Goal: Task Accomplishment & Management: Manage account settings

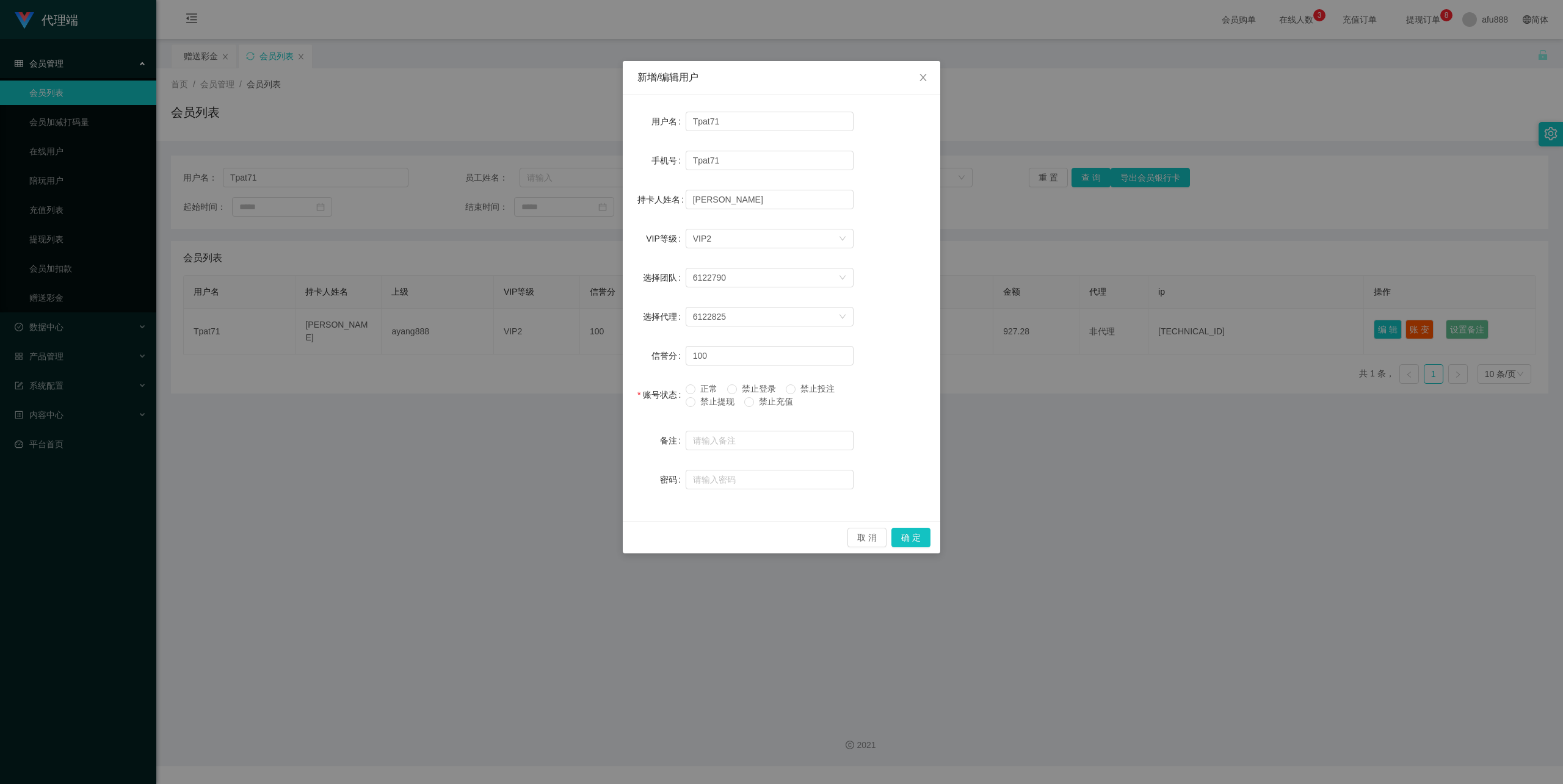
click at [707, 396] on span "禁止提现" at bounding box center [717, 401] width 44 height 10
click at [682, 404] on div "账号状态" at bounding box center [661, 394] width 48 height 25
click at [694, 401] on span at bounding box center [691, 402] width 10 height 10
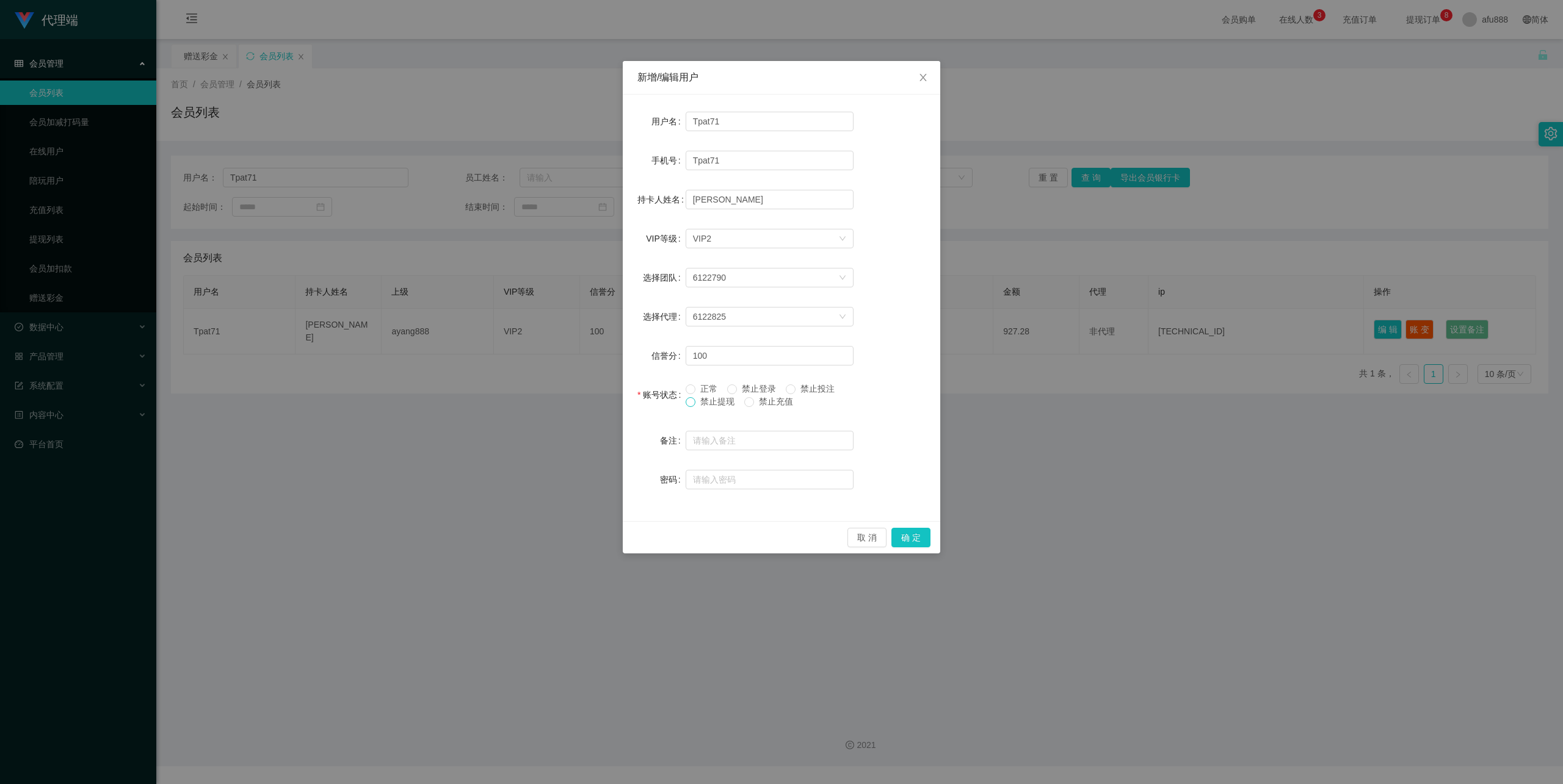
copy span
click at [1486, 306] on div "新增/编辑用户 用户名 Tpat71 手机号 Tpat71 持卡人姓名 [PERSON_NAME] VIP等级 选择VIP等级 VIP2 选择团队 61227…" at bounding box center [782, 392] width 1563 height 784
click at [1474, 233] on div "新增/编辑用户 用户名 Tpat71 手机号 Tpat71 持卡人姓名 [PERSON_NAME] VIP等级 选择VIP等级 VIP2 选择团队 61227…" at bounding box center [782, 392] width 1563 height 784
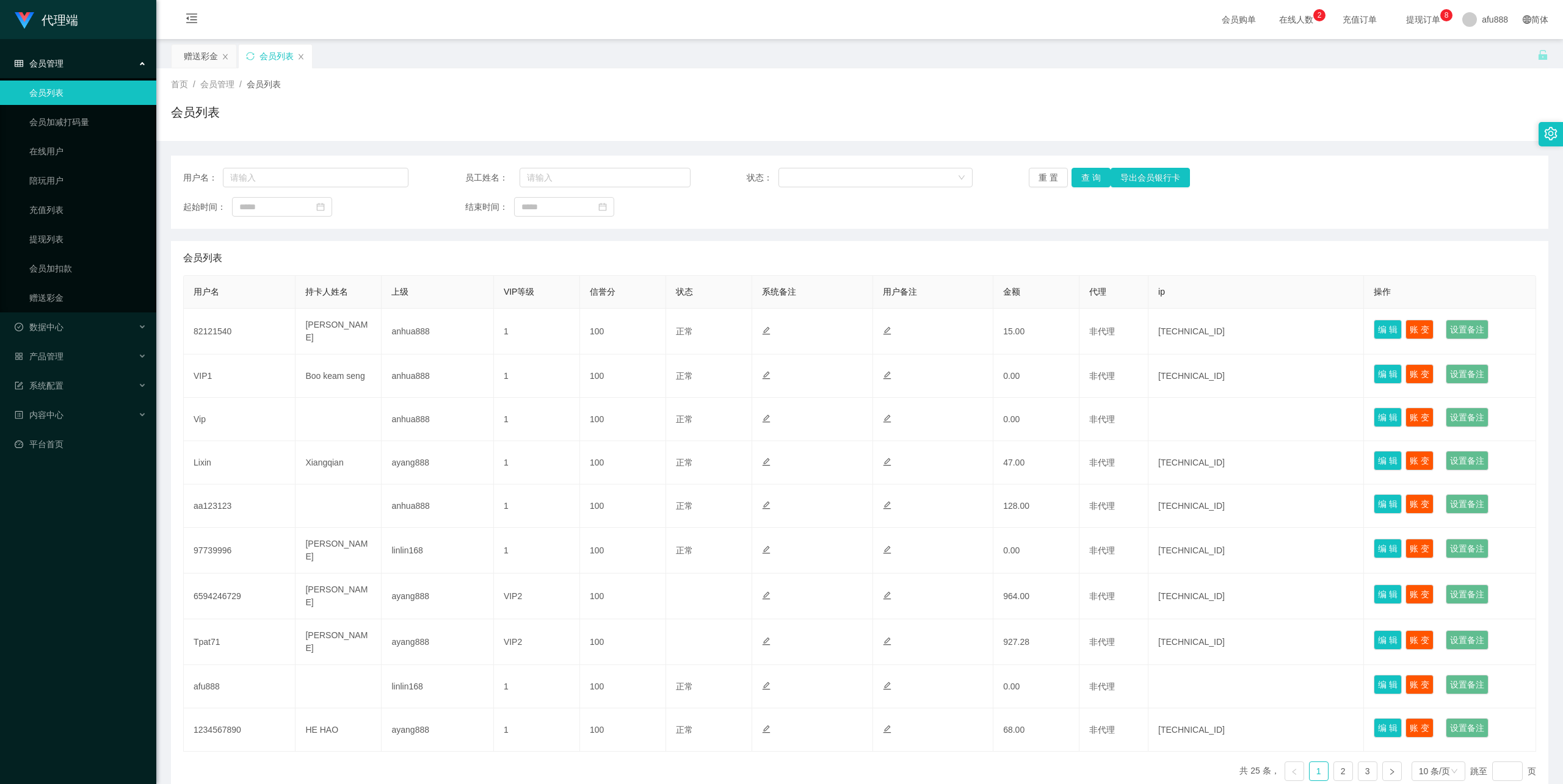
click at [245, 166] on div "用户名： 员工姓名： 状态： 重 置 查 询 导出会员银行卡 起始时间： 结束时间：" at bounding box center [859, 192] width 1377 height 73
click at [258, 167] on div "用户名： 员工姓名： 状态： 重 置 查 询 导出会员银行卡 起始时间： 结束时间：" at bounding box center [859, 192] width 1377 height 73
click at [277, 182] on input "text" at bounding box center [315, 177] width 186 height 19
paste input "Tpat71"
type input "Tpat71"
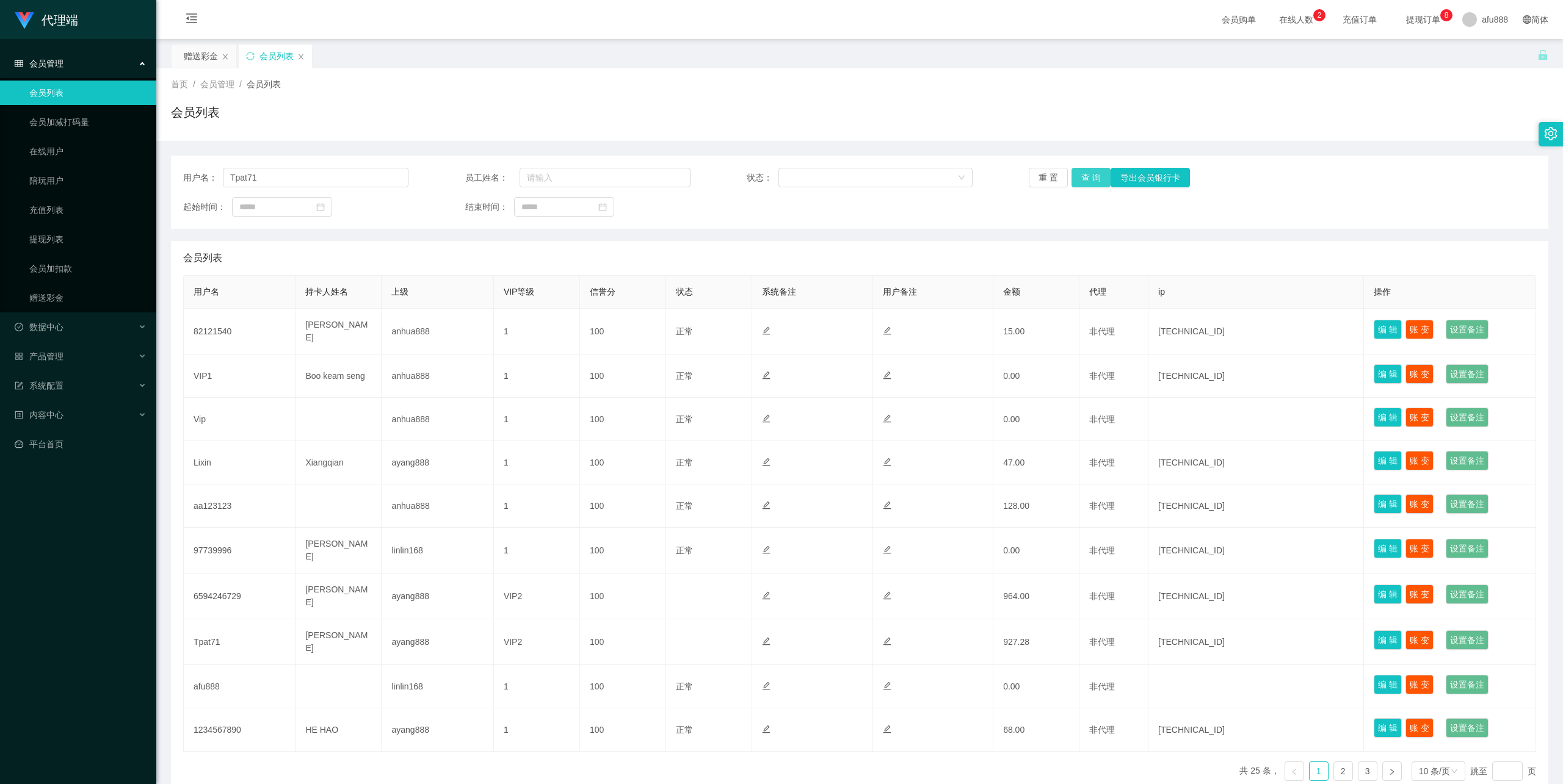
click at [1081, 178] on button "查 询" at bounding box center [1091, 177] width 39 height 19
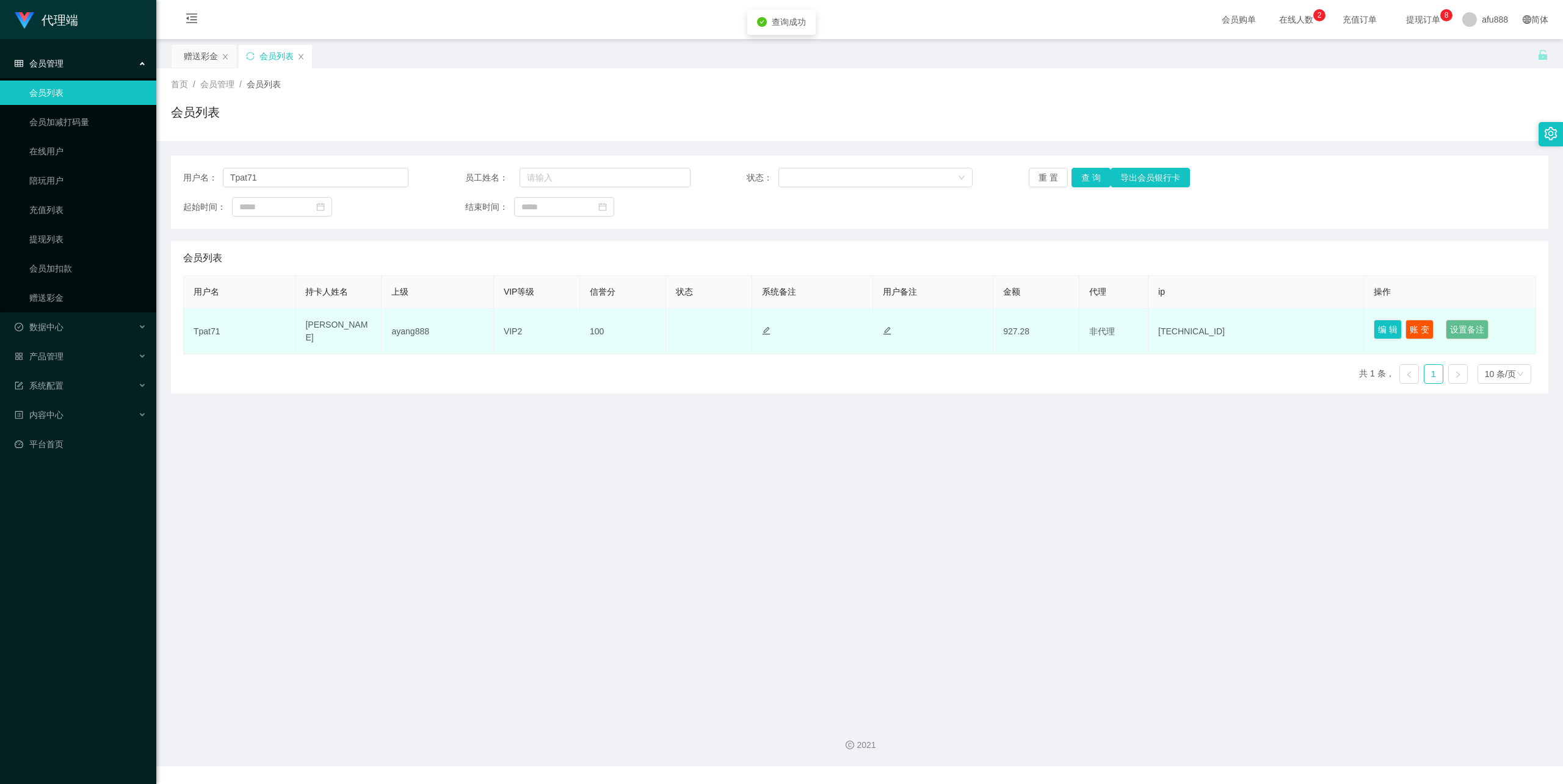
click at [1364, 325] on td "编 辑 账 变 设置备注" at bounding box center [1450, 331] width 172 height 45
click at [1376, 325] on button "编 辑" at bounding box center [1388, 329] width 28 height 19
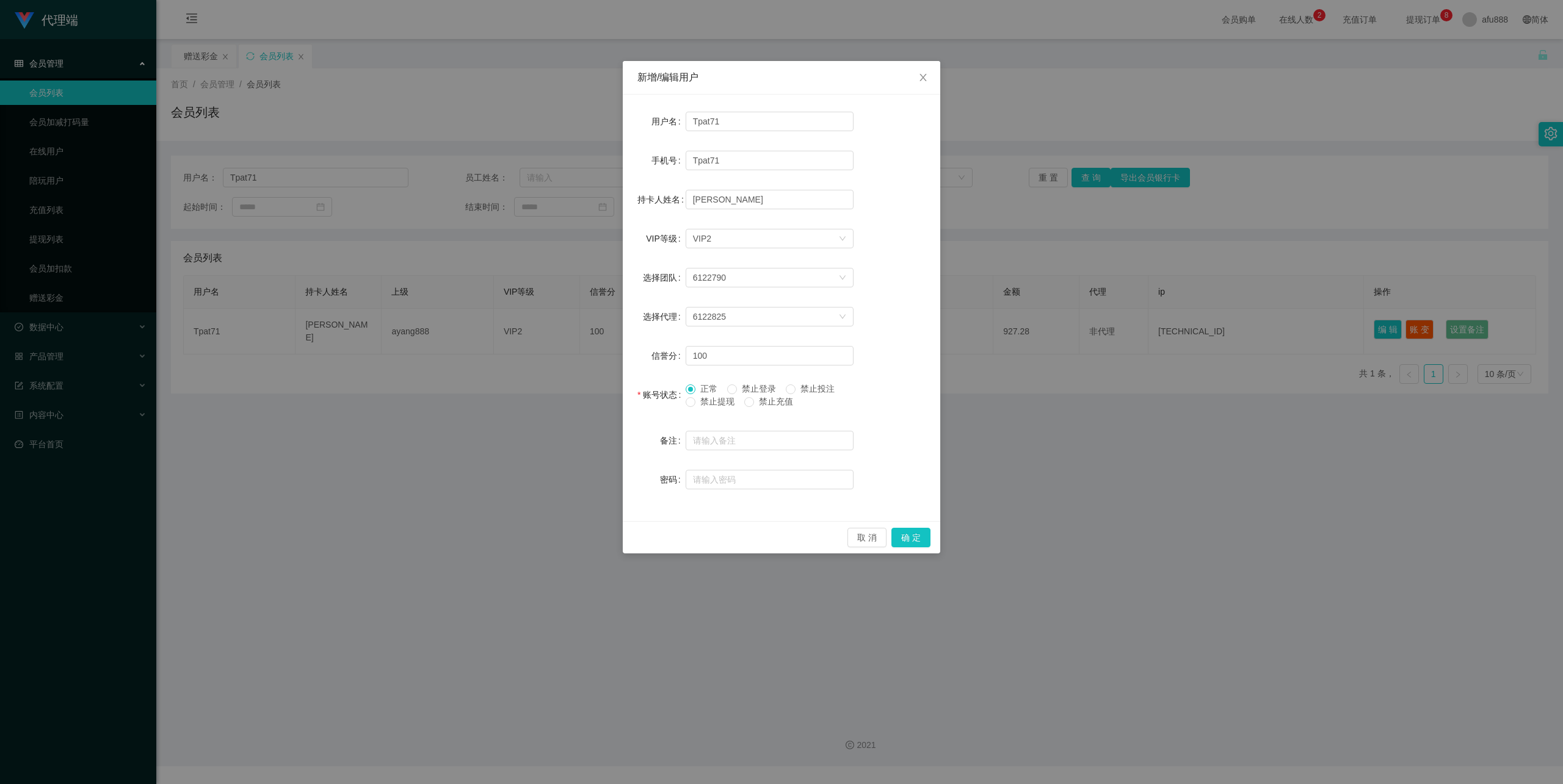
click at [709, 402] on span "禁止提现" at bounding box center [717, 401] width 44 height 10
drag, startPoint x: 704, startPoint y: 401, endPoint x: 711, endPoint y: 401, distance: 7.0
click at [704, 401] on span "禁止提现" at bounding box center [717, 401] width 44 height 10
click at [712, 403] on span "禁止提现" at bounding box center [717, 401] width 44 height 10
click at [741, 379] on form "用户名 Tpat71 手机号 Tpat71 持卡人姓名 [PERSON_NAME] VIP等级 选择VIP等级 VIP2 选择团队 6122790 选择代理 …" at bounding box center [782, 300] width 289 height 382
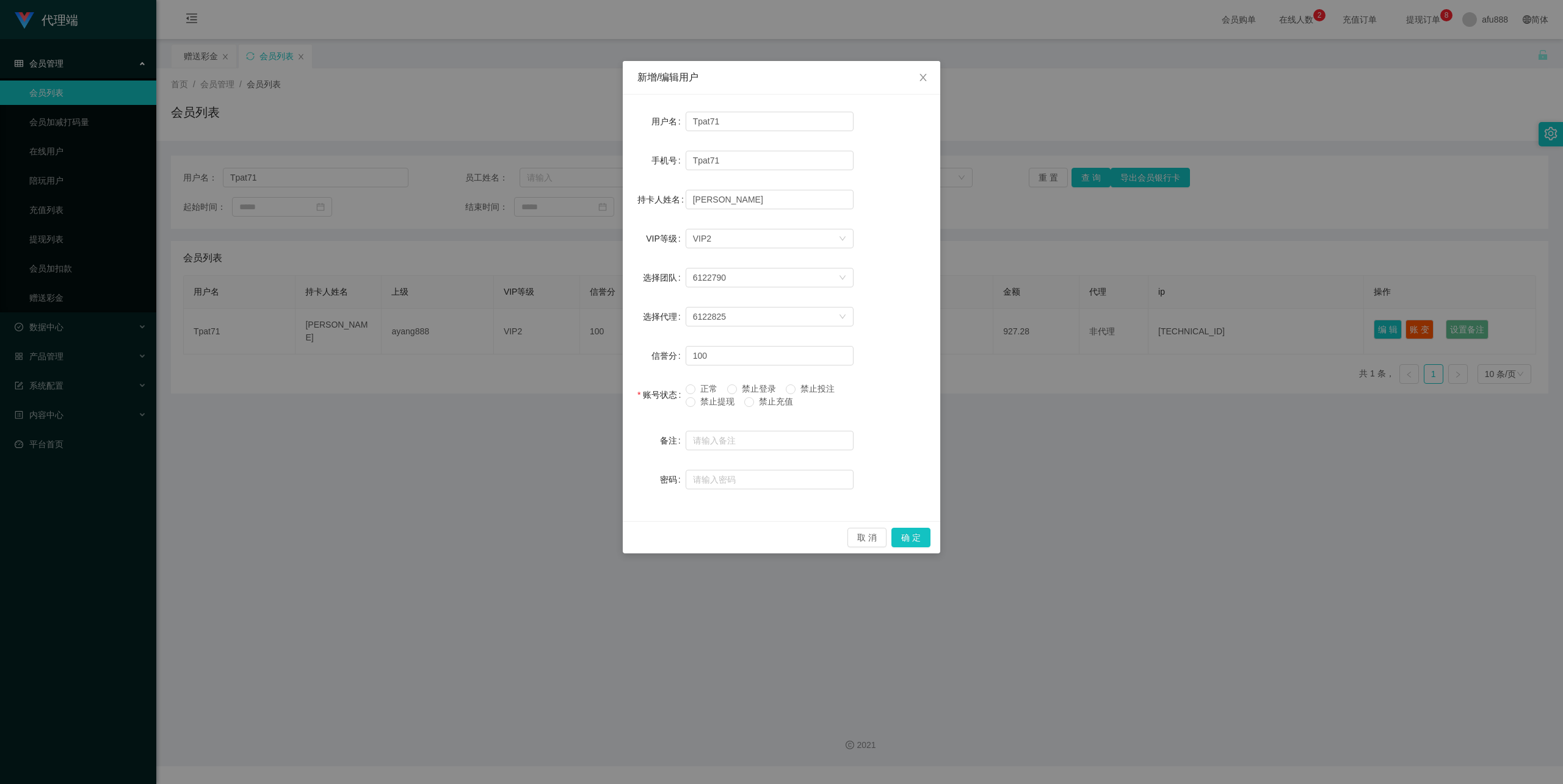
drag, startPoint x: 939, startPoint y: 478, endPoint x: 929, endPoint y: 518, distance: 41.2
click at [940, 480] on div "新增/编辑用户 用户名 Tpat71 手机号 Tpat71 持卡人姓名 [PERSON_NAME] VIP等级 选择VIP等级 VIP2 选择团队 61227…" at bounding box center [782, 392] width 1563 height 784
click at [699, 396] on span "禁止提现" at bounding box center [717, 401] width 44 height 10
click at [916, 533] on button "确 定" at bounding box center [911, 537] width 39 height 19
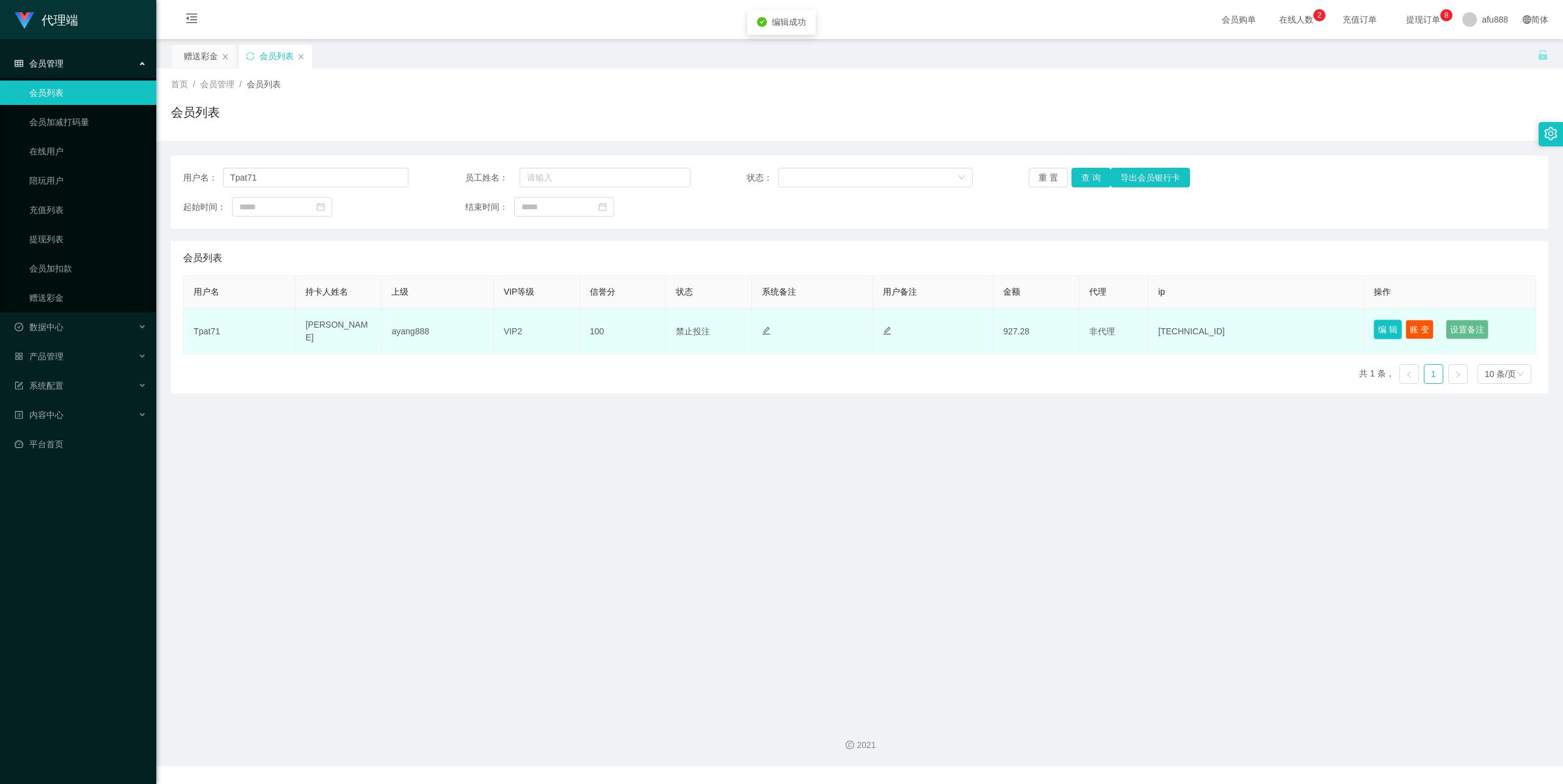
click at [1383, 322] on button "编 辑" at bounding box center [1388, 329] width 28 height 19
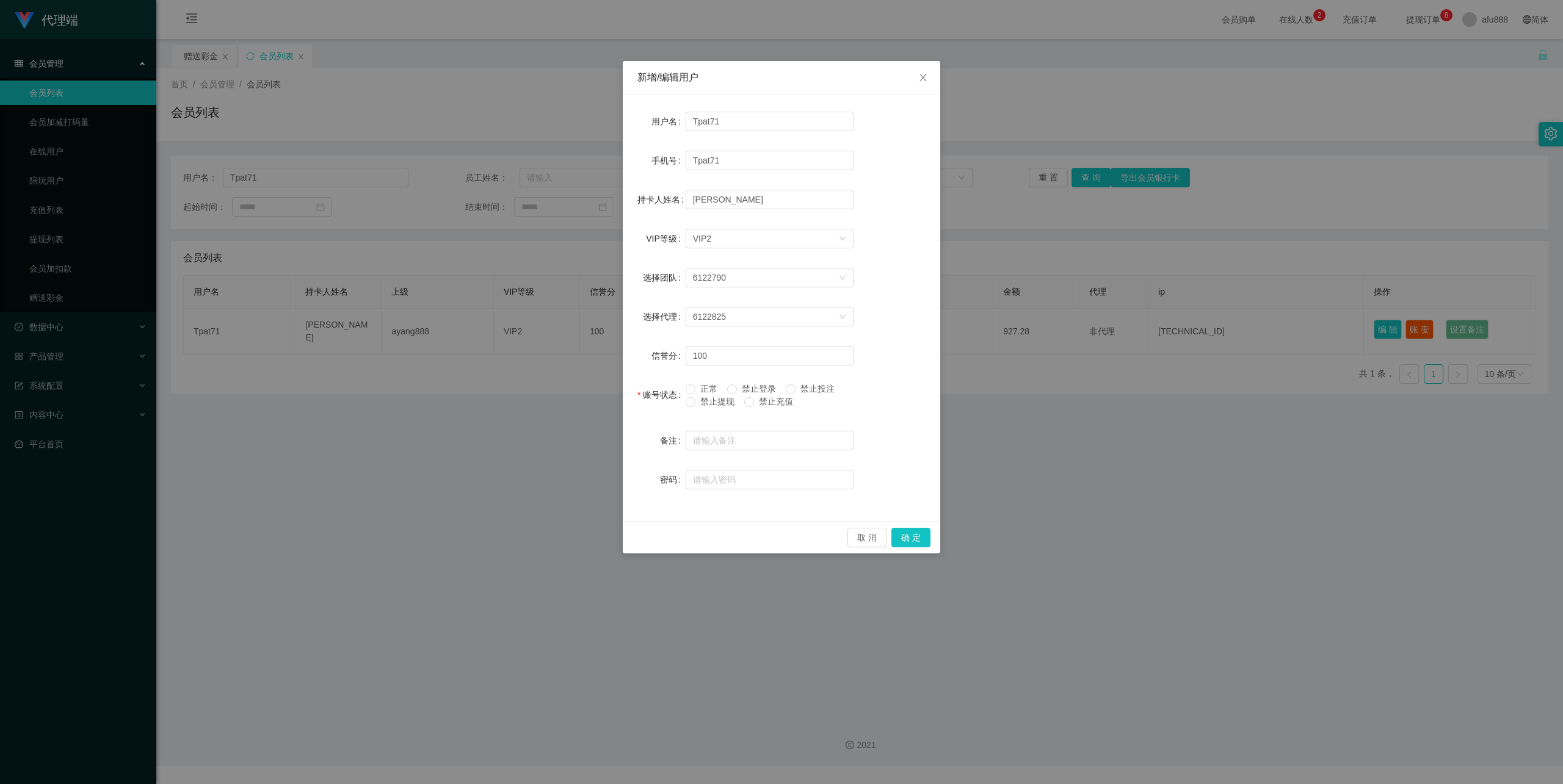
click at [719, 403] on span "禁止提现" at bounding box center [717, 401] width 44 height 10
click at [911, 534] on button "确 定" at bounding box center [911, 537] width 39 height 19
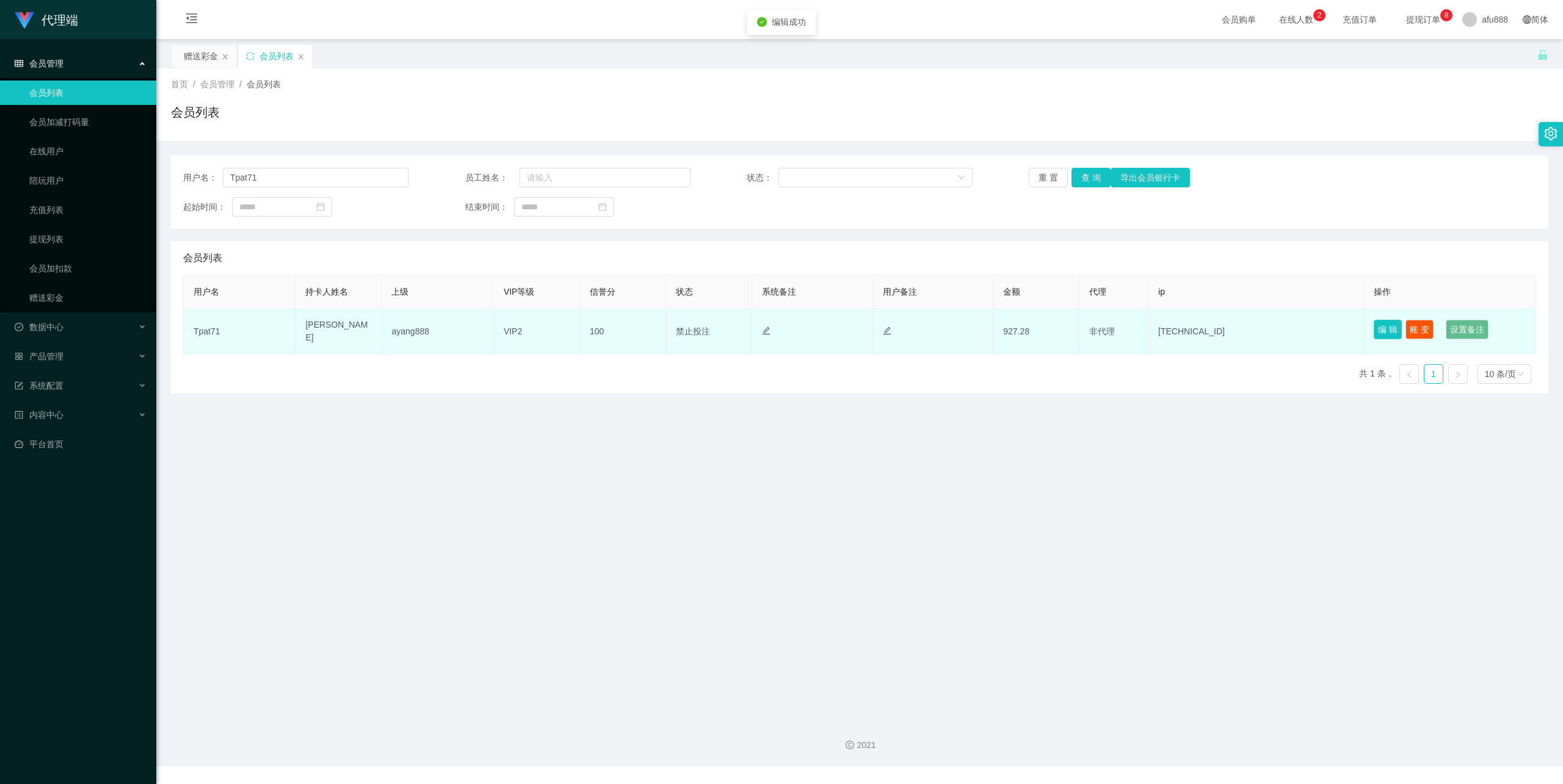
click at [1377, 330] on button "编 辑" at bounding box center [1388, 329] width 28 height 19
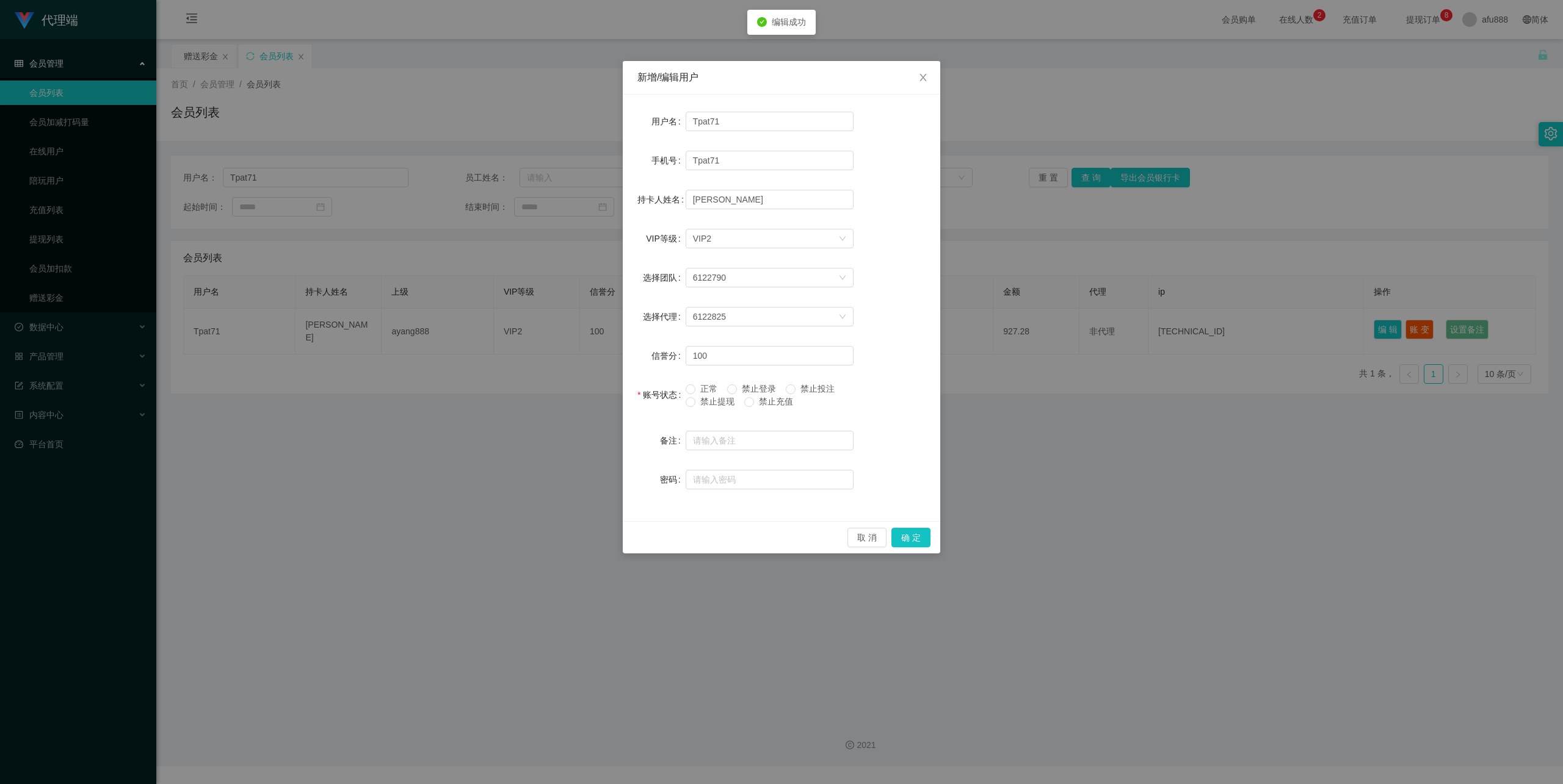
click at [810, 391] on span "禁止投注" at bounding box center [817, 388] width 44 height 10
click at [804, 389] on span "禁止投注" at bounding box center [817, 388] width 44 height 10
click at [910, 531] on button "确 定" at bounding box center [911, 537] width 39 height 19
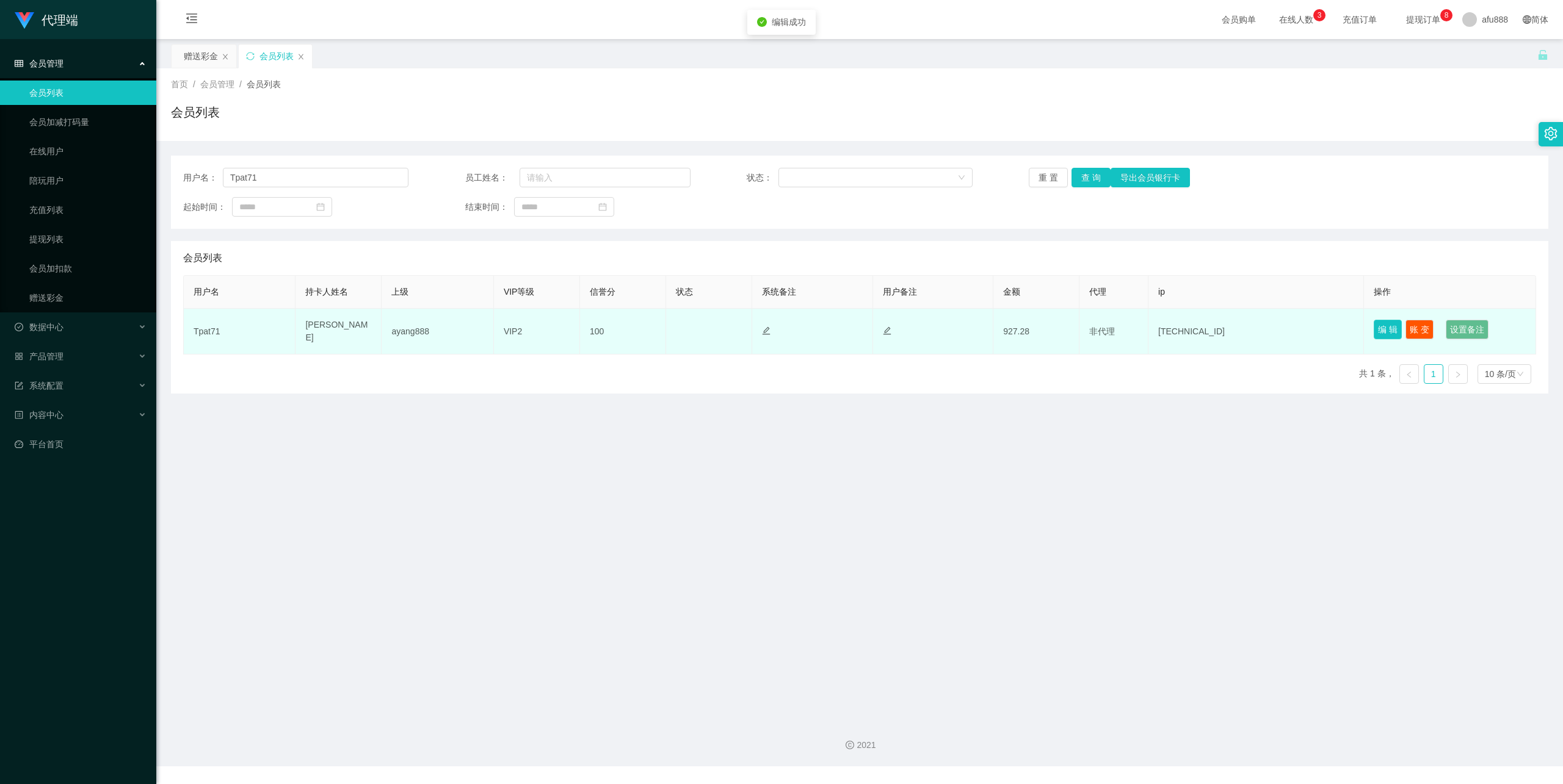
click at [1374, 325] on button "编 辑" at bounding box center [1388, 329] width 28 height 19
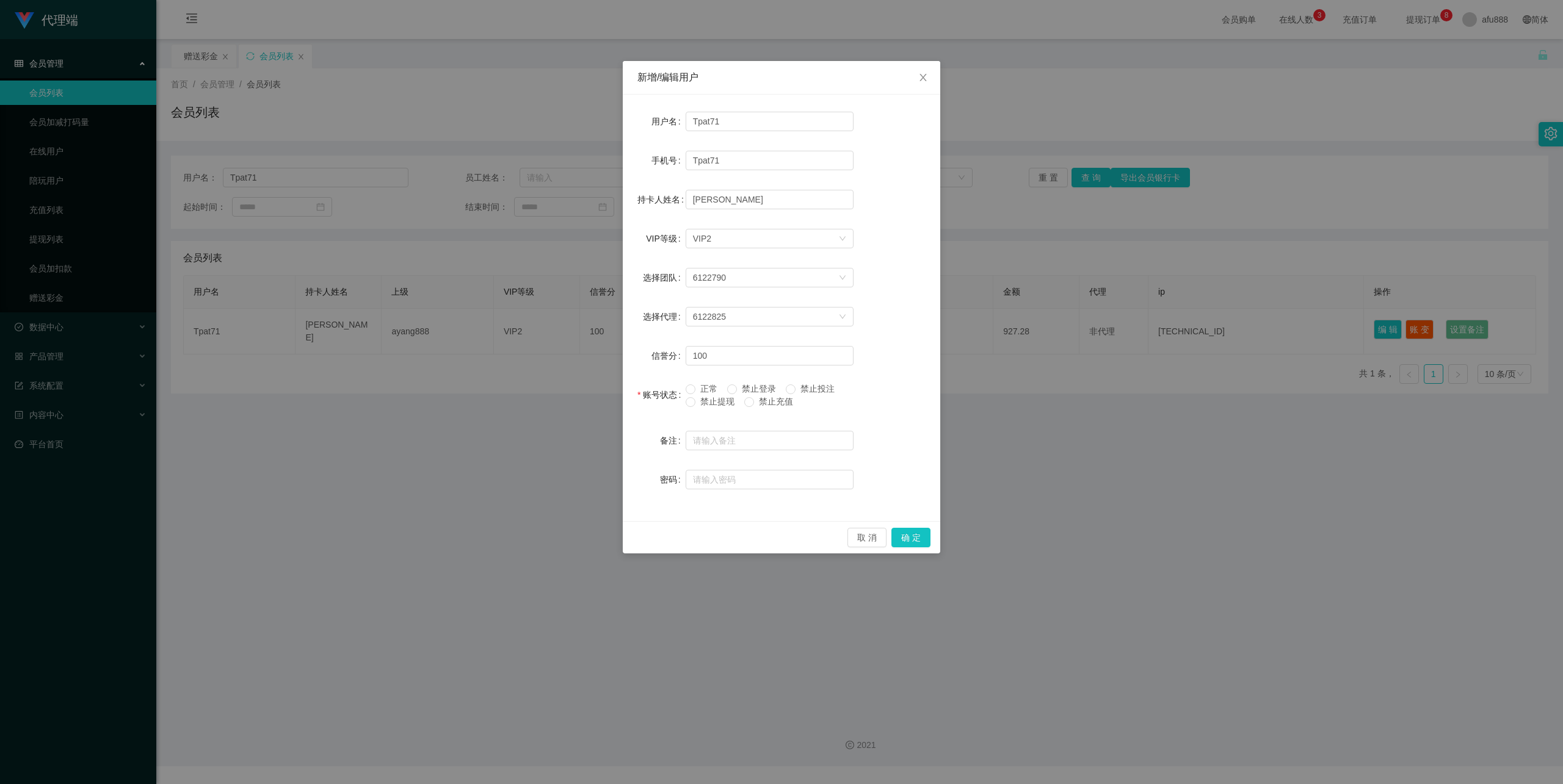
click at [713, 386] on span "正常" at bounding box center [709, 388] width 27 height 10
click at [928, 537] on button "确 定" at bounding box center [911, 537] width 39 height 19
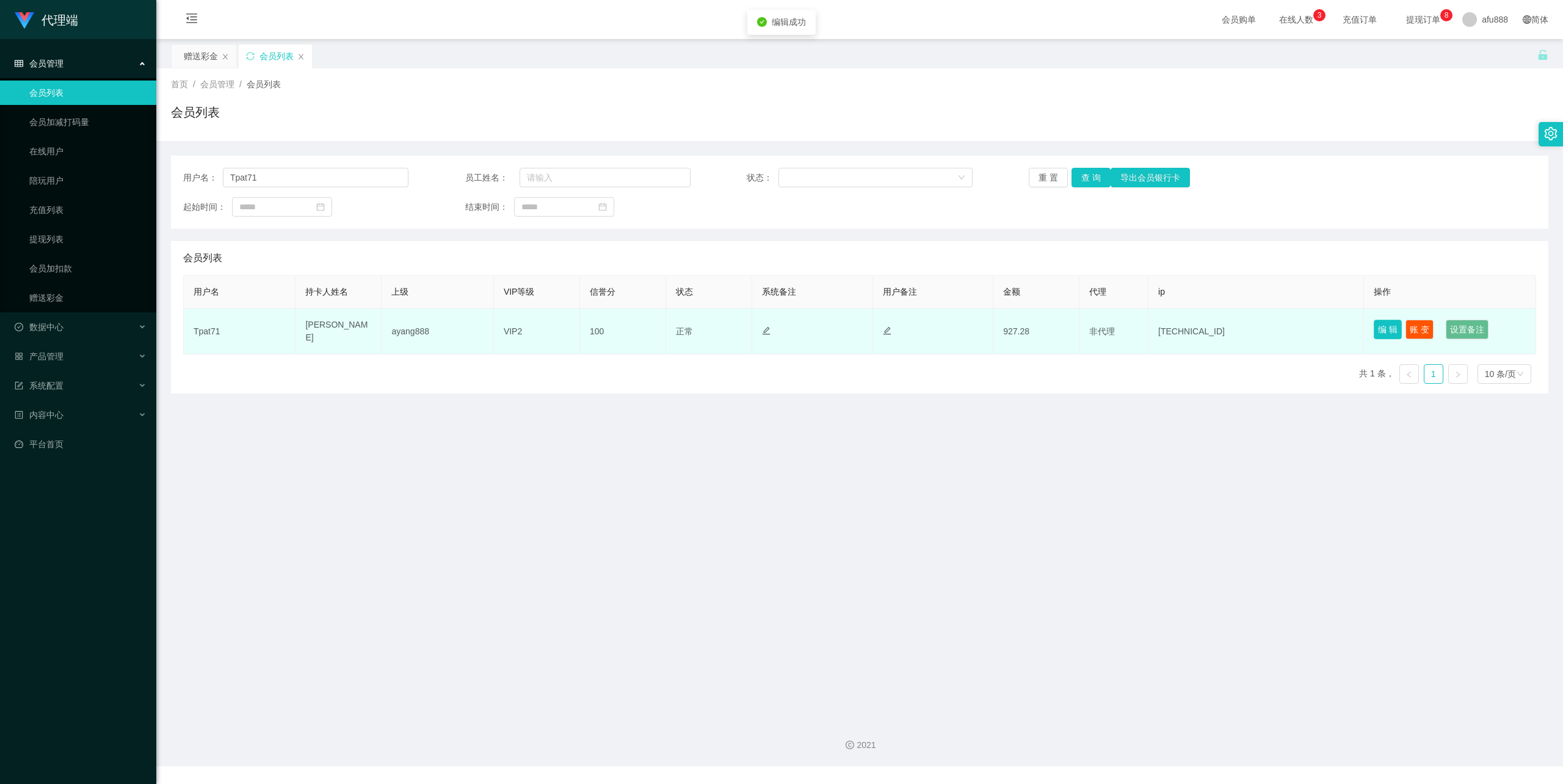
click at [1381, 329] on button "编 辑" at bounding box center [1388, 329] width 28 height 19
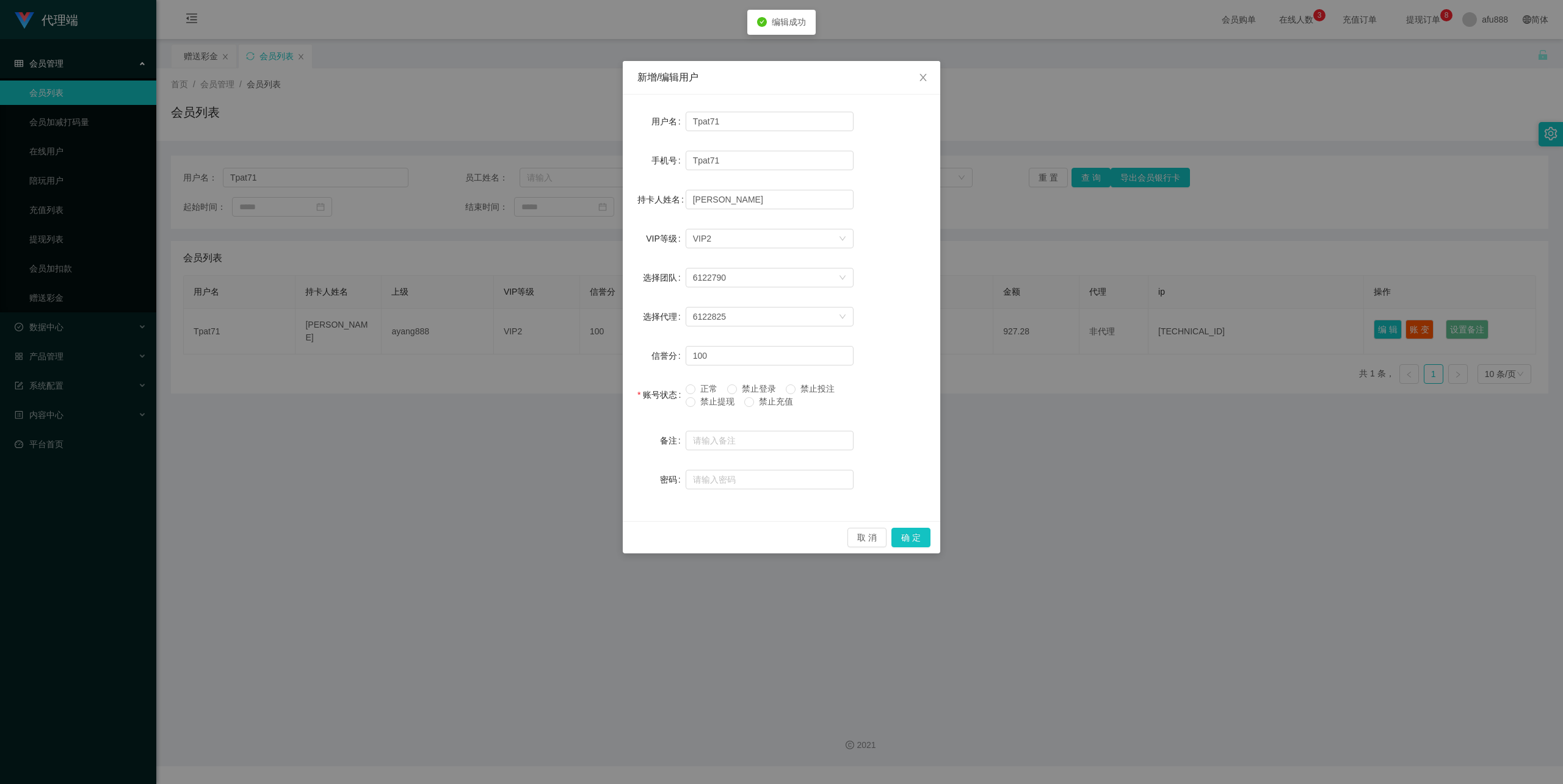
click at [701, 399] on span "禁止提现" at bounding box center [717, 401] width 44 height 10
click at [899, 536] on button "确 定" at bounding box center [911, 537] width 39 height 19
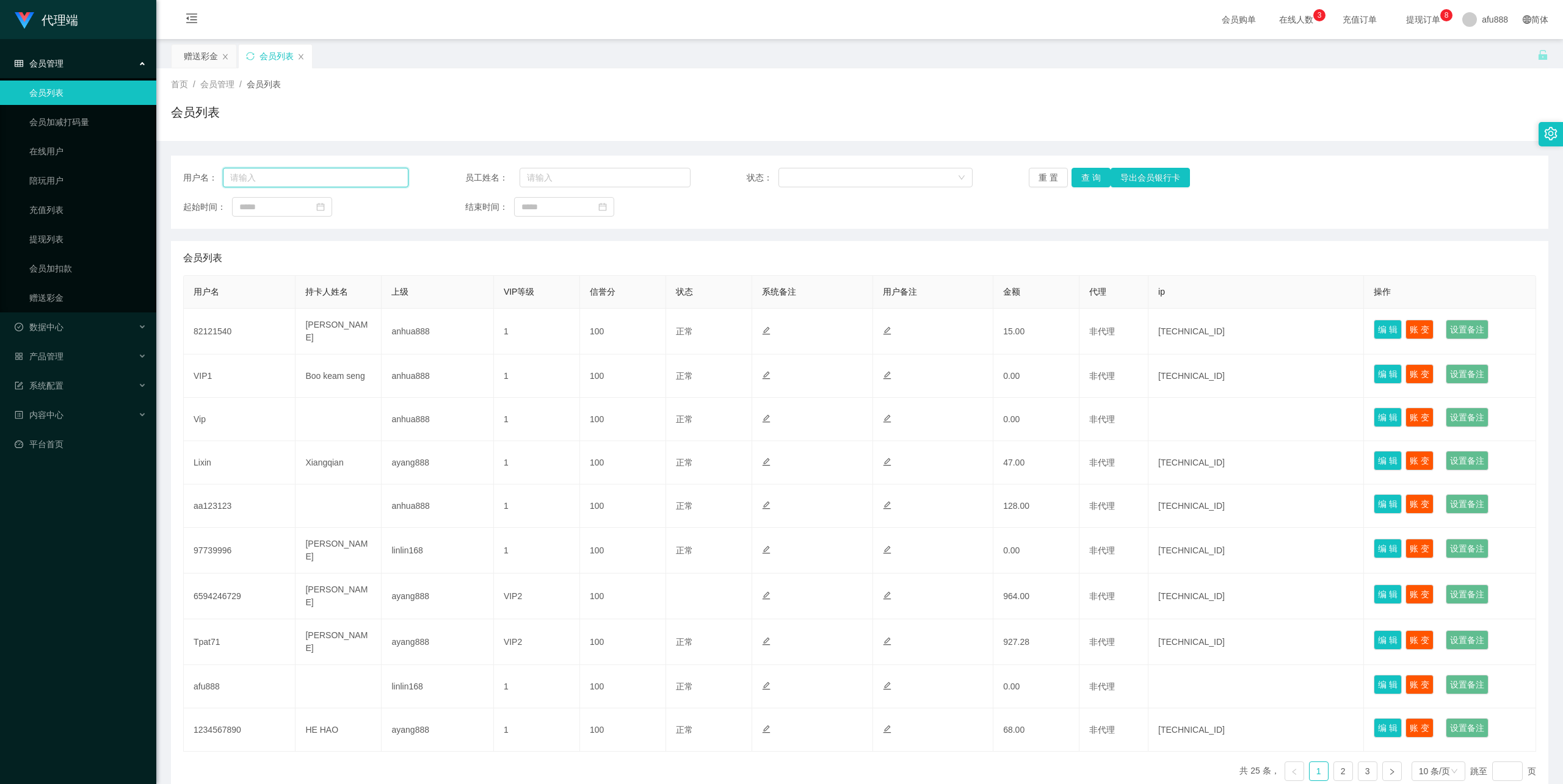
drag, startPoint x: 0, startPoint y: 0, endPoint x: 350, endPoint y: 179, distance: 393.1
click at [315, 179] on input "text" at bounding box center [315, 177] width 186 height 19
paste input "Tpat71"
type input "Tpat71"
click at [1087, 171] on button "查 询" at bounding box center [1091, 177] width 39 height 19
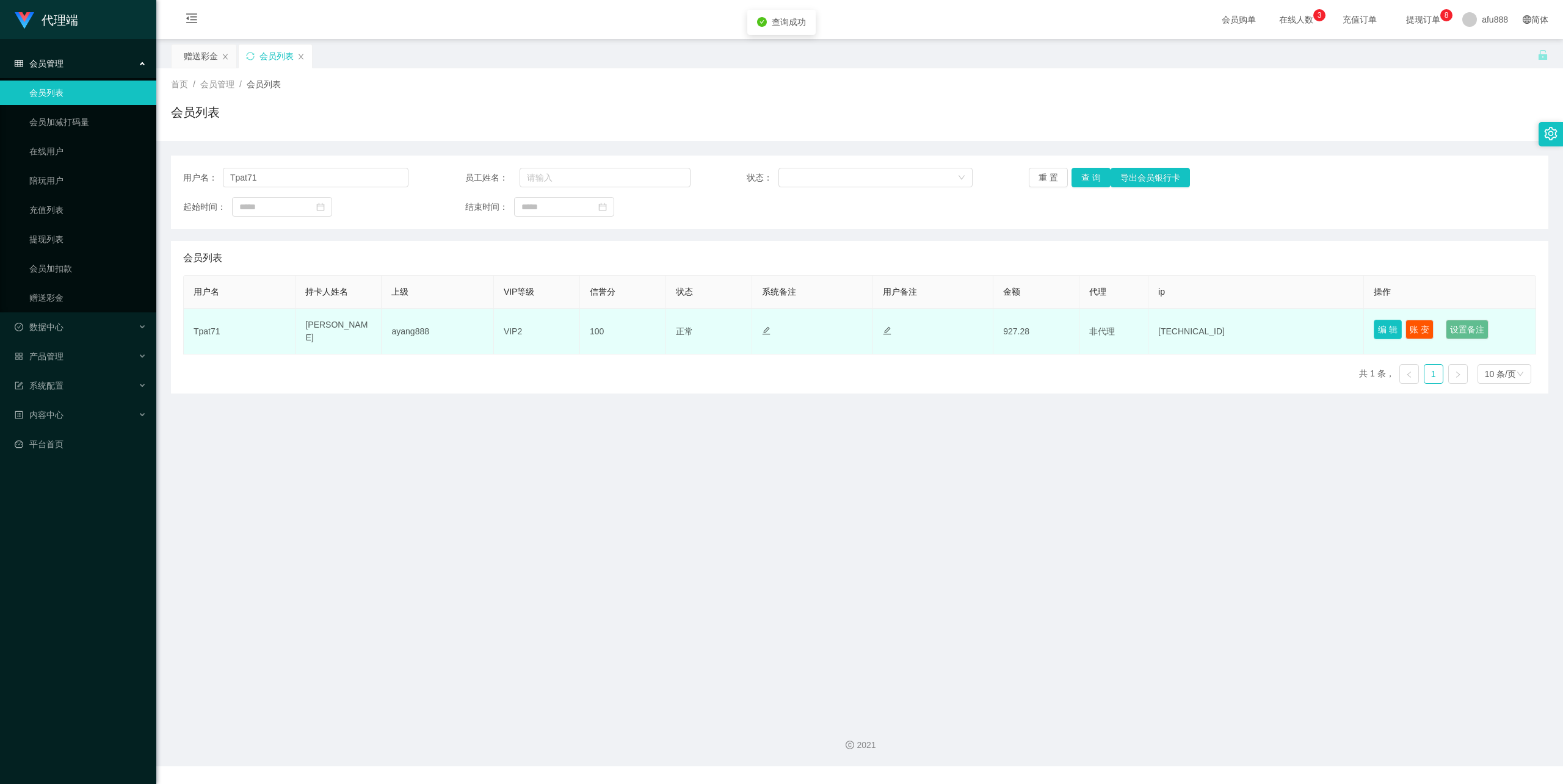
click at [1376, 328] on button "编 辑" at bounding box center [1388, 329] width 28 height 19
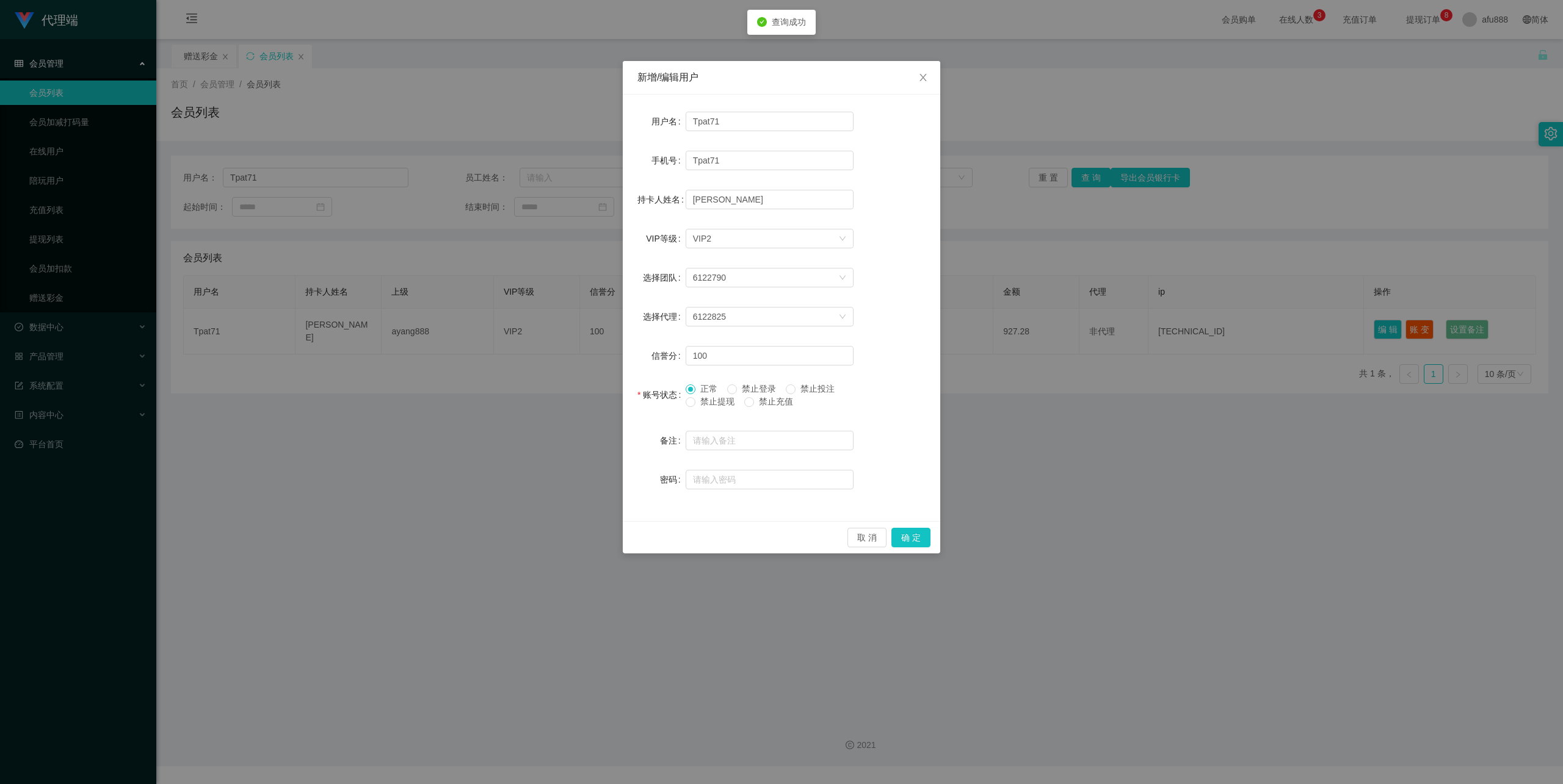
click at [712, 403] on span "禁止提现" at bounding box center [717, 401] width 44 height 10
click at [917, 537] on button "确 定" at bounding box center [911, 537] width 39 height 19
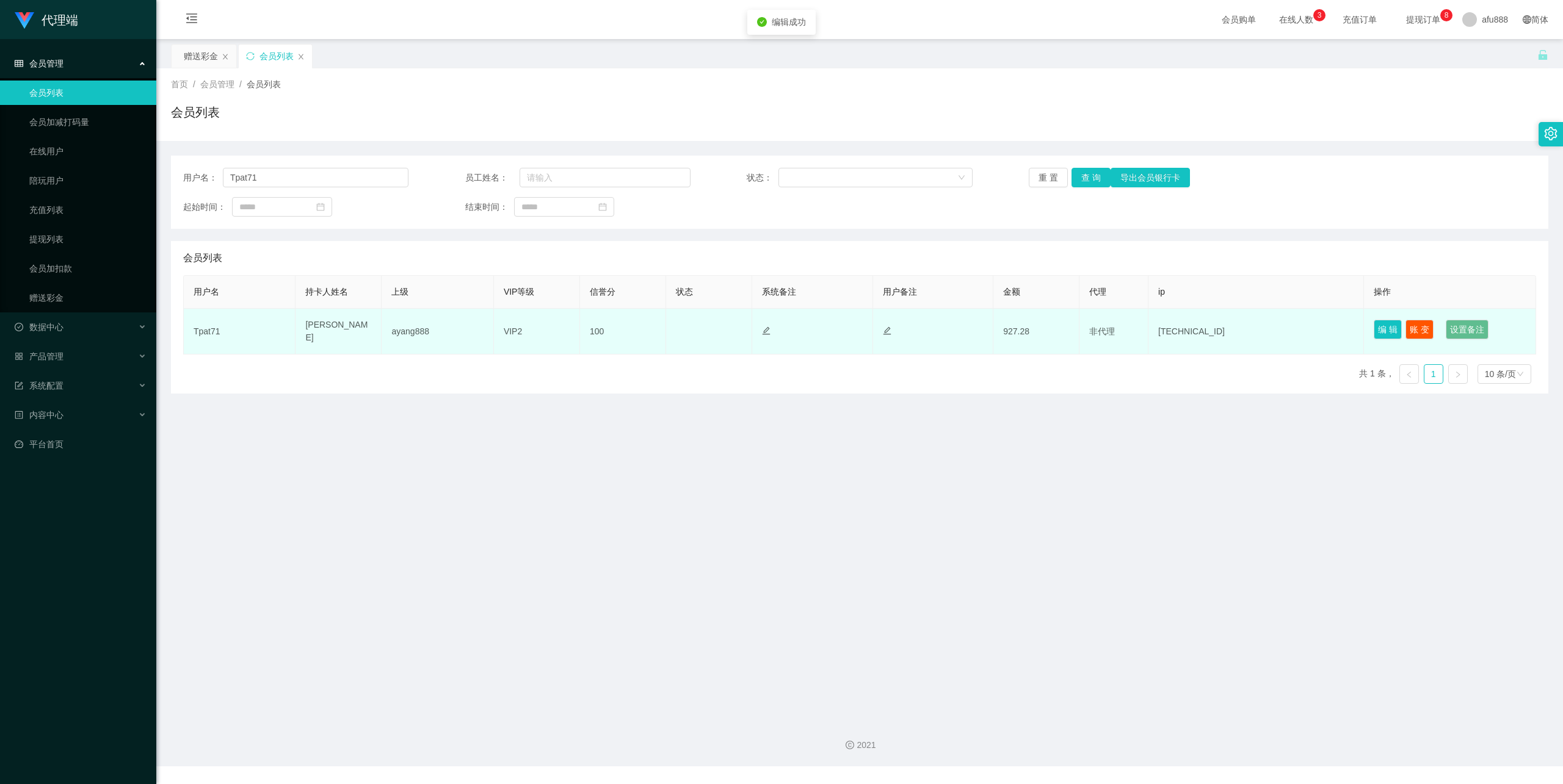
click at [708, 323] on td "正常 禁止登录 禁止投注" at bounding box center [708, 331] width 86 height 45
click at [1377, 332] on button "编 辑" at bounding box center [1388, 329] width 28 height 19
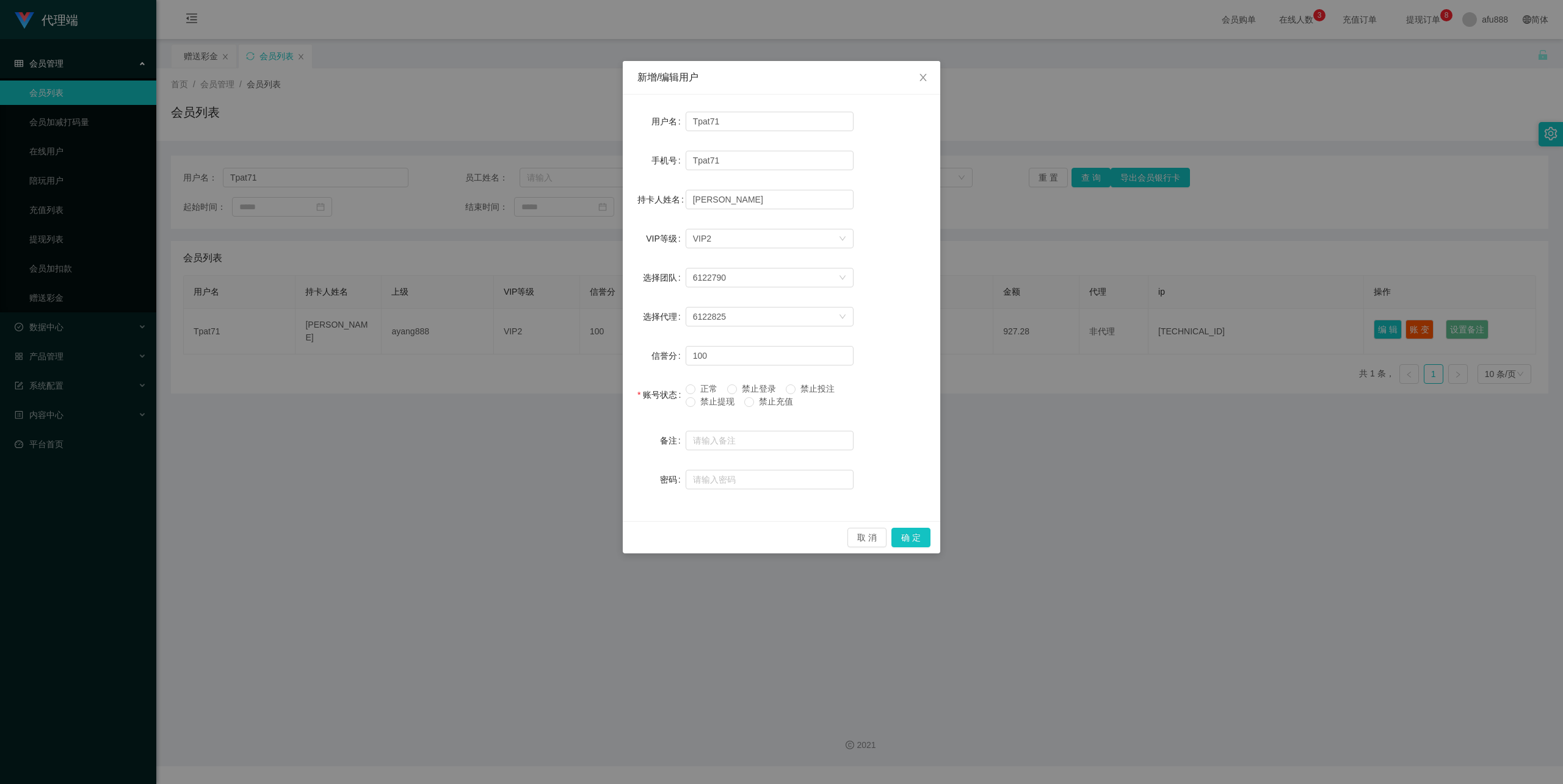
click at [723, 399] on span "禁止提现" at bounding box center [717, 401] width 44 height 10
click at [905, 532] on button "确 定" at bounding box center [911, 537] width 39 height 19
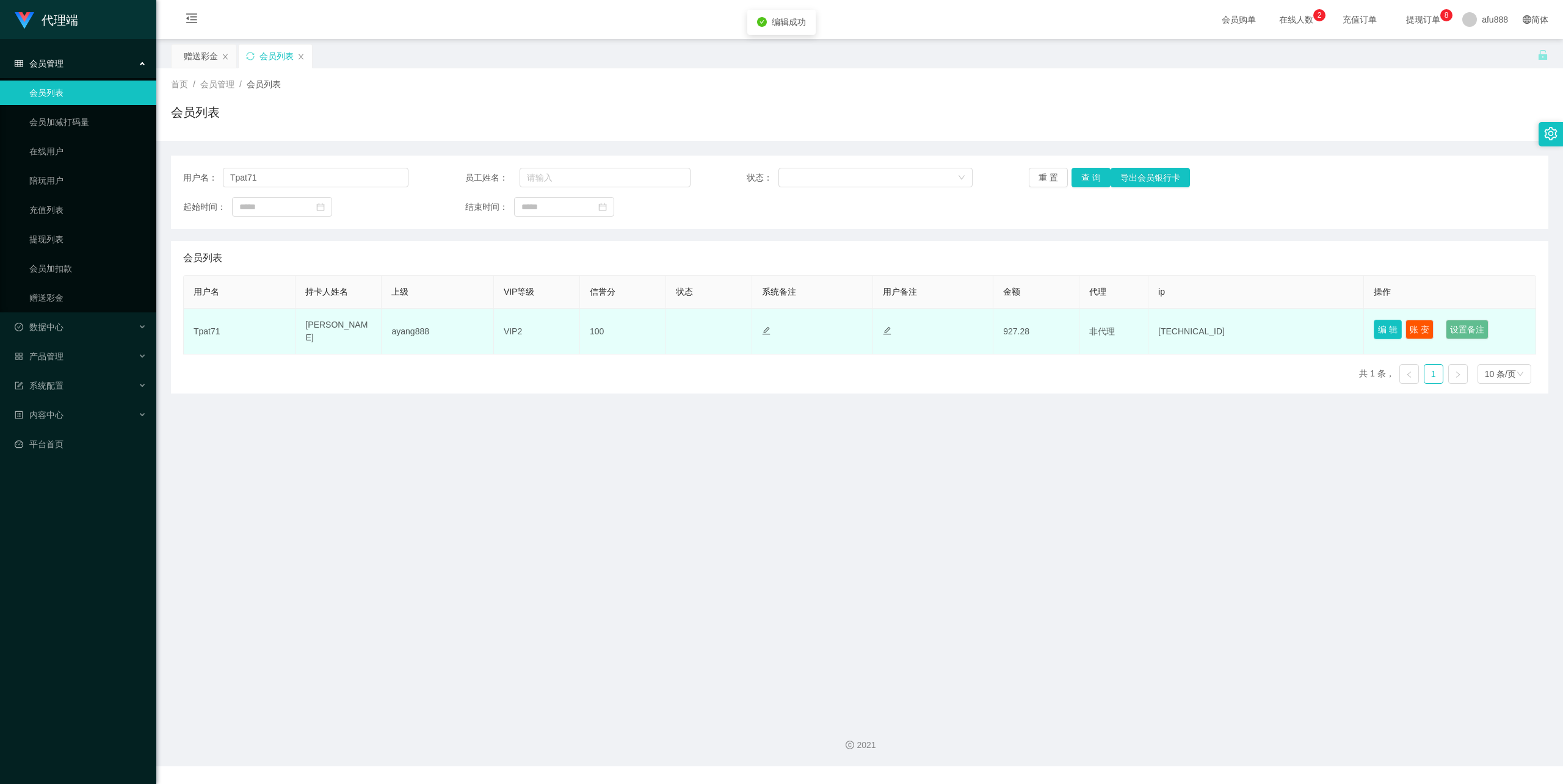
click at [1383, 332] on button "编 辑" at bounding box center [1388, 329] width 28 height 19
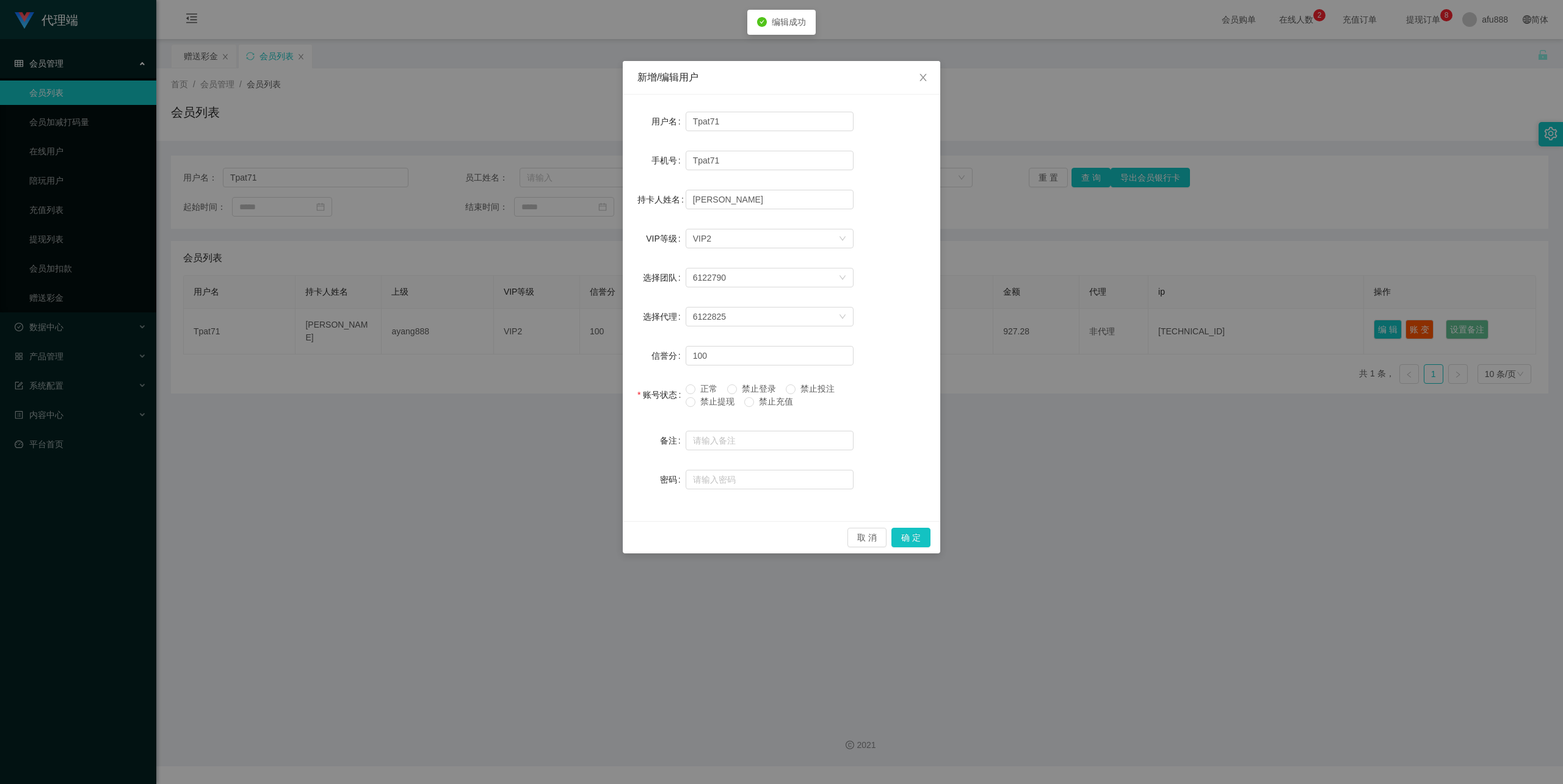
click at [697, 389] on span "正常" at bounding box center [709, 388] width 27 height 10
click at [923, 536] on button "确 定" at bounding box center [911, 537] width 39 height 19
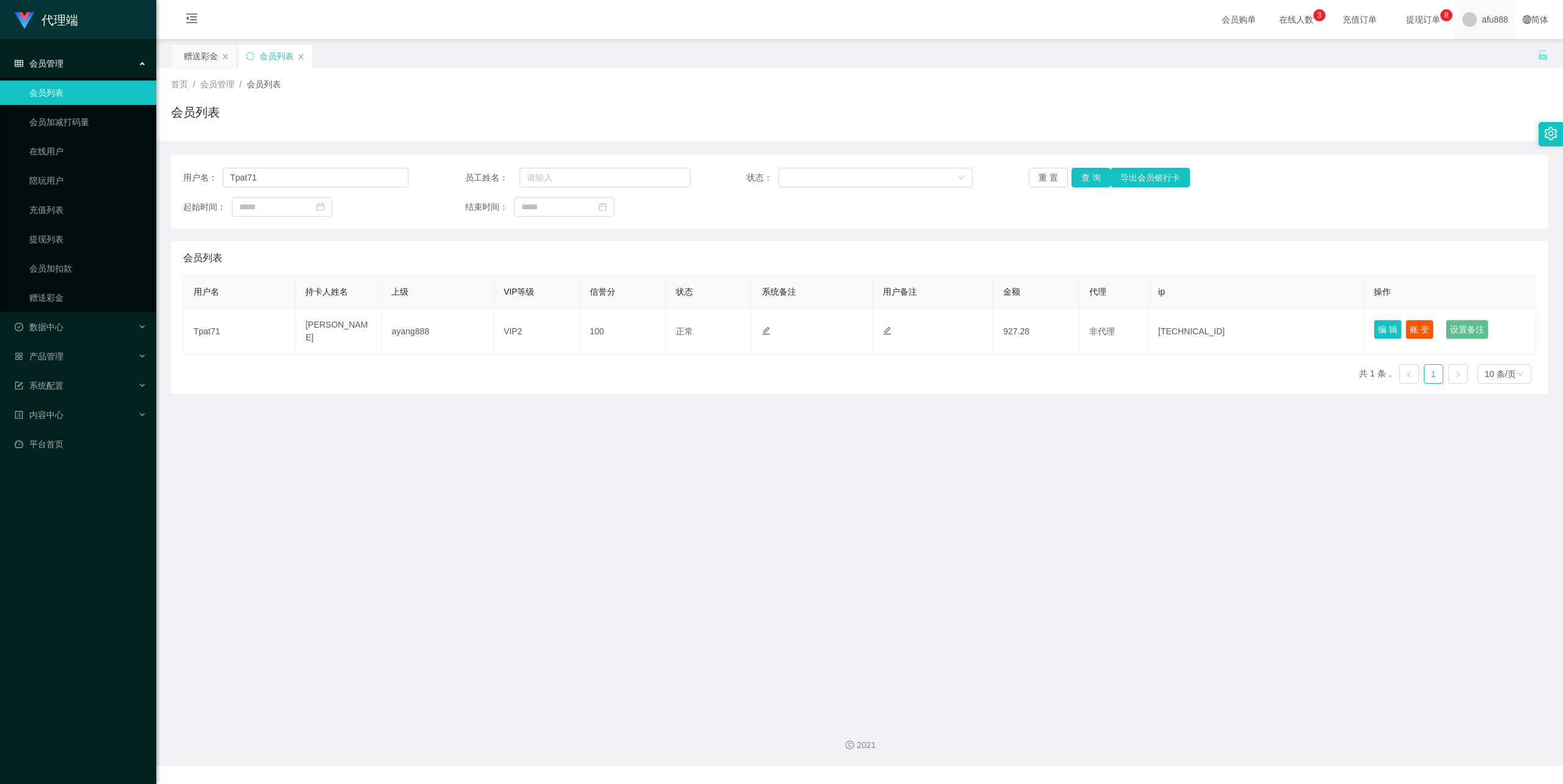
click at [1482, 19] on span "afu888" at bounding box center [1494, 19] width 26 height 39
click at [1394, 60] on div "赠送彩金 会员列表" at bounding box center [854, 65] width 1367 height 42
drag, startPoint x: 284, startPoint y: 177, endPoint x: 137, endPoint y: 178, distance: 147.0
click at [137, 178] on section "代理端 会员管理 会员列表 会员加减打码量 在线用户 陪玩用户 充值列表 提现列表 会员加扣款 赠送彩金 数据中心 产品管理 系统配置 内容中心 平台首页 保…" at bounding box center [782, 383] width 1563 height 766
click at [75, 240] on link "提现列表" at bounding box center [87, 239] width 117 height 25
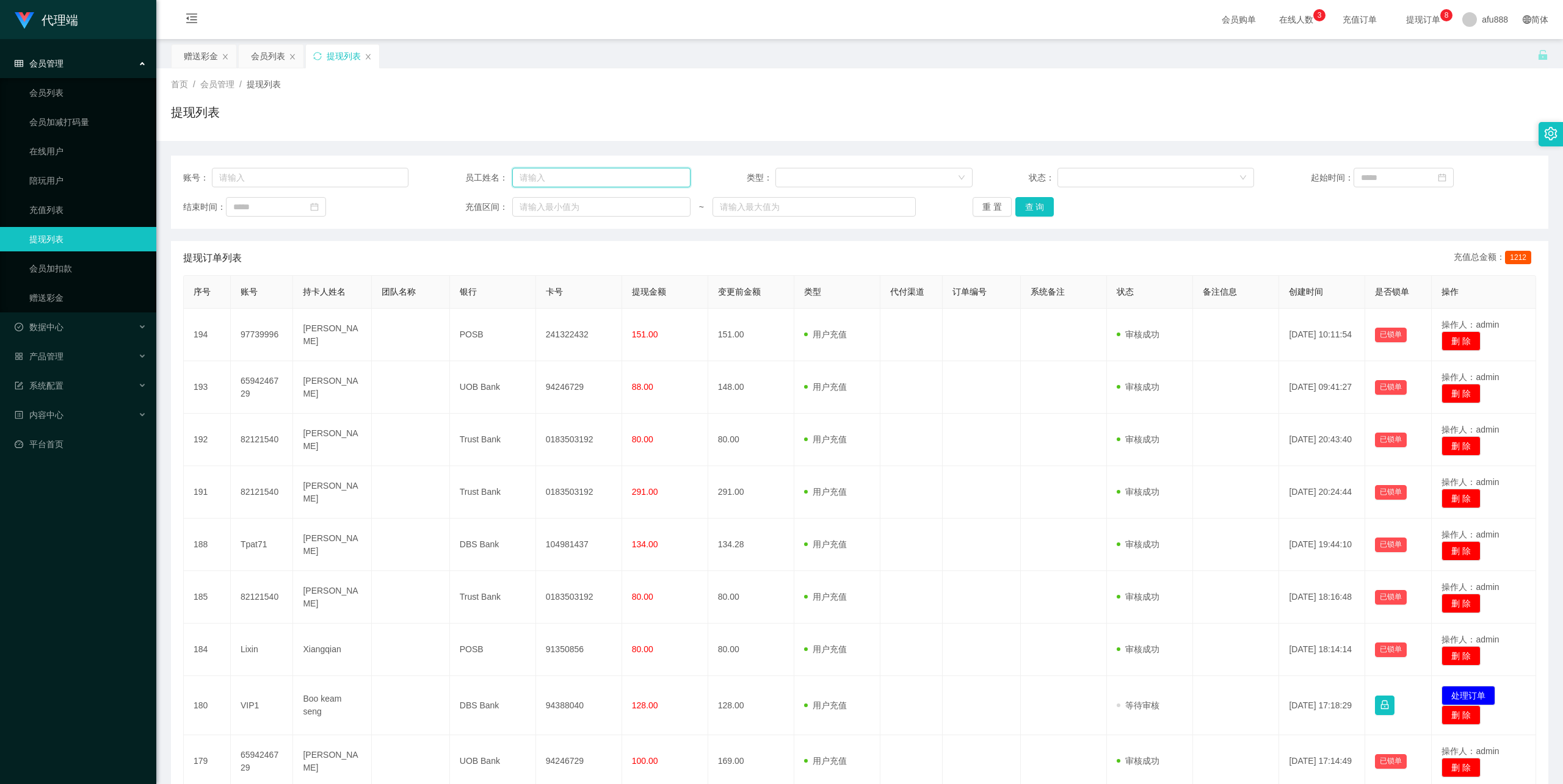
click at [550, 177] on input "text" at bounding box center [601, 177] width 178 height 19
type input "dali888"
click at [1028, 211] on button "查 询" at bounding box center [1035, 206] width 39 height 19
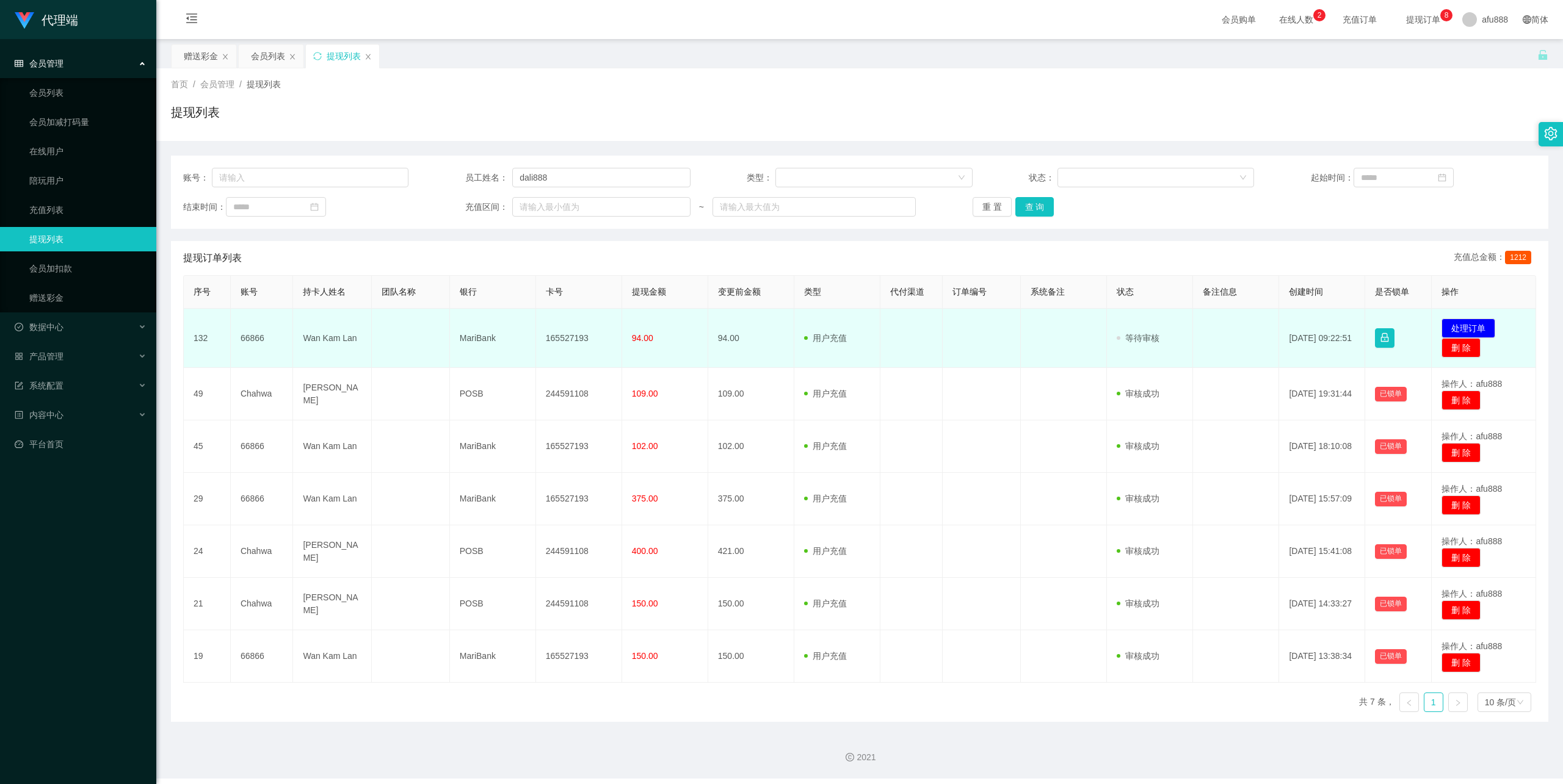
click at [572, 341] on td "165527193" at bounding box center [579, 338] width 86 height 59
copy td "165527193"
click at [325, 338] on td "Wan Kam Lan" at bounding box center [332, 338] width 78 height 59
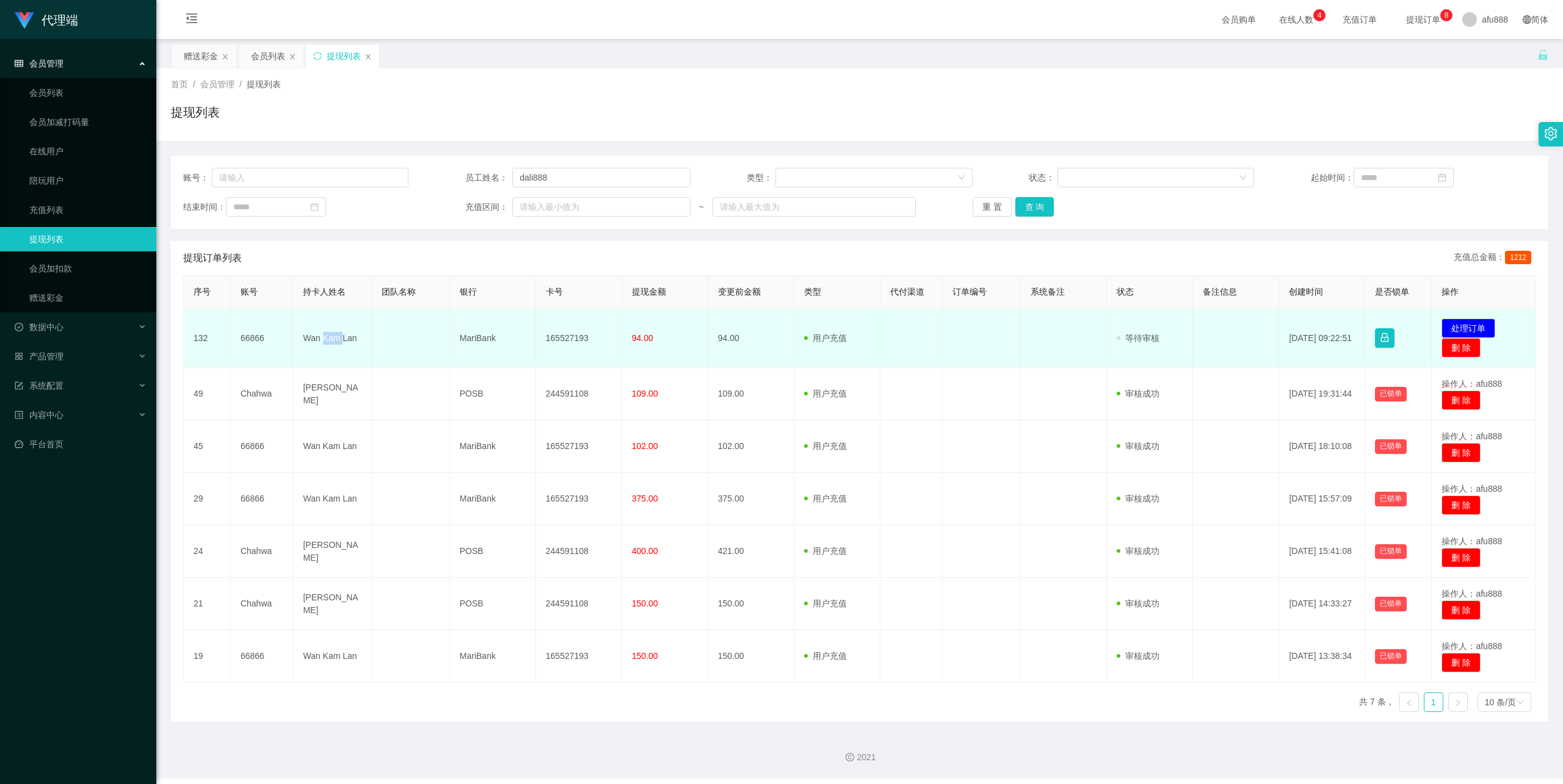
copy td "Kam"
click at [325, 338] on td "Wan Kam Lan" at bounding box center [332, 338] width 78 height 59
copy td "Wan Kam Lan"
click at [251, 338] on td "66866" at bounding box center [262, 338] width 63 height 59
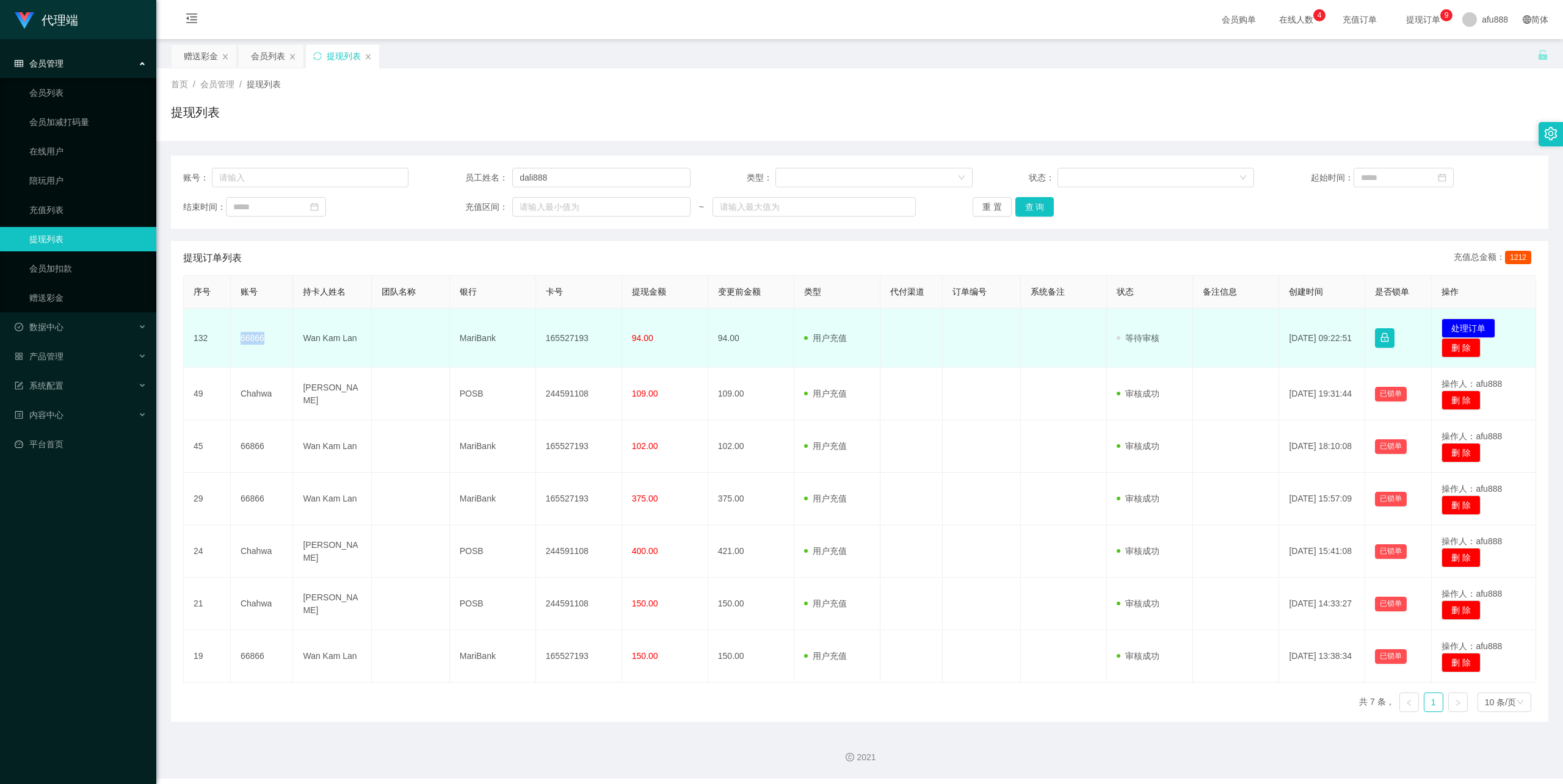
copy td "66866"
click at [1465, 329] on button "处理订单" at bounding box center [1468, 328] width 54 height 19
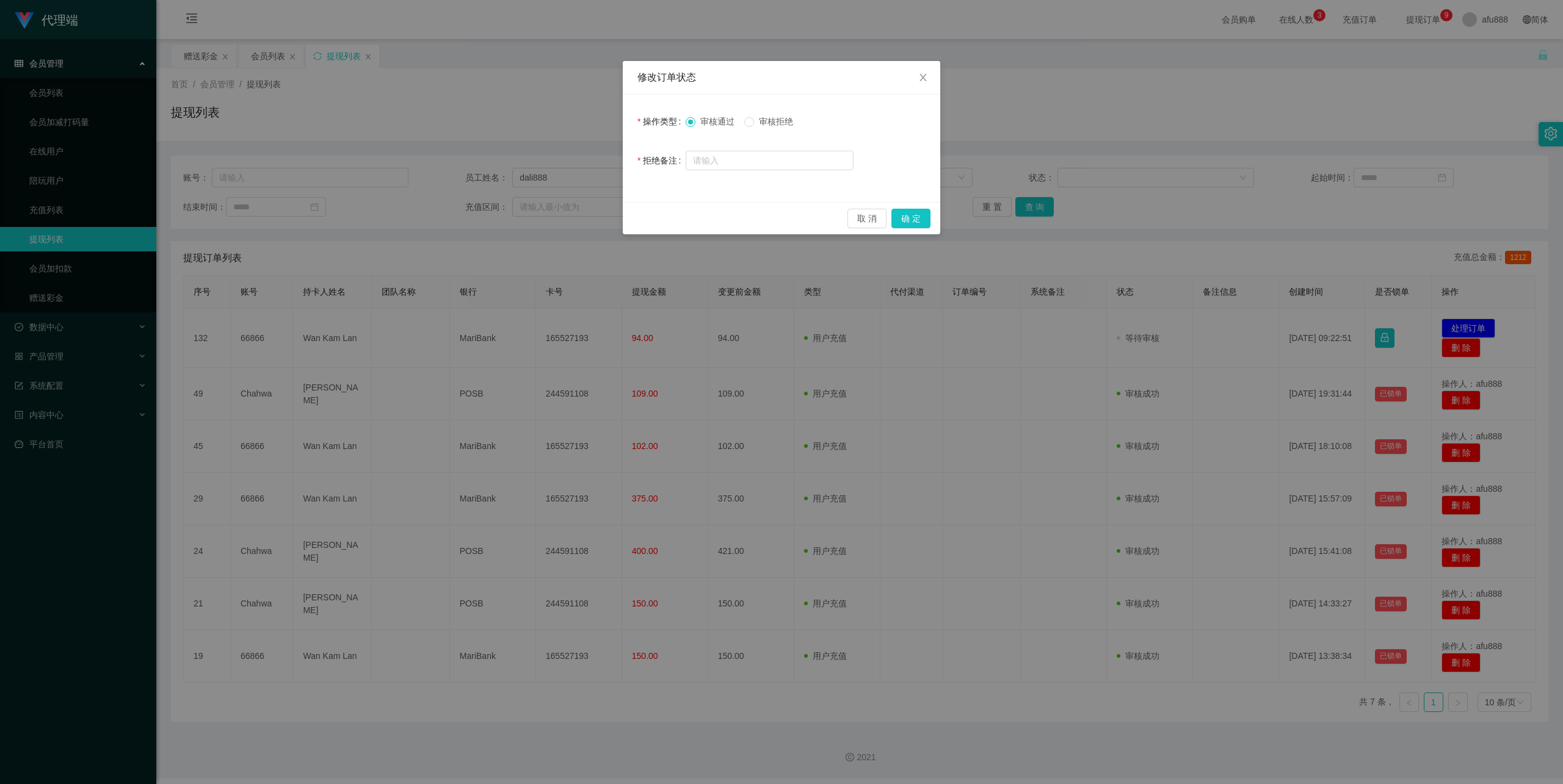
click at [784, 120] on span "审核拒绝" at bounding box center [776, 121] width 44 height 10
click at [799, 142] on form "操作类型 审核通过 审核拒绝 拒绝备注" at bounding box center [782, 141] width 289 height 63
click at [767, 122] on span "审核拒绝" at bounding box center [776, 121] width 44 height 10
click at [909, 210] on button "确 定" at bounding box center [911, 218] width 39 height 19
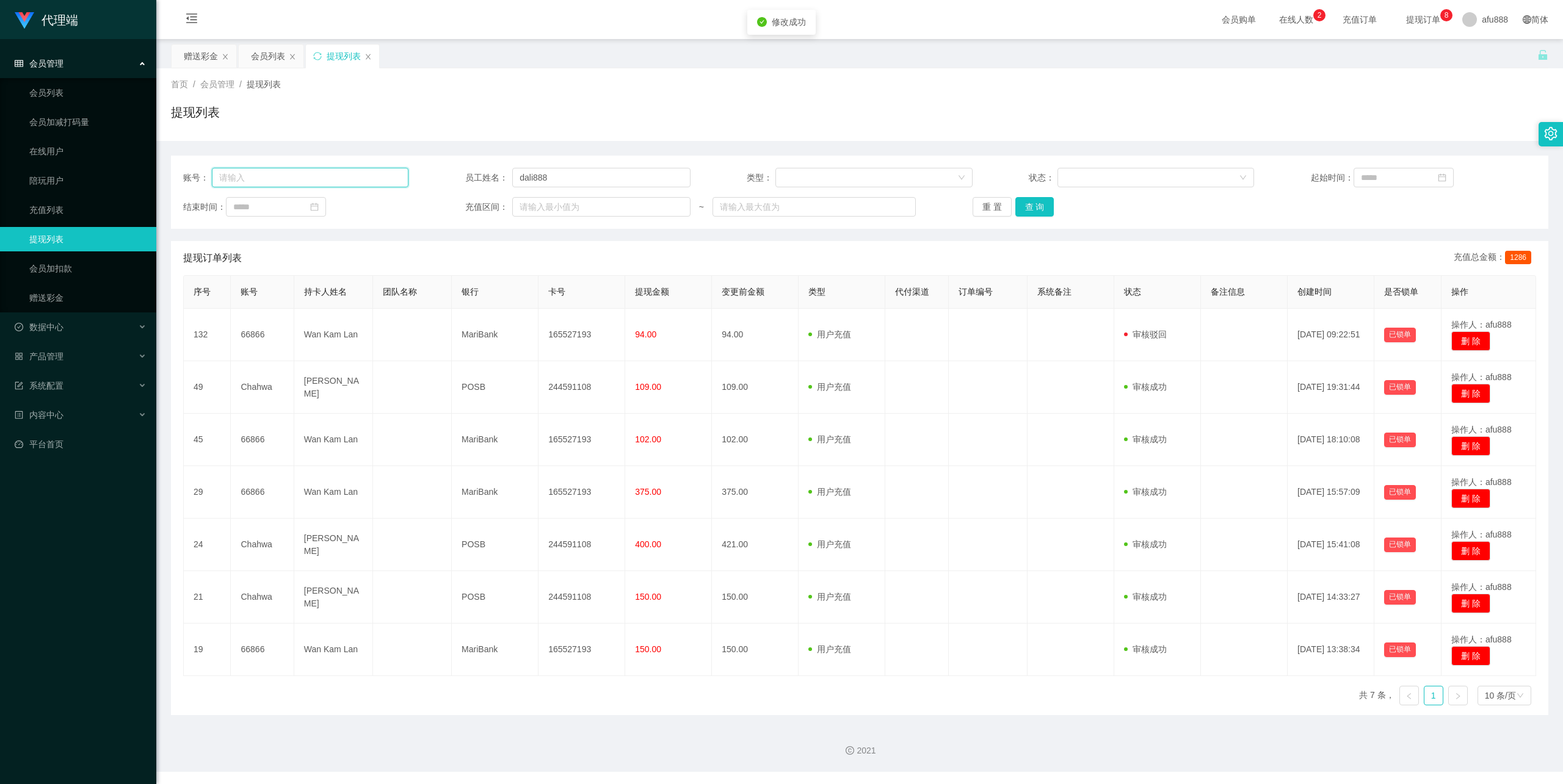
click at [271, 183] on input "text" at bounding box center [310, 177] width 197 height 19
click at [274, 182] on input "text" at bounding box center [310, 177] width 197 height 19
paste input "66866"
type input "66866"
click at [1043, 212] on button "查 询" at bounding box center [1035, 206] width 39 height 19
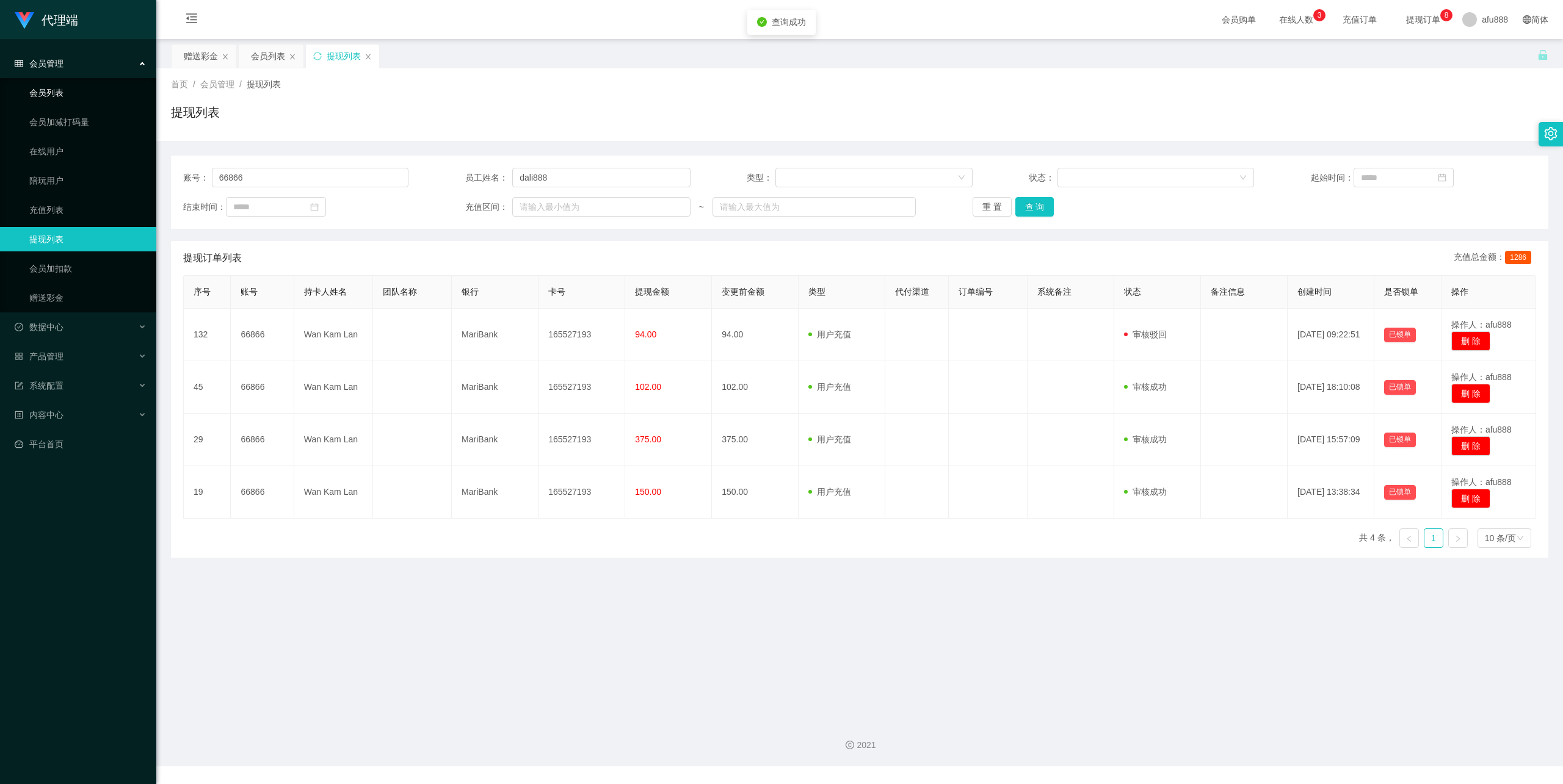
click at [57, 98] on link "会员列表" at bounding box center [87, 92] width 117 height 25
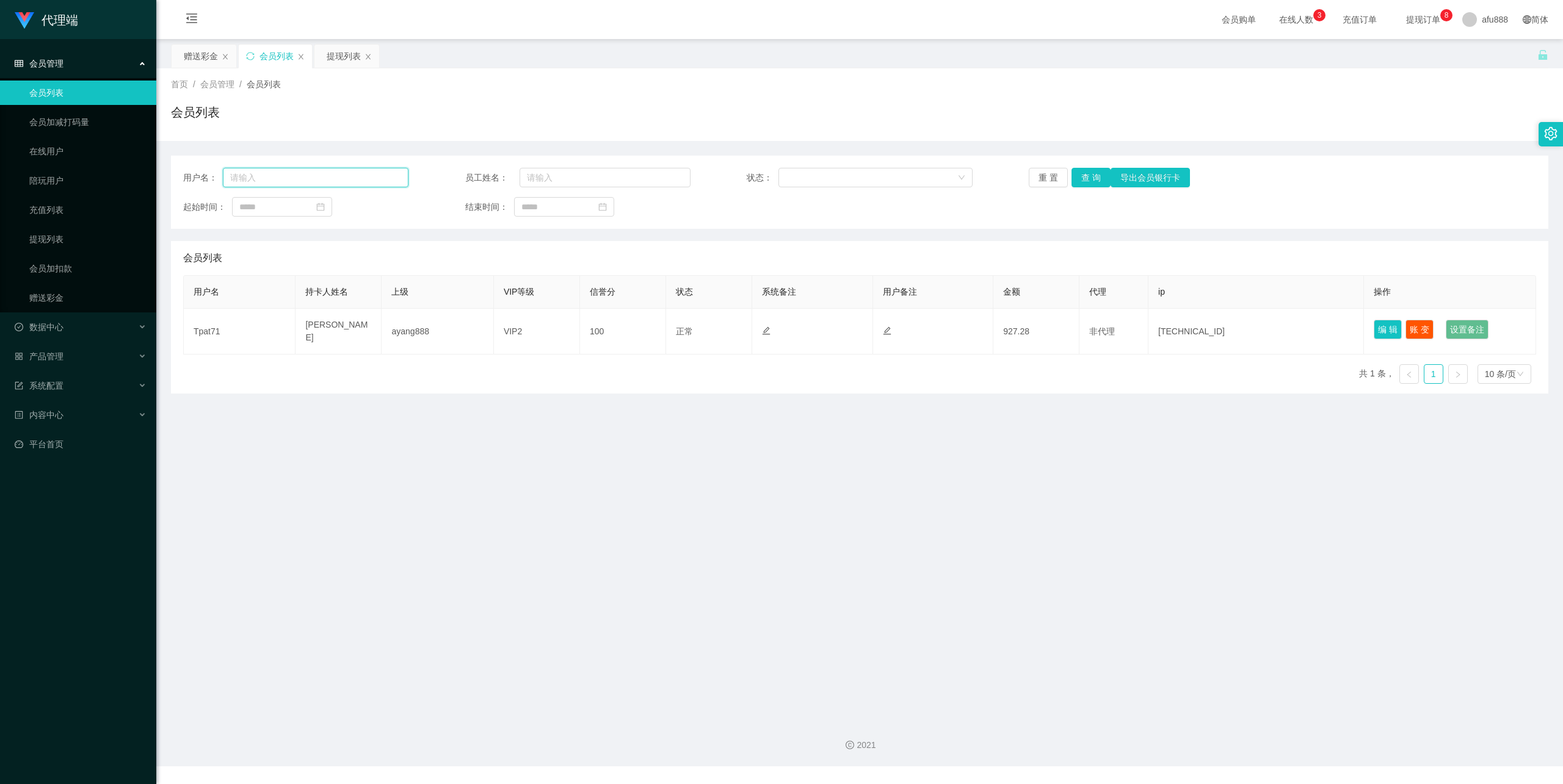
drag, startPoint x: 306, startPoint y: 180, endPoint x: 315, endPoint y: 172, distance: 12.0
click at [306, 180] on input "text" at bounding box center [315, 177] width 186 height 19
paste input "66866"
type input "66866"
click at [1076, 180] on button "查 询" at bounding box center [1091, 177] width 39 height 19
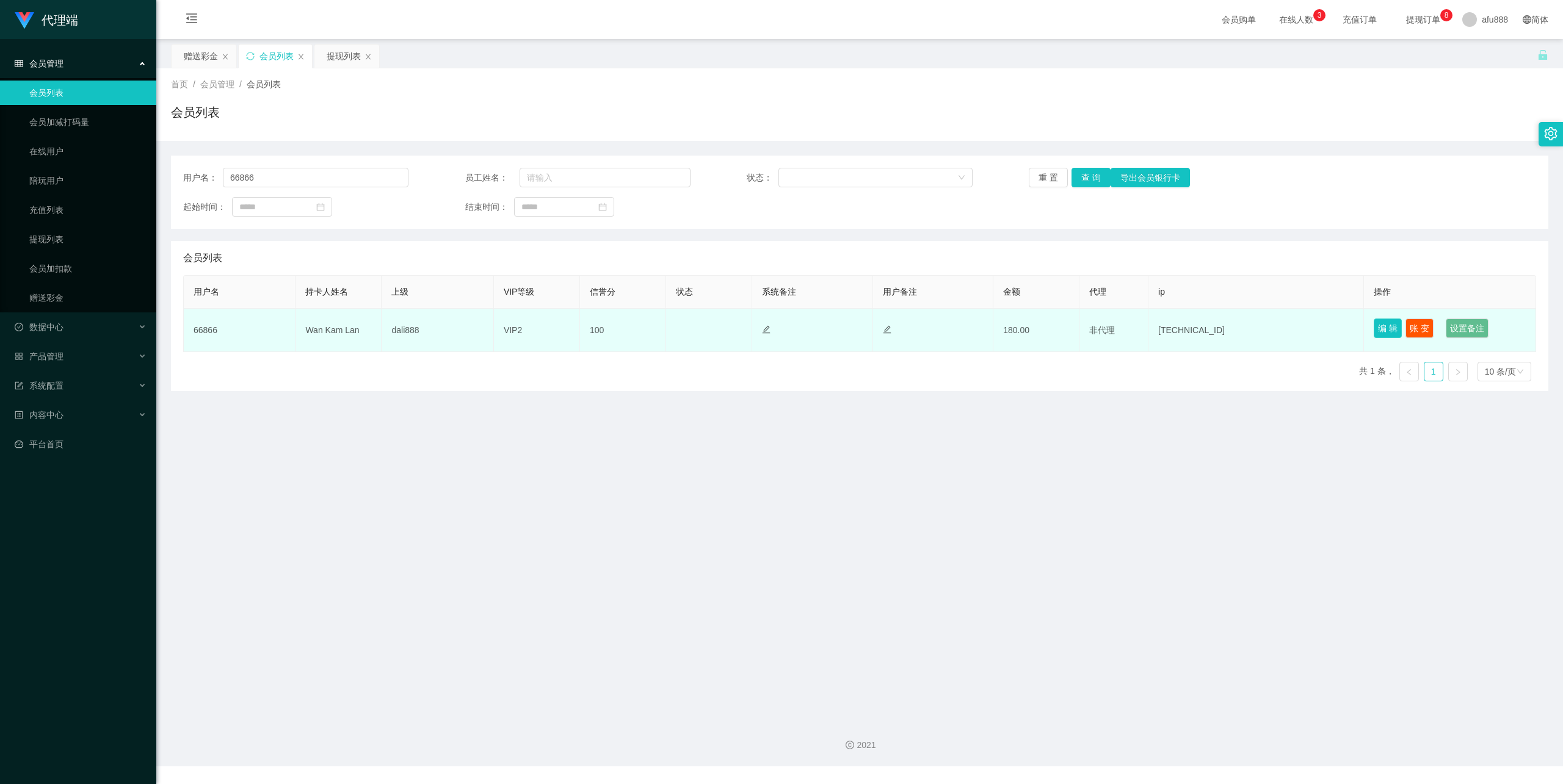
click at [1383, 325] on button "编 辑" at bounding box center [1388, 328] width 28 height 19
type input "66866"
type input "Wan Kam Lan"
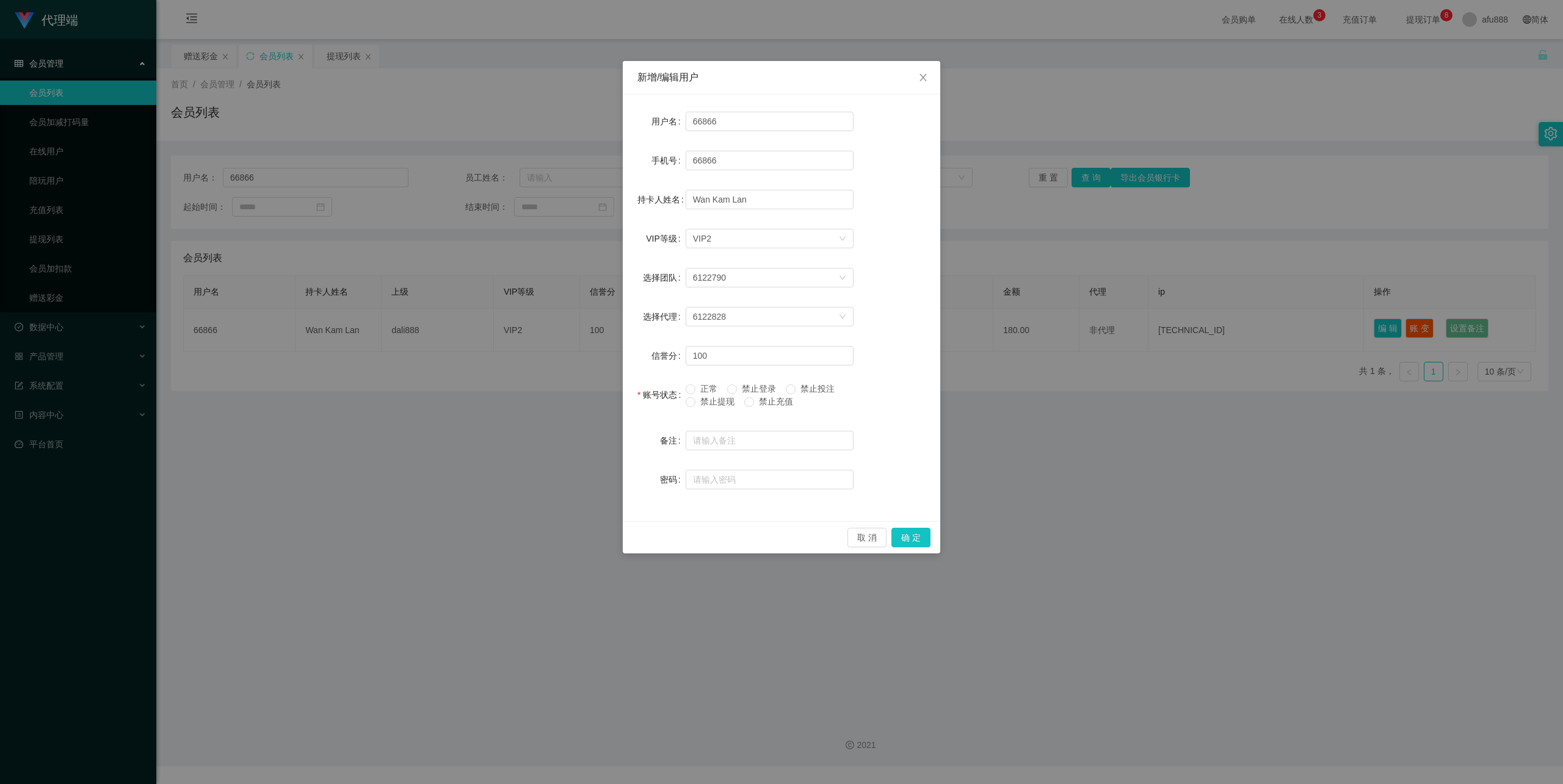
drag, startPoint x: 716, startPoint y: 402, endPoint x: 753, endPoint y: 418, distance: 40.3
click at [716, 402] on span "禁止提现" at bounding box center [717, 401] width 44 height 10
click at [925, 537] on button "确 定" at bounding box center [911, 537] width 39 height 19
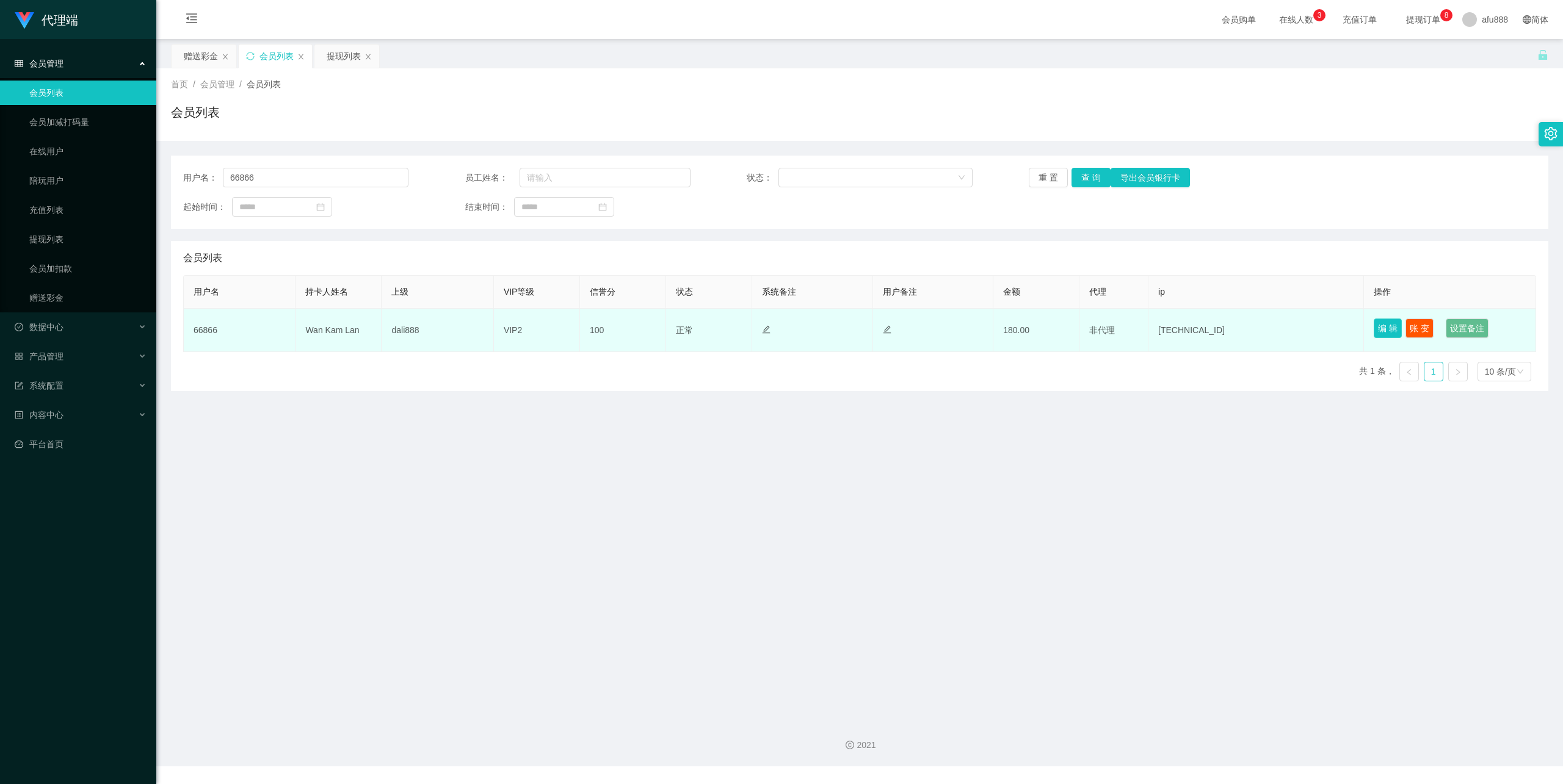
click at [1388, 337] on button "编 辑" at bounding box center [1388, 328] width 28 height 19
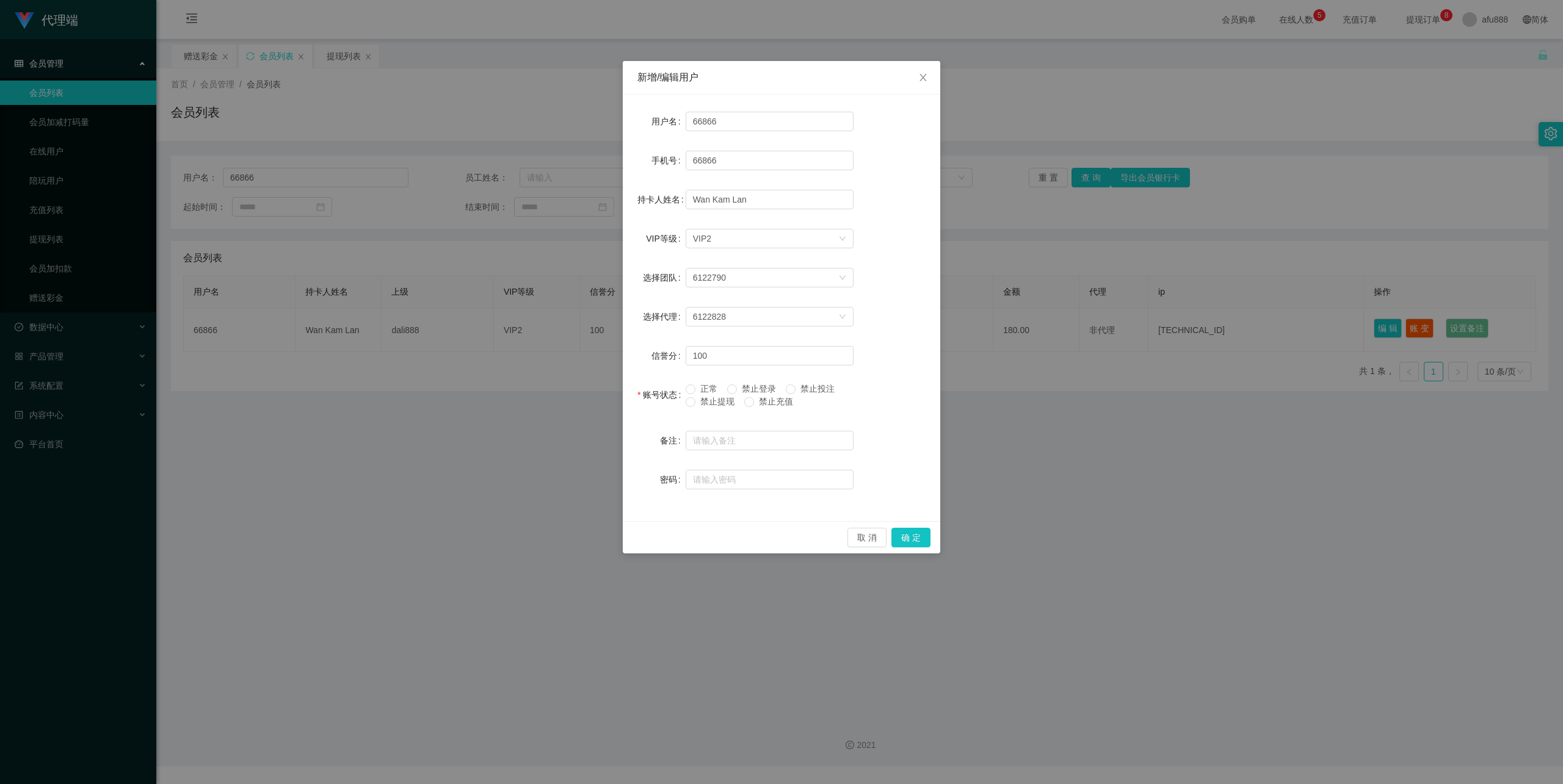
click at [721, 399] on span "禁止提现" at bounding box center [717, 401] width 44 height 10
click at [696, 399] on span "禁止提现" at bounding box center [717, 401] width 44 height 10
click at [916, 534] on button "确 定" at bounding box center [911, 537] width 39 height 19
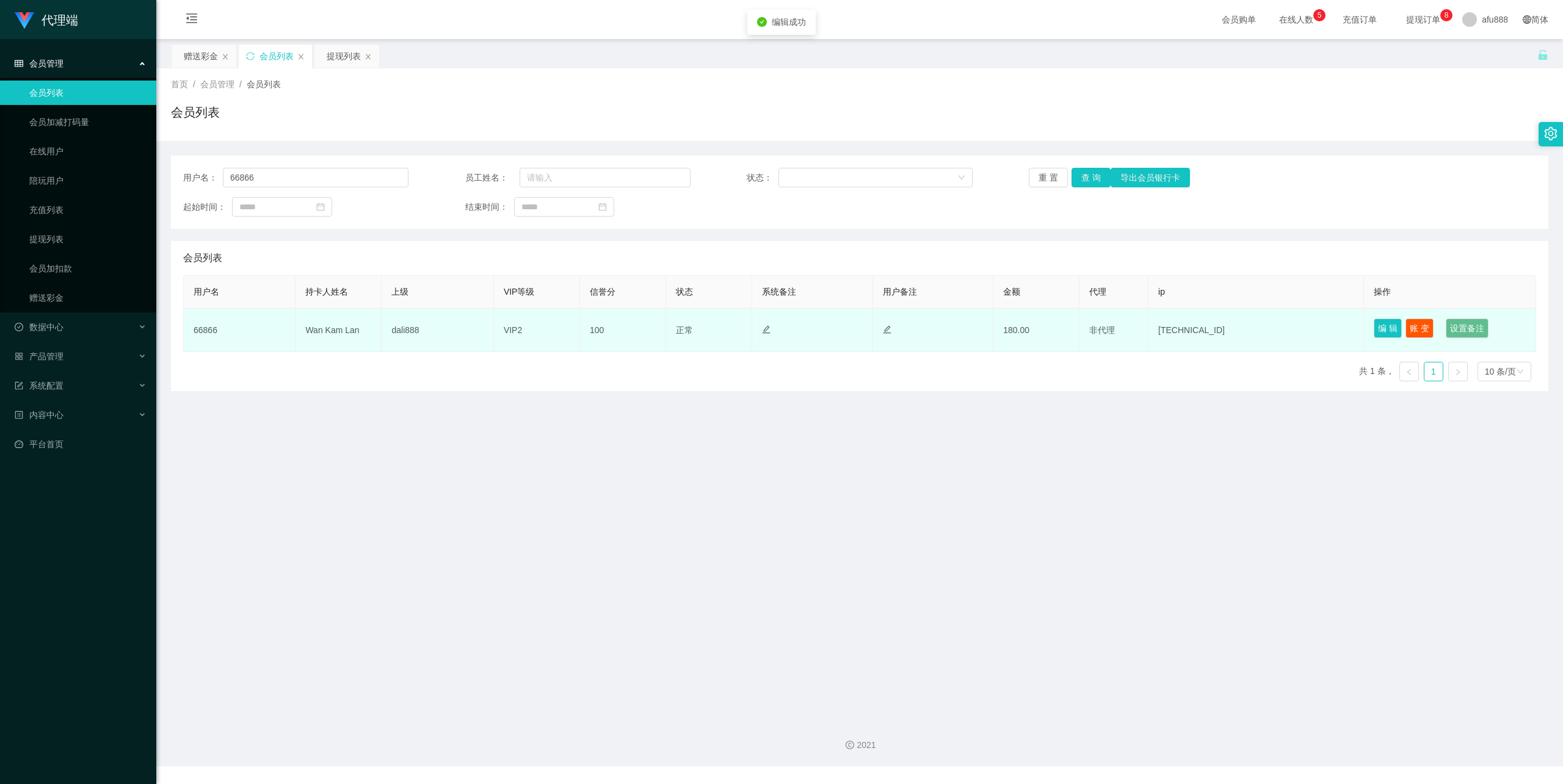
click at [702, 326] on td "正常 禁止登录 禁止投注" at bounding box center [708, 330] width 86 height 43
click at [1386, 333] on button "编 辑" at bounding box center [1388, 328] width 28 height 19
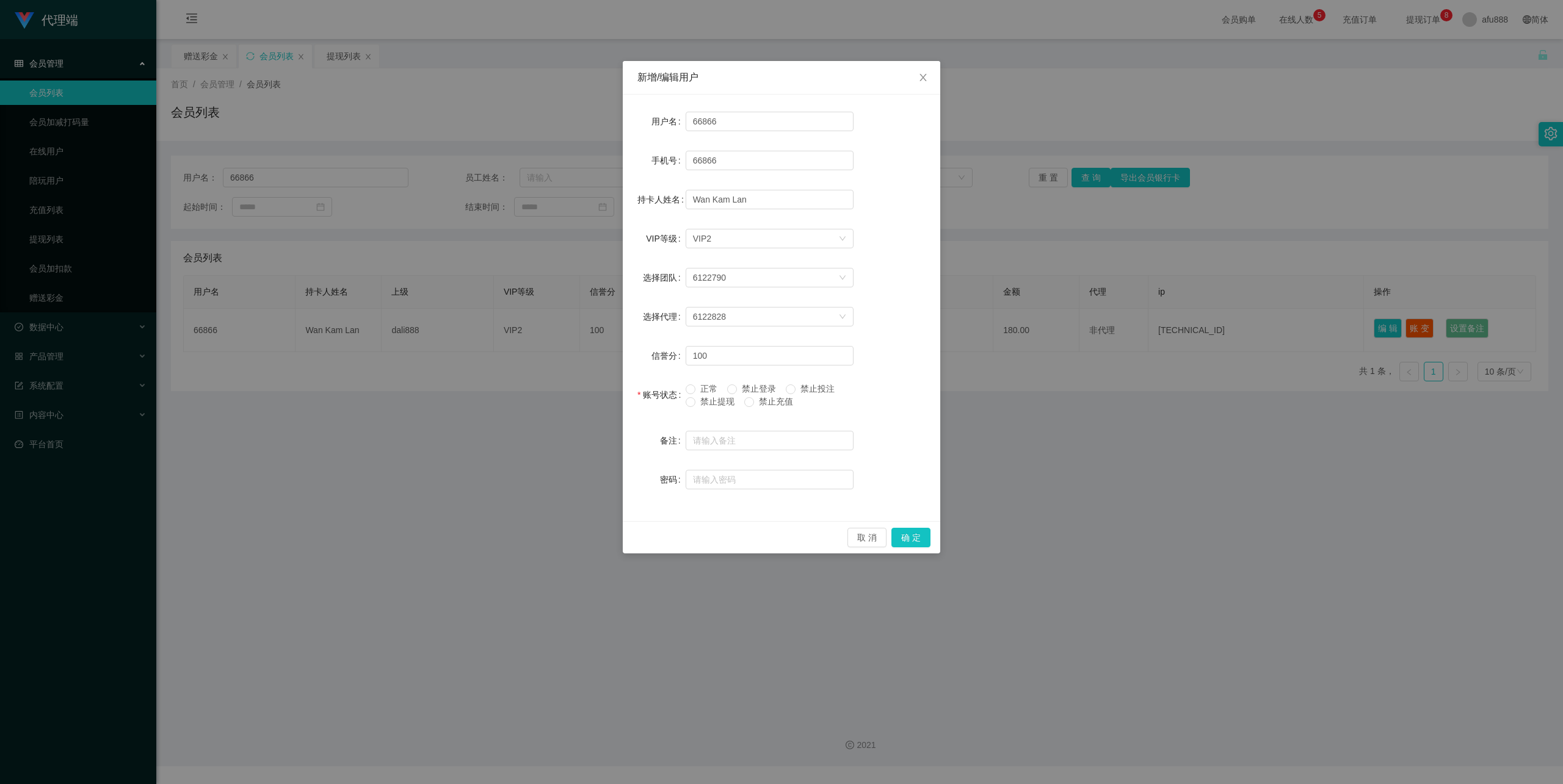
click at [752, 386] on span "禁止登录" at bounding box center [758, 388] width 44 height 10
click at [908, 528] on button "确 定" at bounding box center [911, 537] width 39 height 19
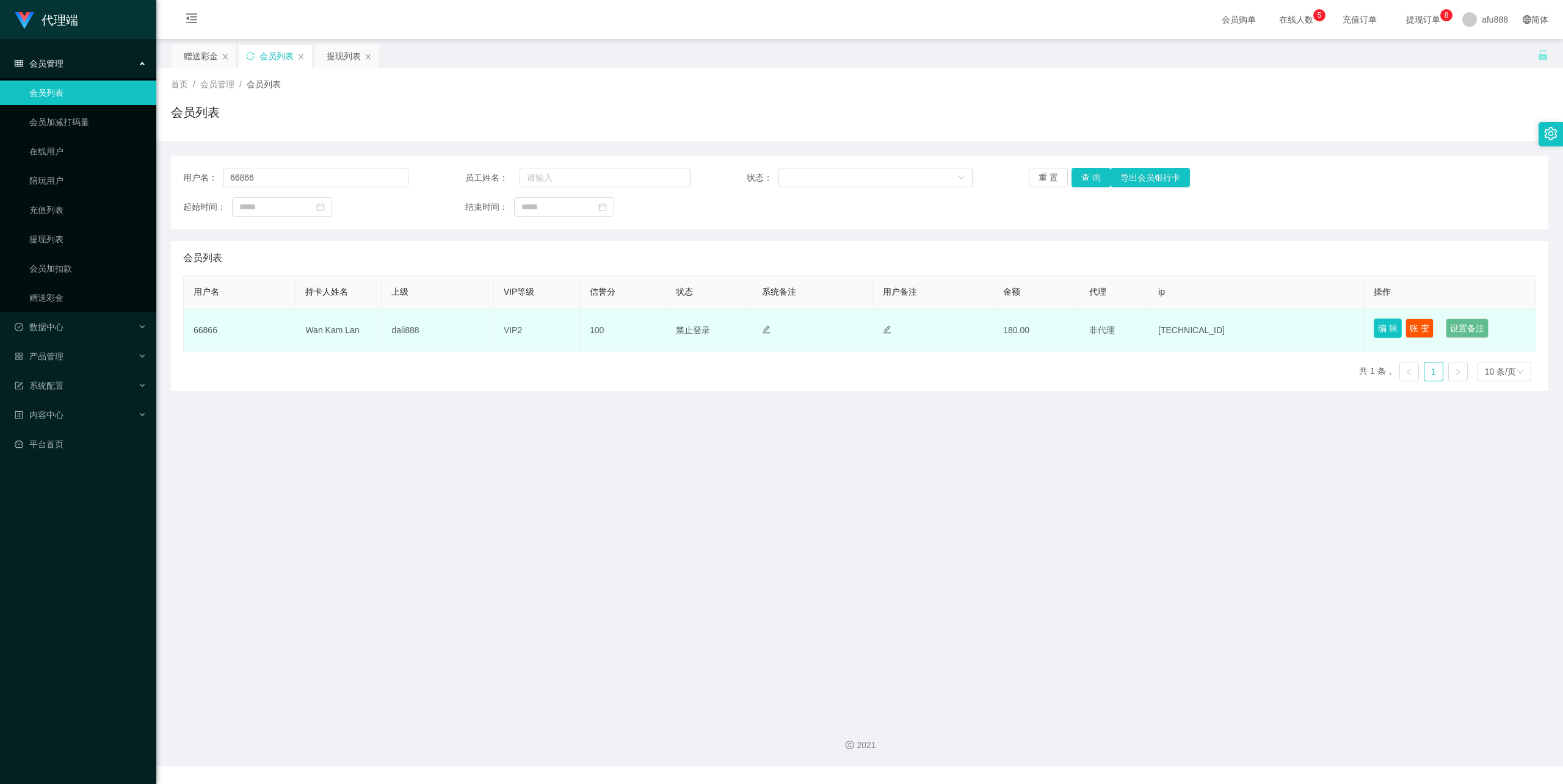
click at [1375, 323] on button "编 辑" at bounding box center [1388, 328] width 28 height 19
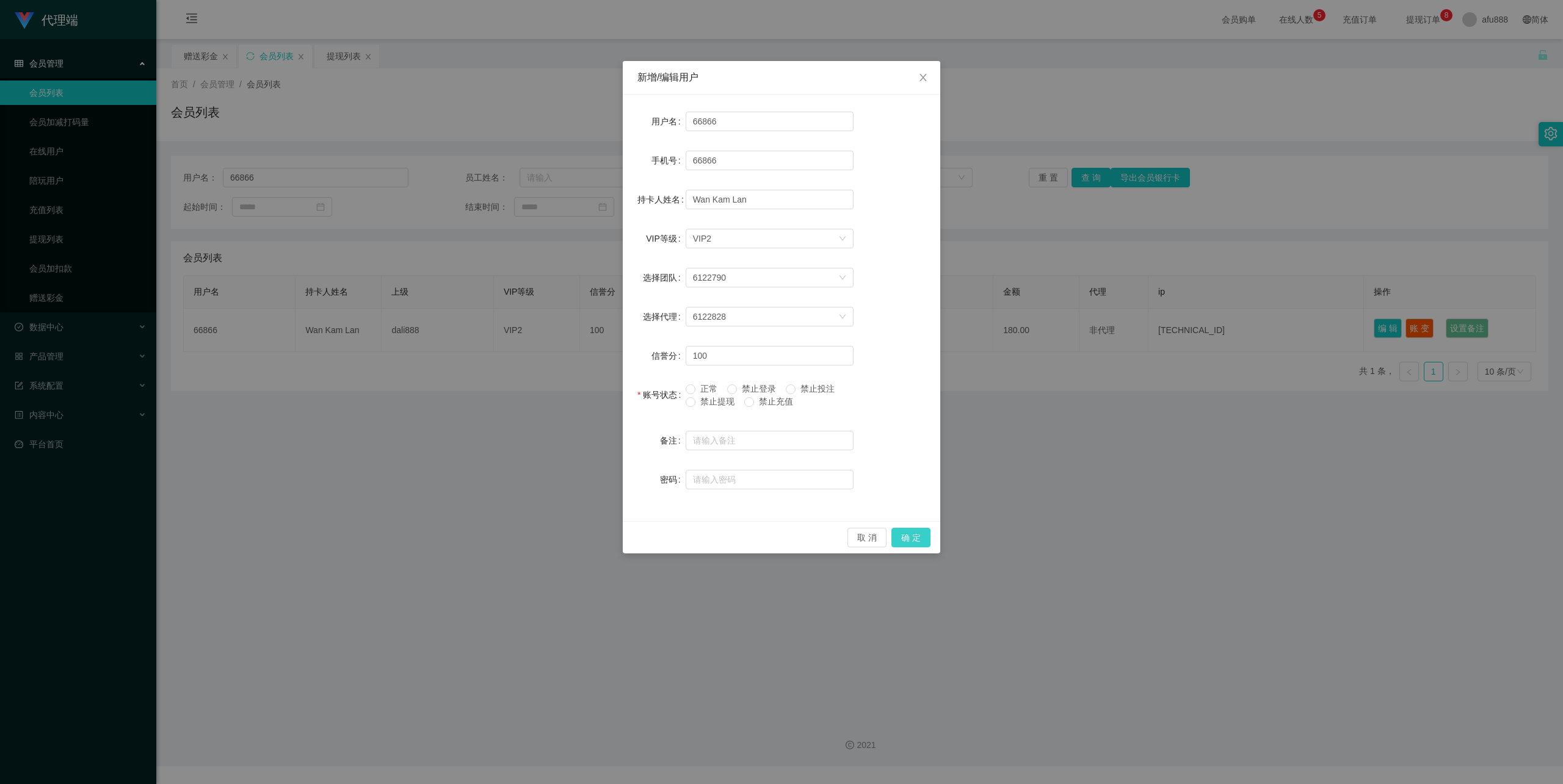
click at [910, 535] on button "确 定" at bounding box center [911, 537] width 39 height 19
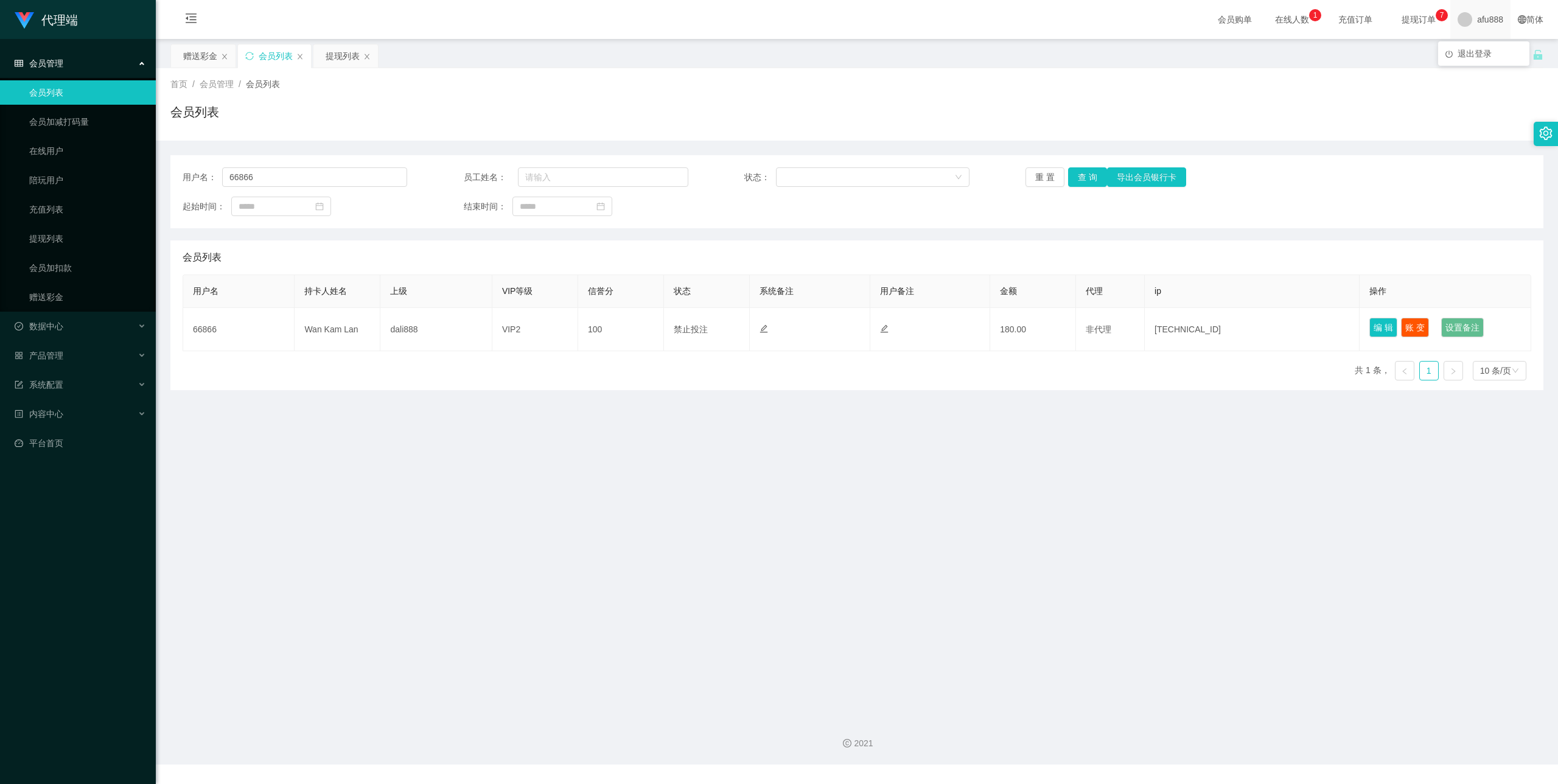
click at [1484, 23] on span "afu888" at bounding box center [1490, 19] width 26 height 39
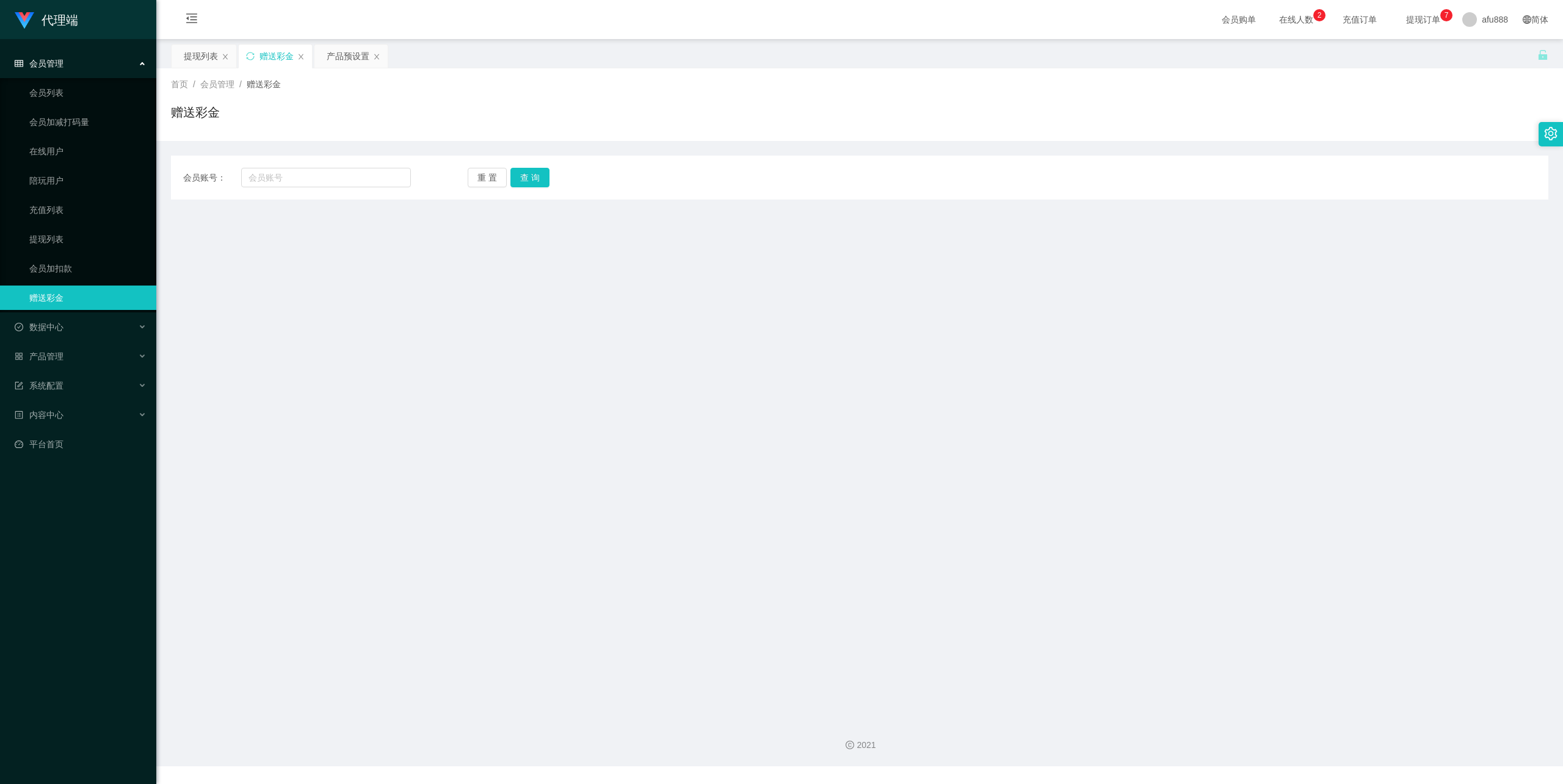
drag, startPoint x: 0, startPoint y: 0, endPoint x: 1387, endPoint y: 57, distance: 1388.2
click at [1364, 65] on div "提现列表 赠送彩金 产品预设置" at bounding box center [854, 65] width 1367 height 42
click at [1482, 19] on span "afu888" at bounding box center [1494, 19] width 26 height 39
click at [1468, 42] on ul "退出登录" at bounding box center [1488, 54] width 92 height 25
click at [1464, 54] on span "退出登录" at bounding box center [1479, 54] width 34 height 10
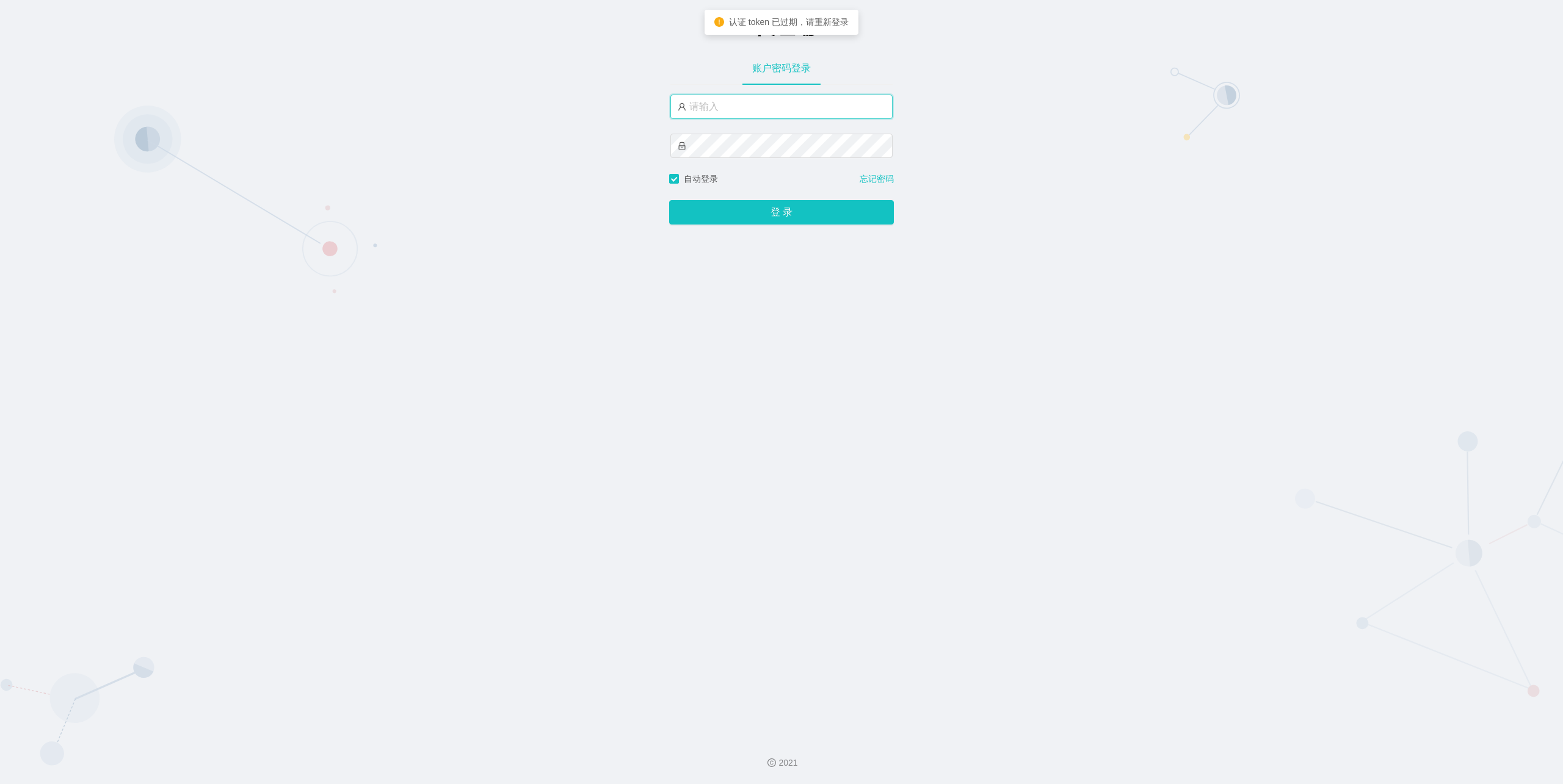
click at [740, 109] on input "text" at bounding box center [782, 107] width 222 height 25
paste input "admin"
type input "admin"
click at [669, 200] on button "登 录" at bounding box center [781, 212] width 224 height 25
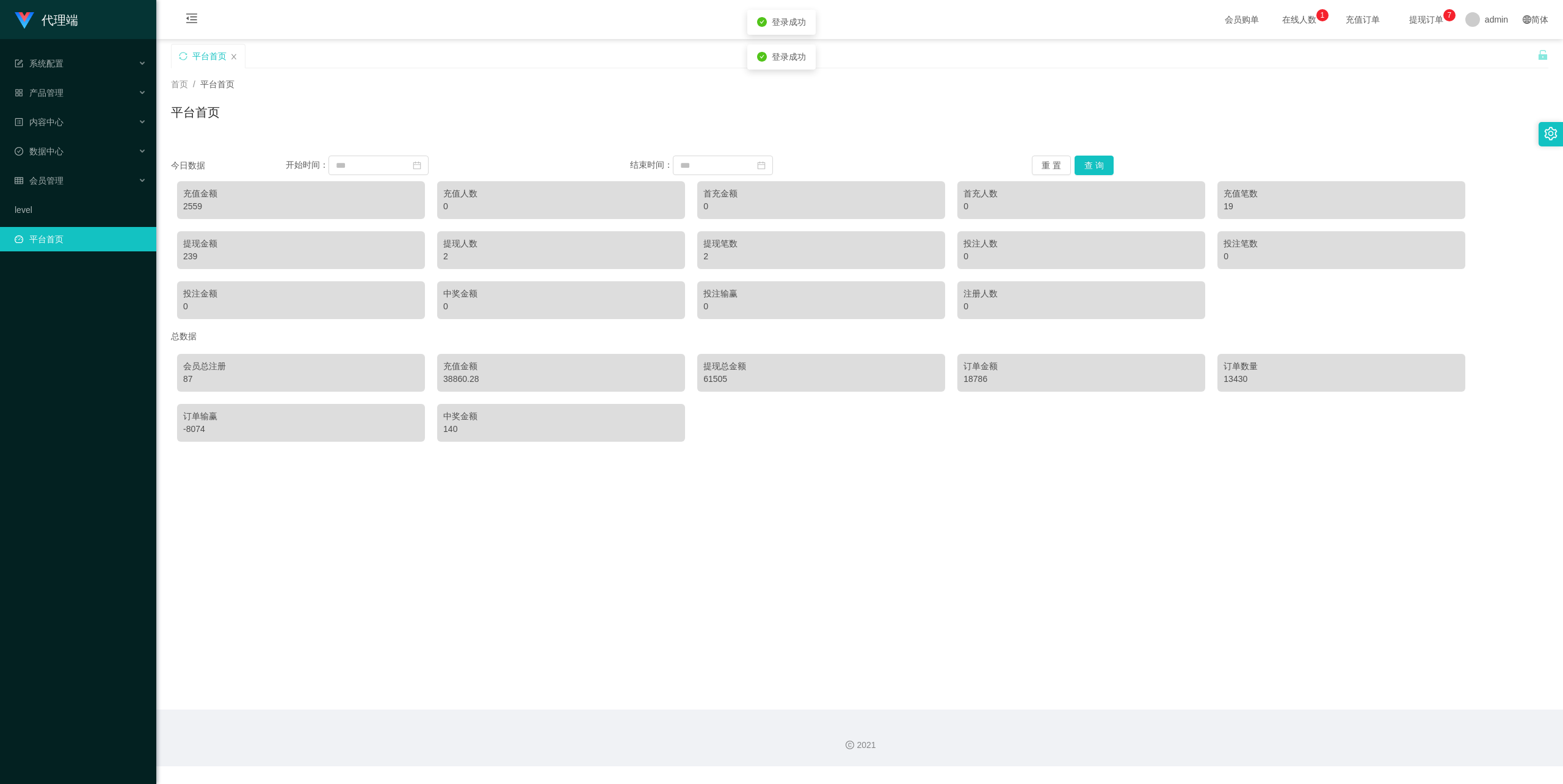
click at [892, 136] on div "首页 / 平台首页 / 平台首页" at bounding box center [860, 104] width 1407 height 72
click at [99, 75] on div "系统配置" at bounding box center [78, 63] width 157 height 25
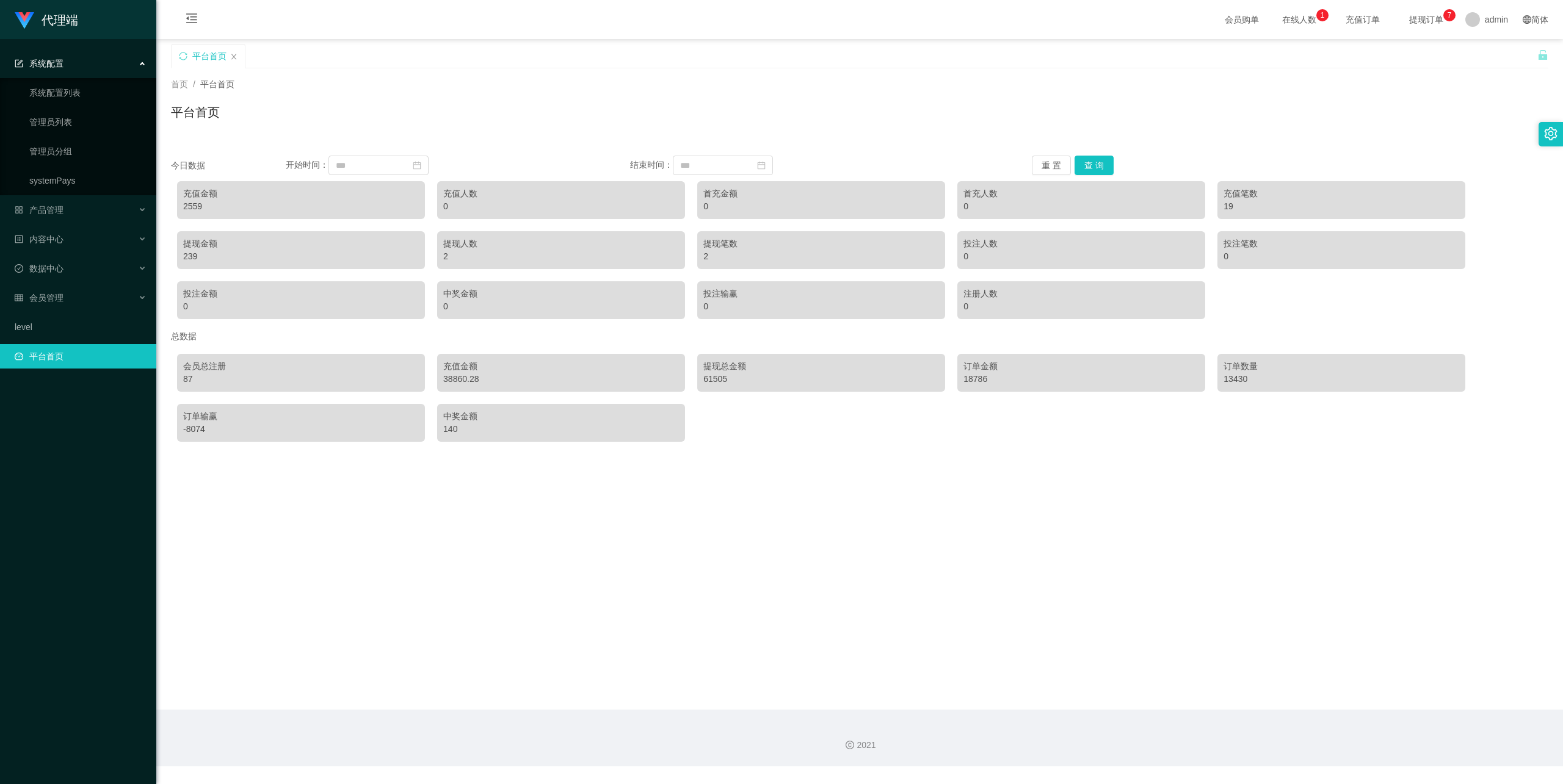
click at [98, 61] on div "系统配置" at bounding box center [78, 63] width 157 height 25
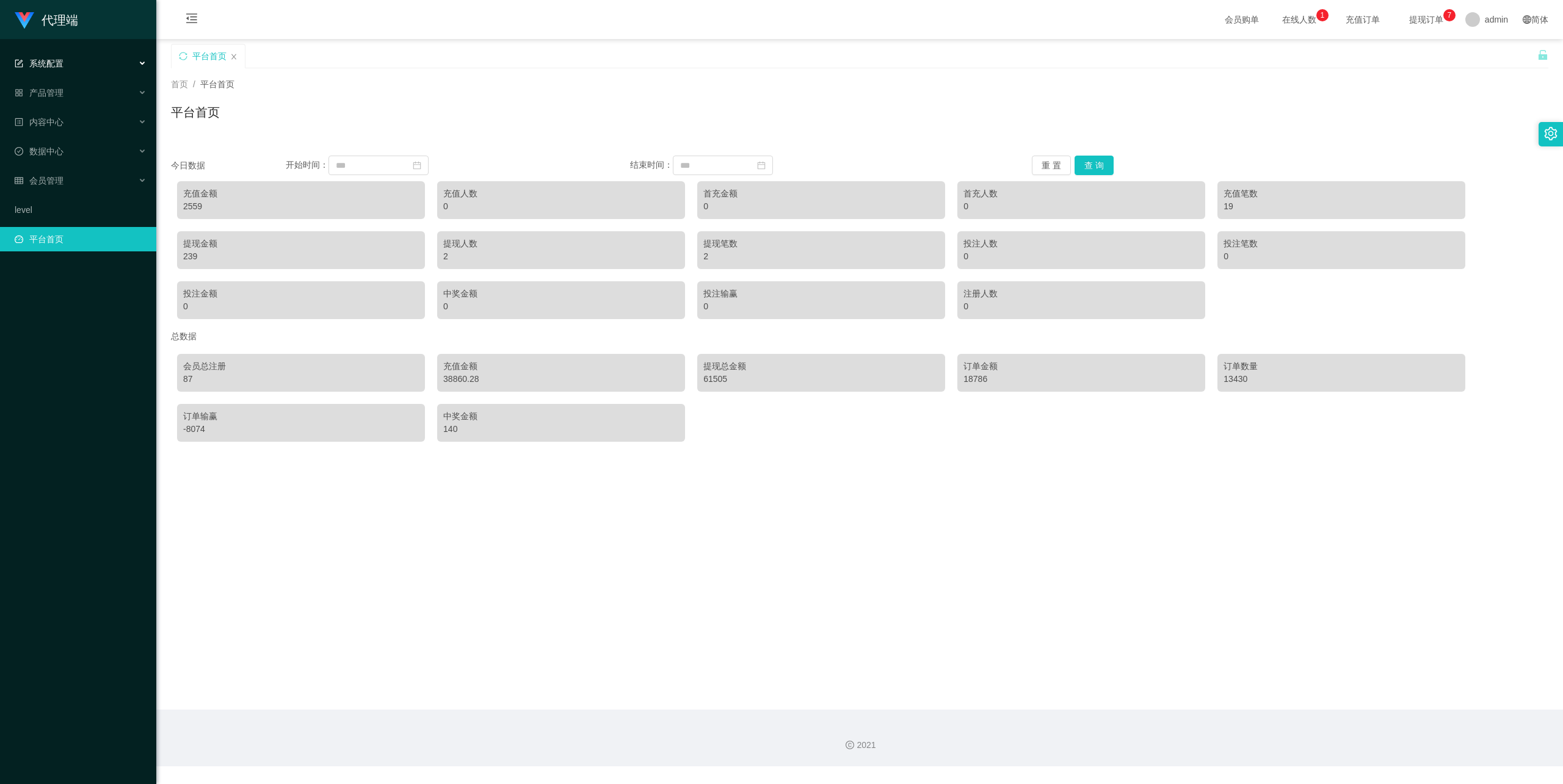
click at [98, 61] on div "系统配置" at bounding box center [78, 63] width 157 height 25
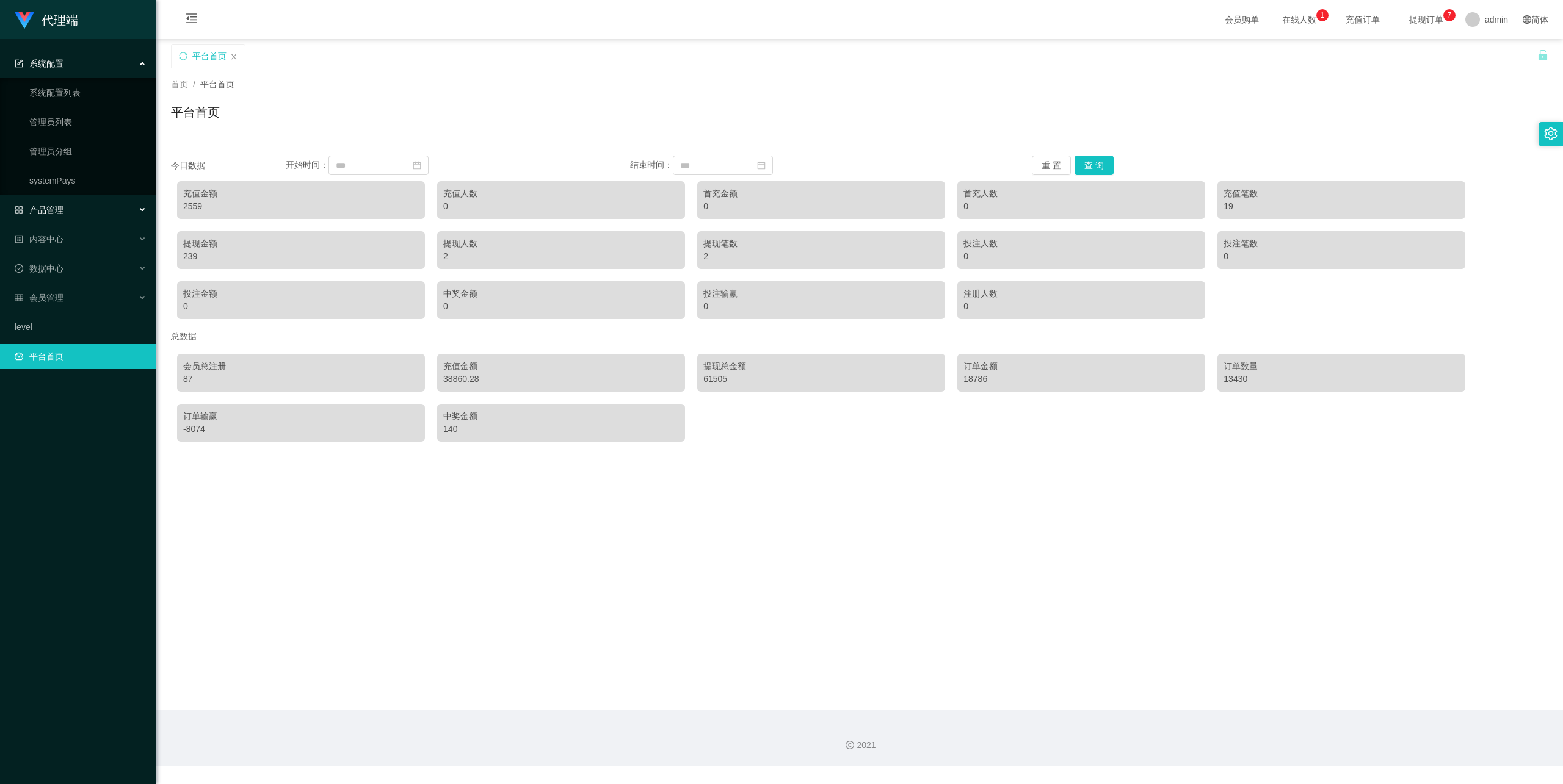
click at [92, 216] on div "产品管理" at bounding box center [78, 209] width 157 height 25
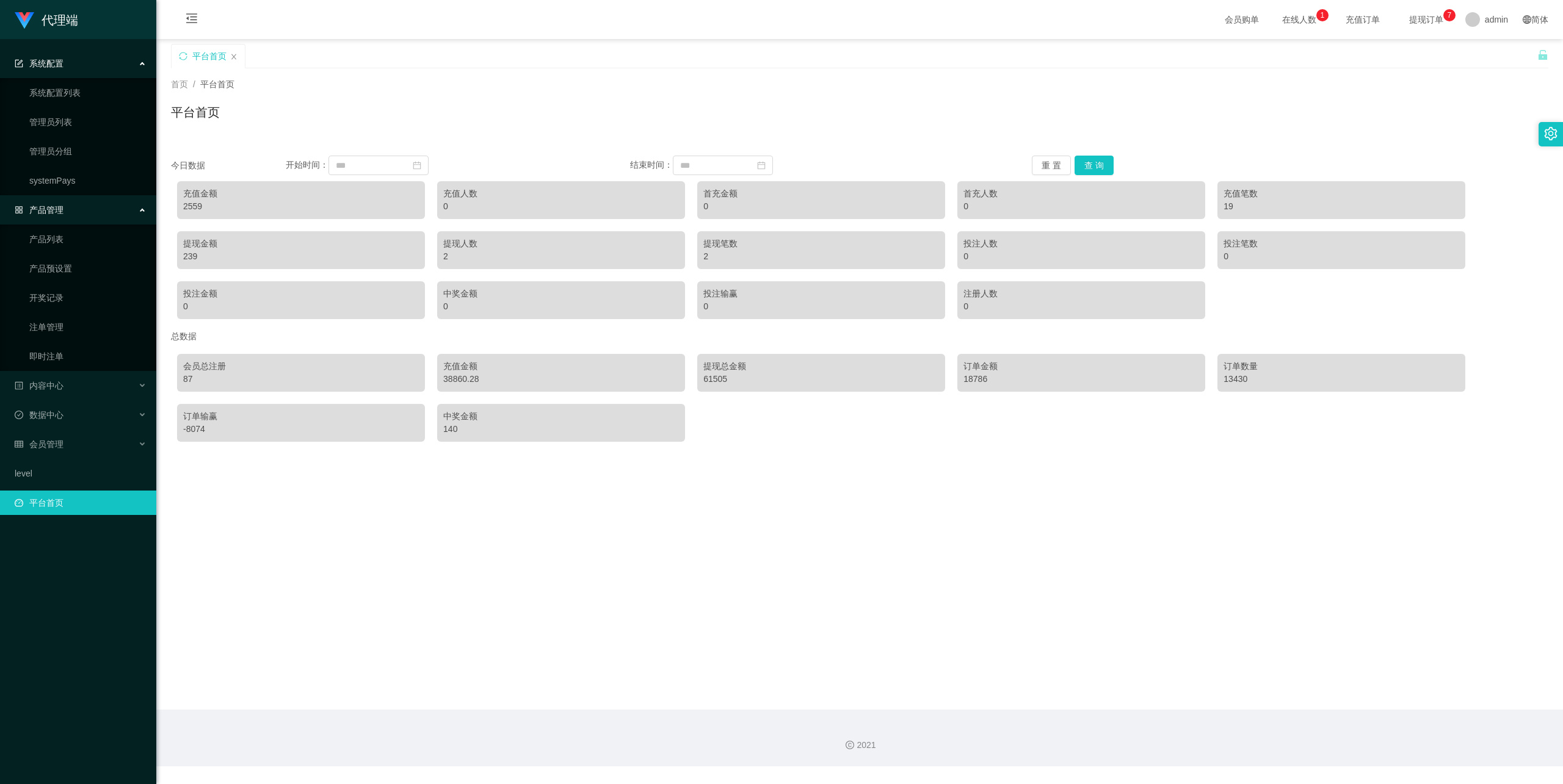
click at [95, 207] on div "产品管理" at bounding box center [78, 209] width 157 height 25
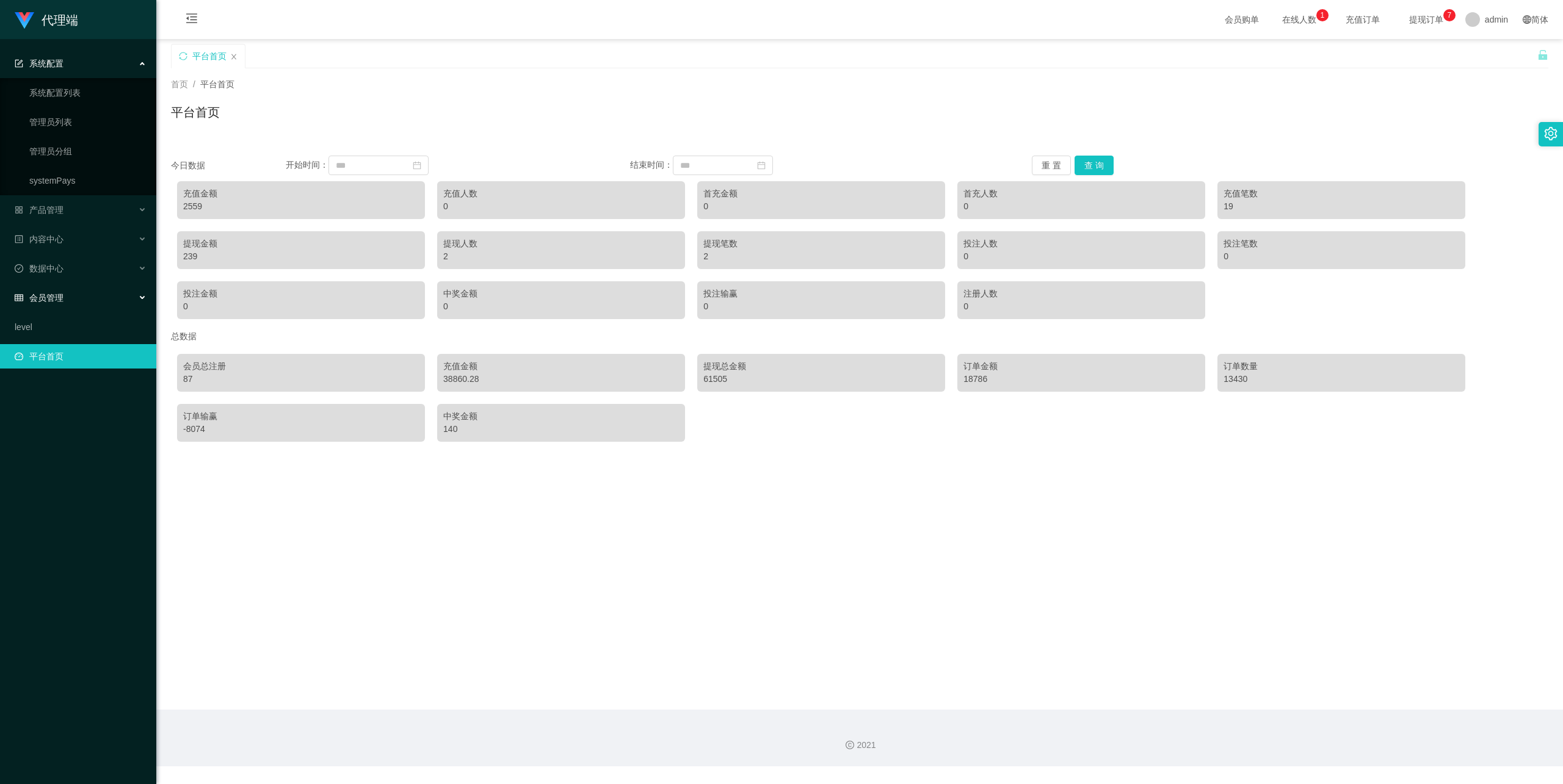
click at [98, 286] on div "会员管理" at bounding box center [78, 297] width 157 height 25
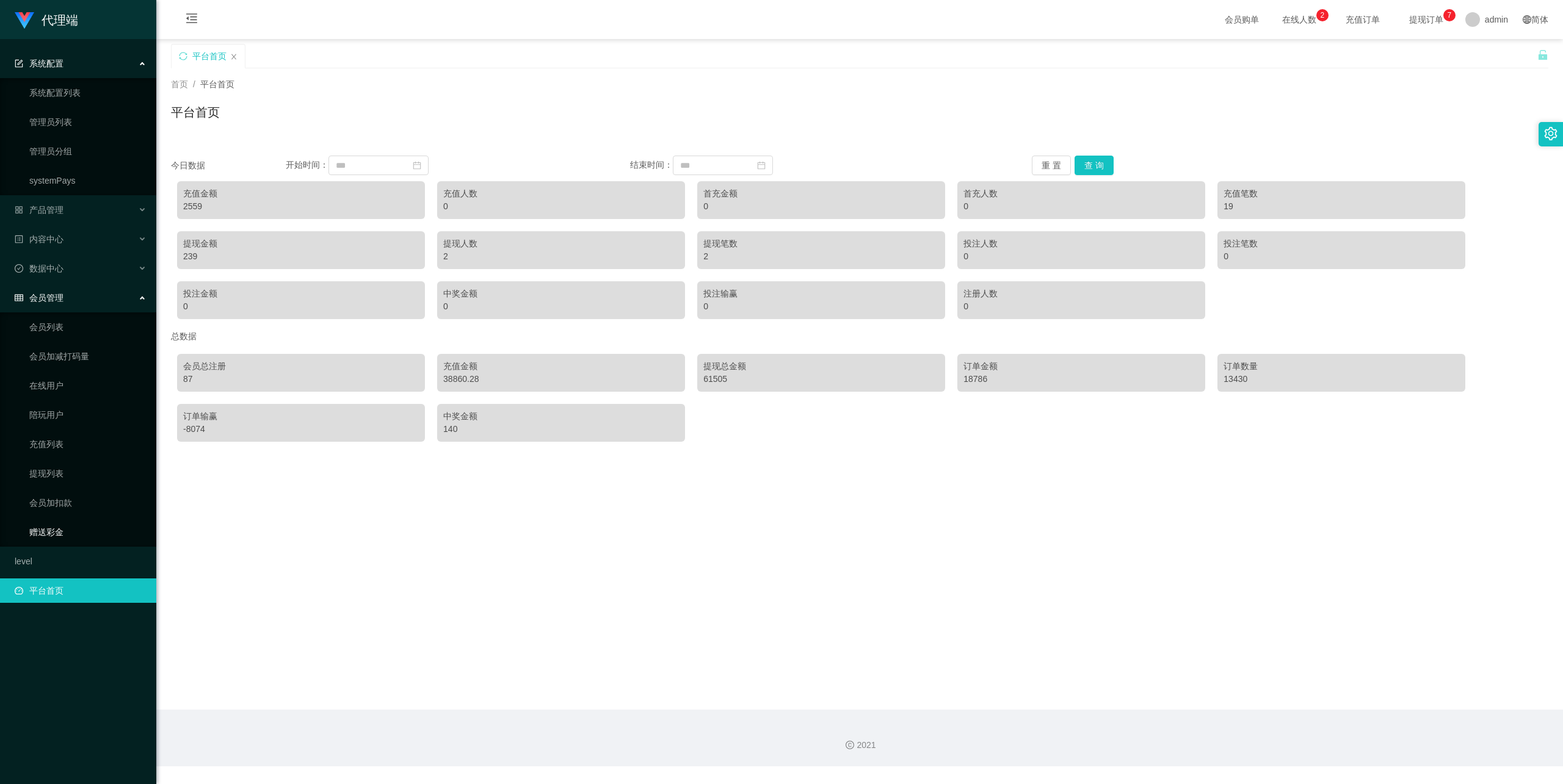
click at [69, 524] on link "赠送彩金" at bounding box center [87, 532] width 117 height 25
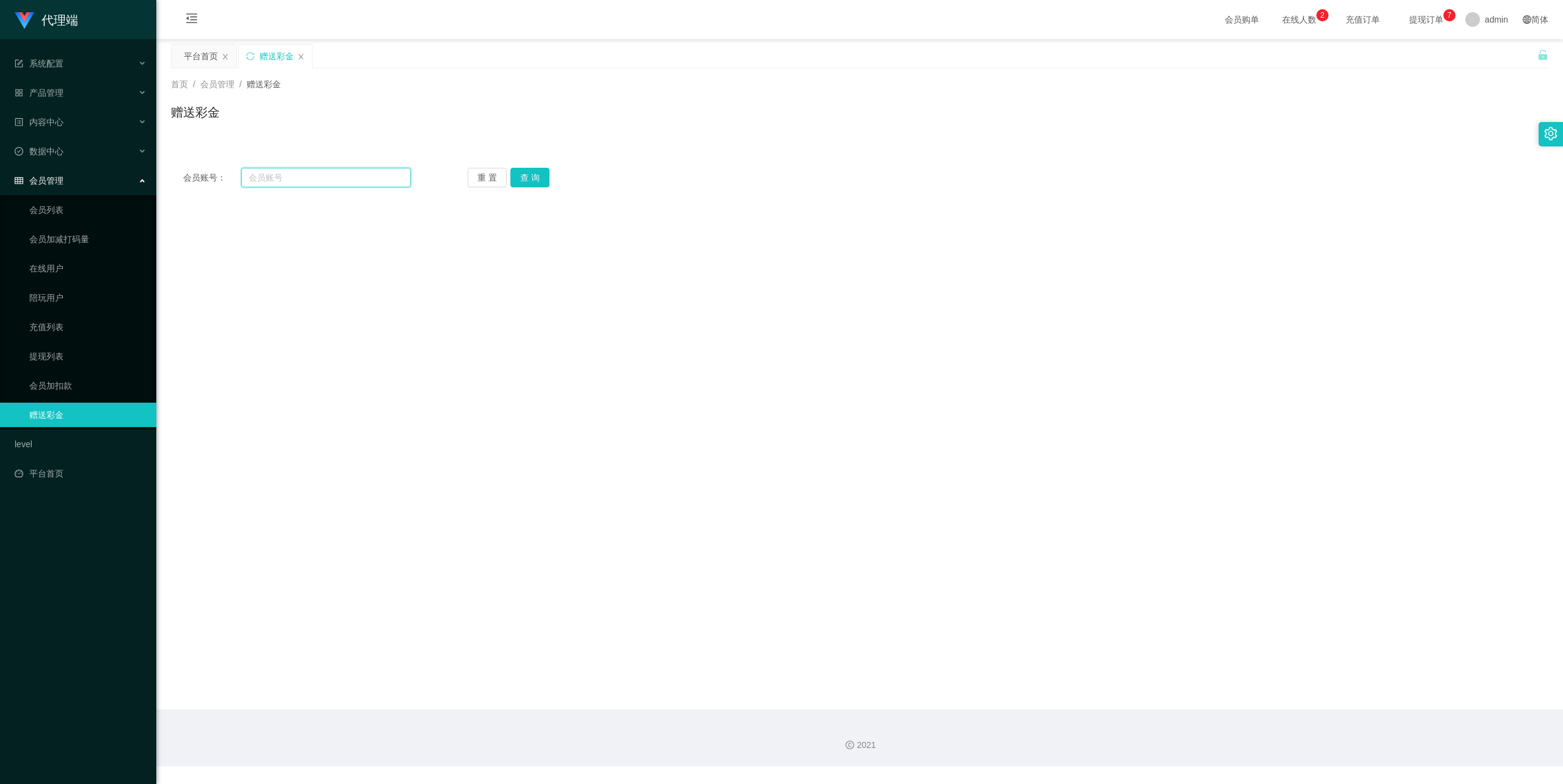
click at [339, 186] on input "text" at bounding box center [326, 177] width 170 height 19
paste input "admin"
type input "admin"
click at [75, 197] on link "会员列表" at bounding box center [87, 209] width 117 height 25
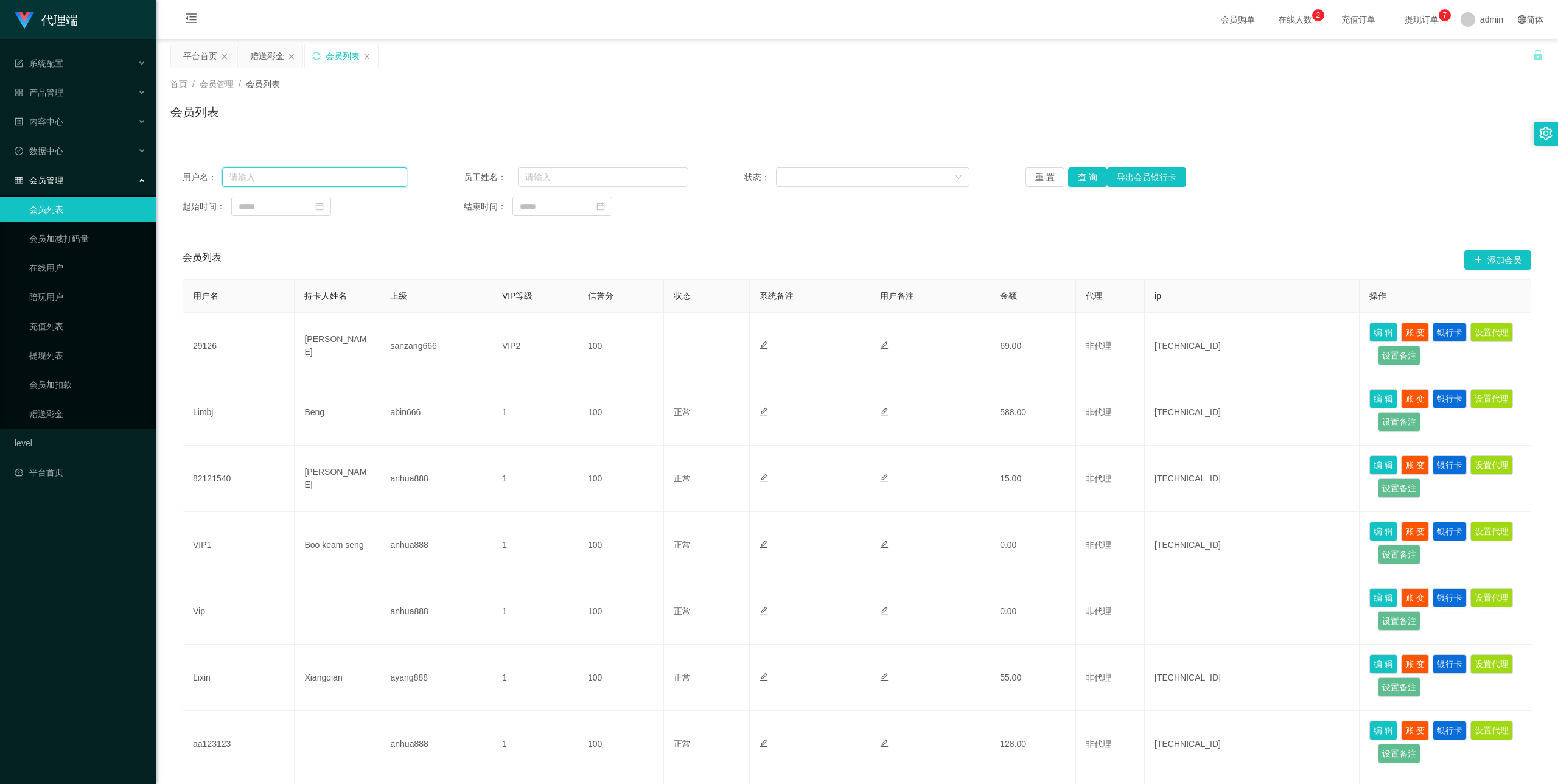
click at [313, 176] on input "text" at bounding box center [314, 177] width 185 height 19
paste input "Tpat71"
type input "Tpat71"
drag, startPoint x: 1087, startPoint y: 176, endPoint x: 1096, endPoint y: 178, distance: 9.2
click at [1087, 176] on button "查 询" at bounding box center [1087, 177] width 39 height 19
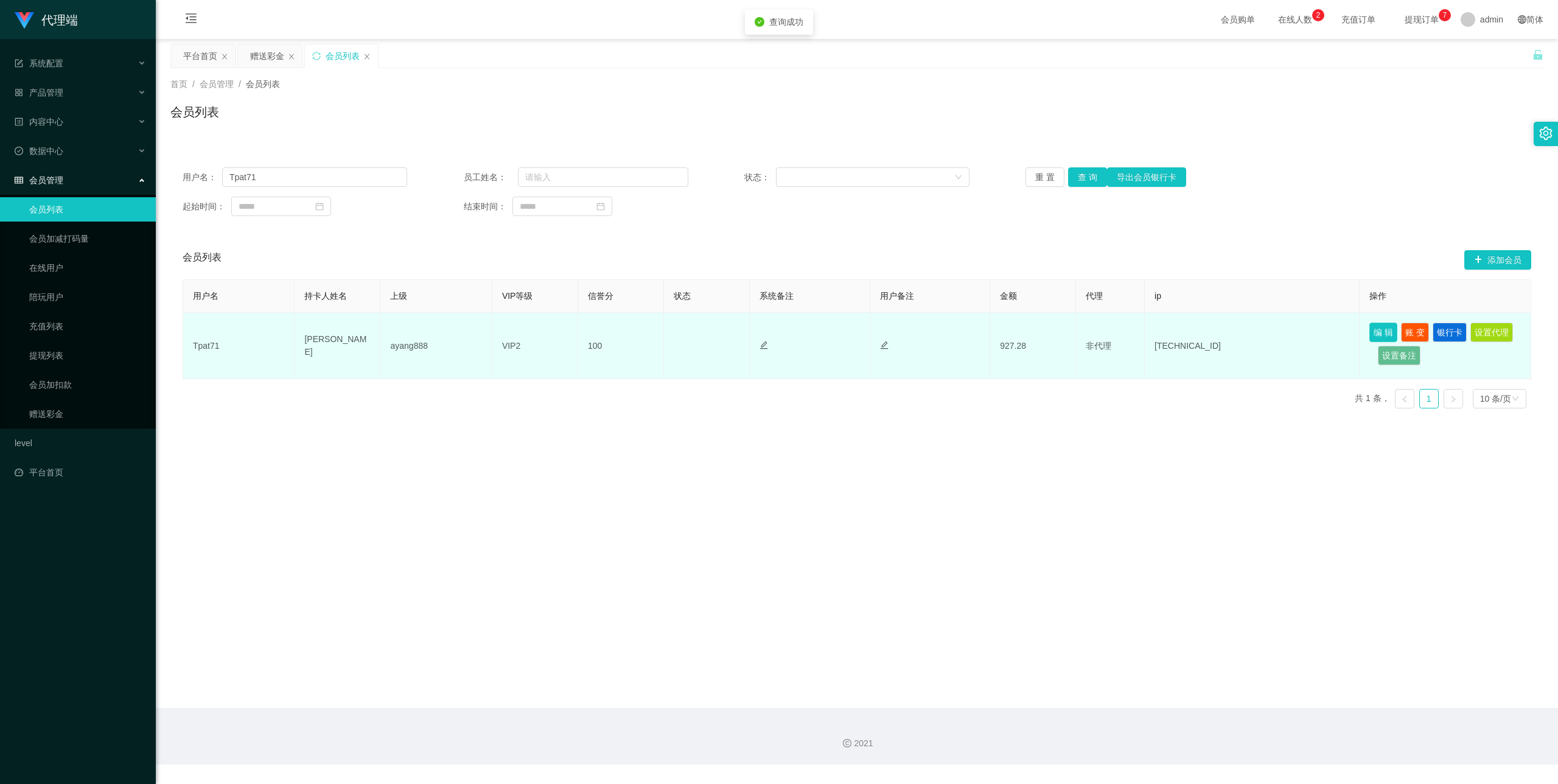
click at [1376, 331] on button "编 辑" at bounding box center [1383, 332] width 28 height 19
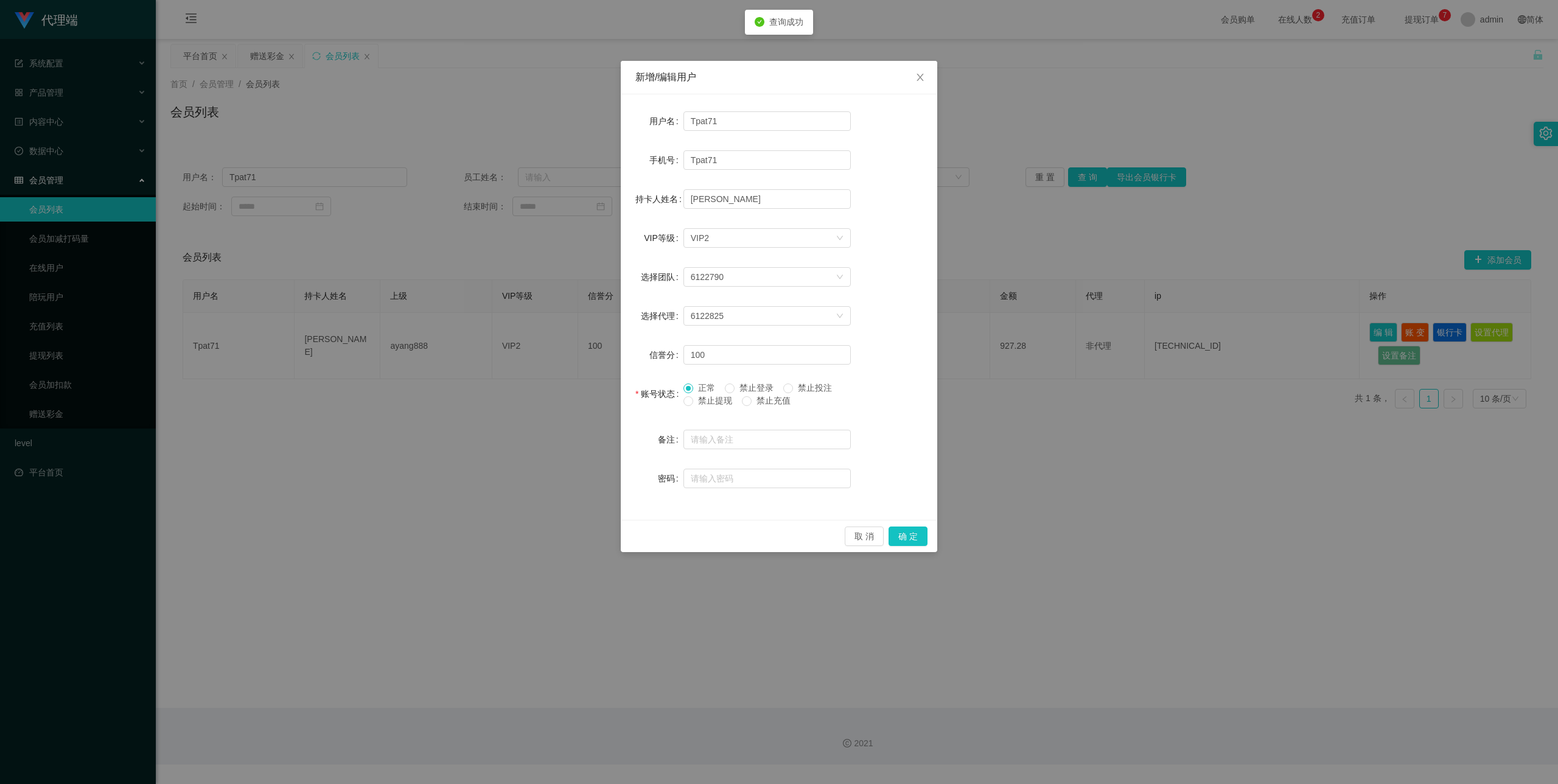
drag, startPoint x: 719, startPoint y: 397, endPoint x: 727, endPoint y: 410, distance: 15.3
click at [719, 398] on span "禁止提现" at bounding box center [715, 400] width 44 height 10
click at [711, 397] on span "禁止提现" at bounding box center [715, 400] width 44 height 10
click at [912, 532] on button "确 定" at bounding box center [908, 536] width 39 height 19
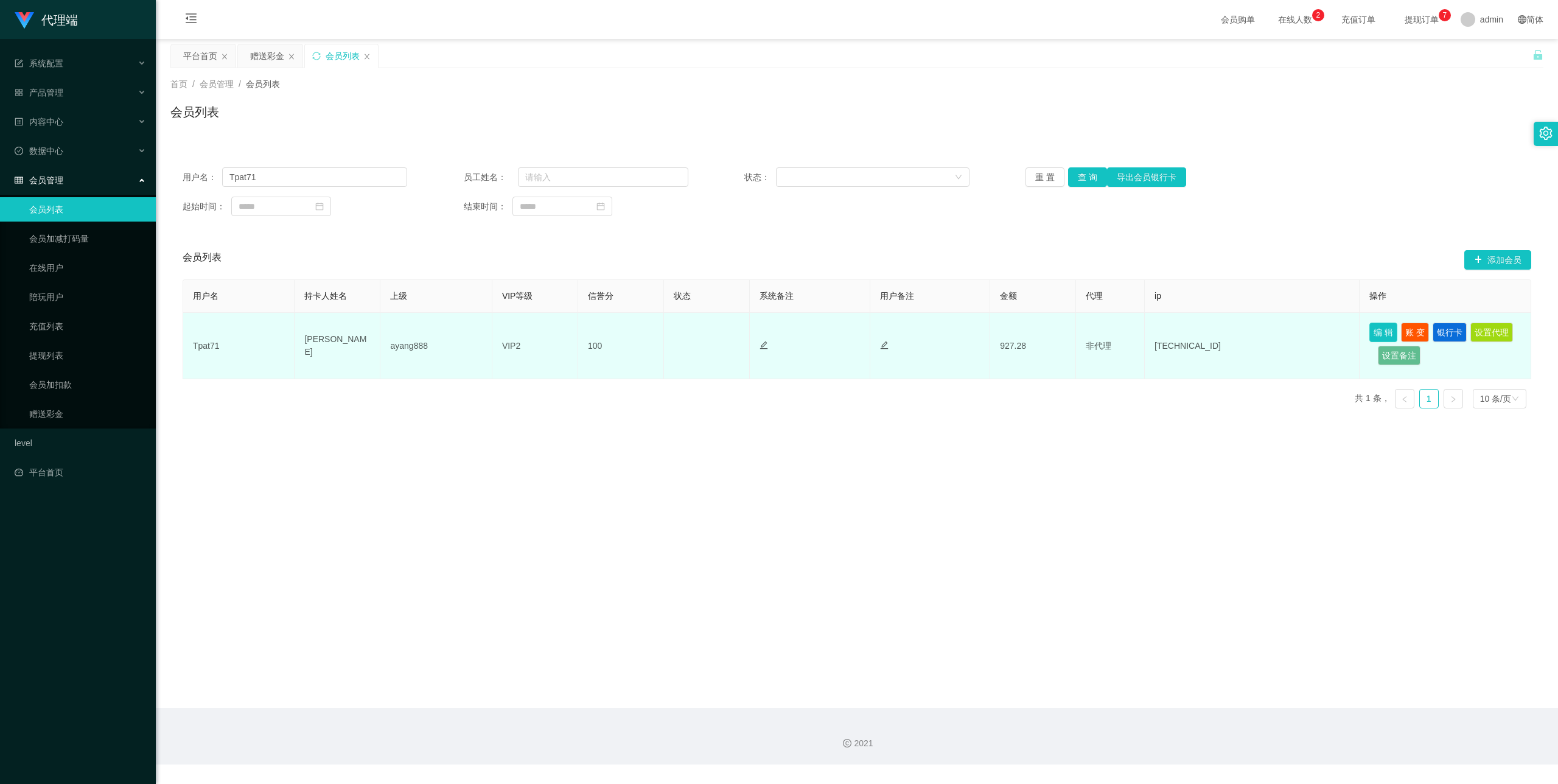
click at [1383, 331] on button "编 辑" at bounding box center [1383, 332] width 28 height 19
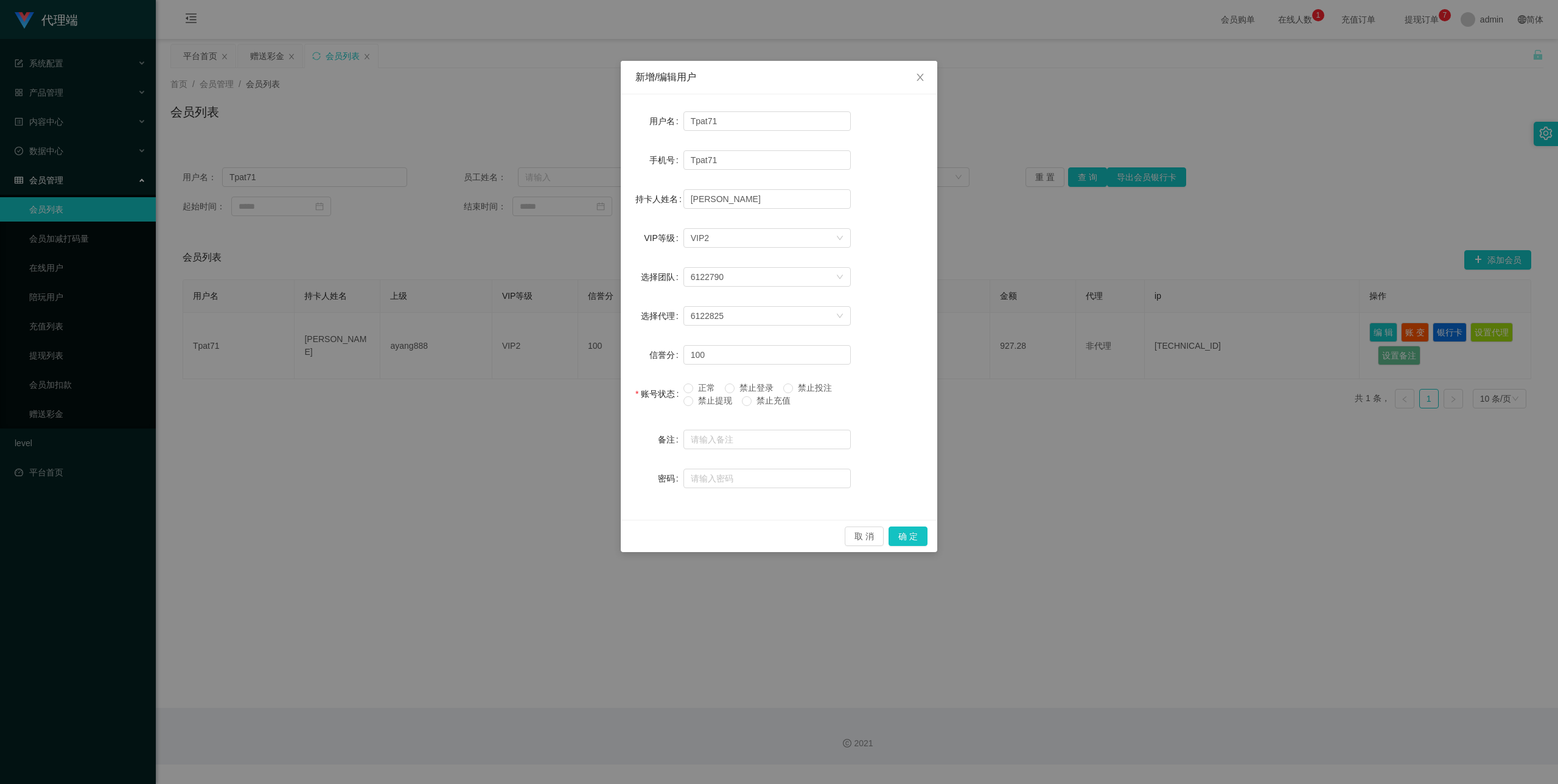
click at [798, 383] on span "禁止投注" at bounding box center [815, 387] width 44 height 10
click at [748, 385] on span "禁止登录" at bounding box center [756, 387] width 44 height 10
click at [694, 398] on span "禁止提现" at bounding box center [715, 400] width 44 height 10
drag, startPoint x: 770, startPoint y: 401, endPoint x: 754, endPoint y: 405, distance: 16.5
click at [771, 404] on span "禁止充值" at bounding box center [773, 400] width 44 height 10
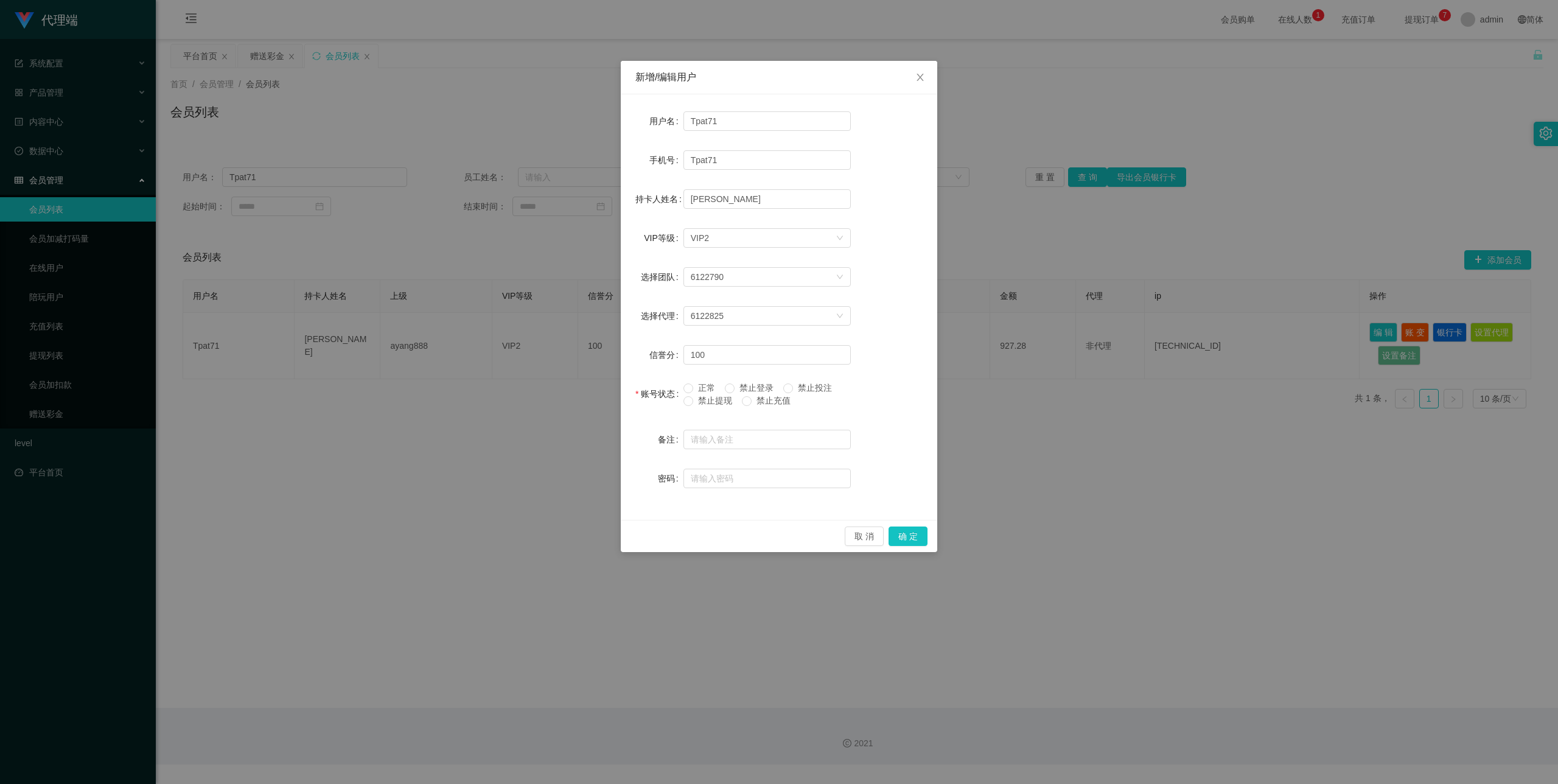
drag, startPoint x: 716, startPoint y: 392, endPoint x: 710, endPoint y: 395, distance: 6.7
click at [714, 392] on span "正常" at bounding box center [707, 387] width 27 height 10
click at [697, 398] on span "禁止提现" at bounding box center [715, 400] width 44 height 10
click at [912, 531] on button "确 定" at bounding box center [908, 536] width 39 height 19
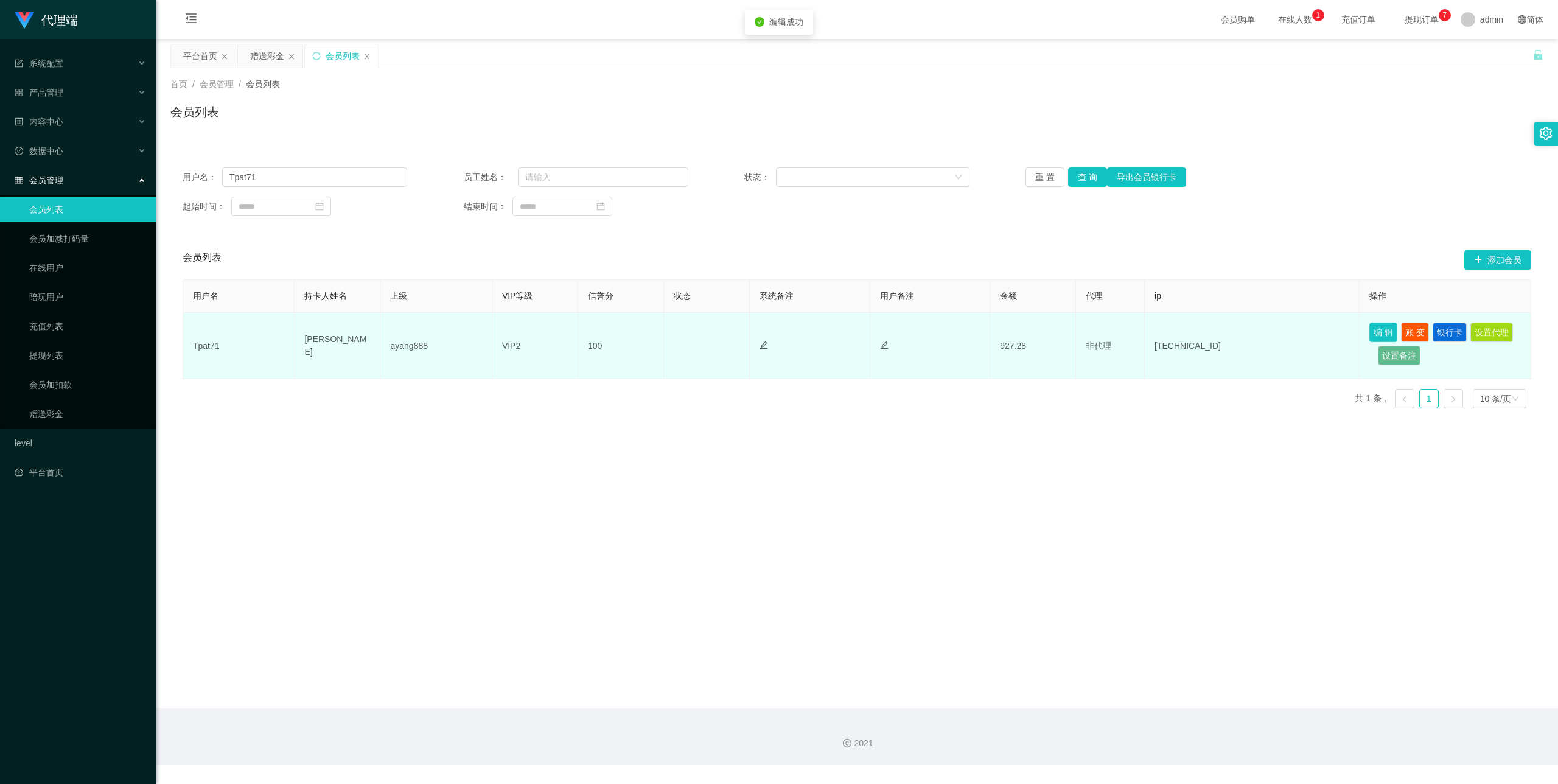
click at [1374, 329] on button "编 辑" at bounding box center [1383, 332] width 28 height 19
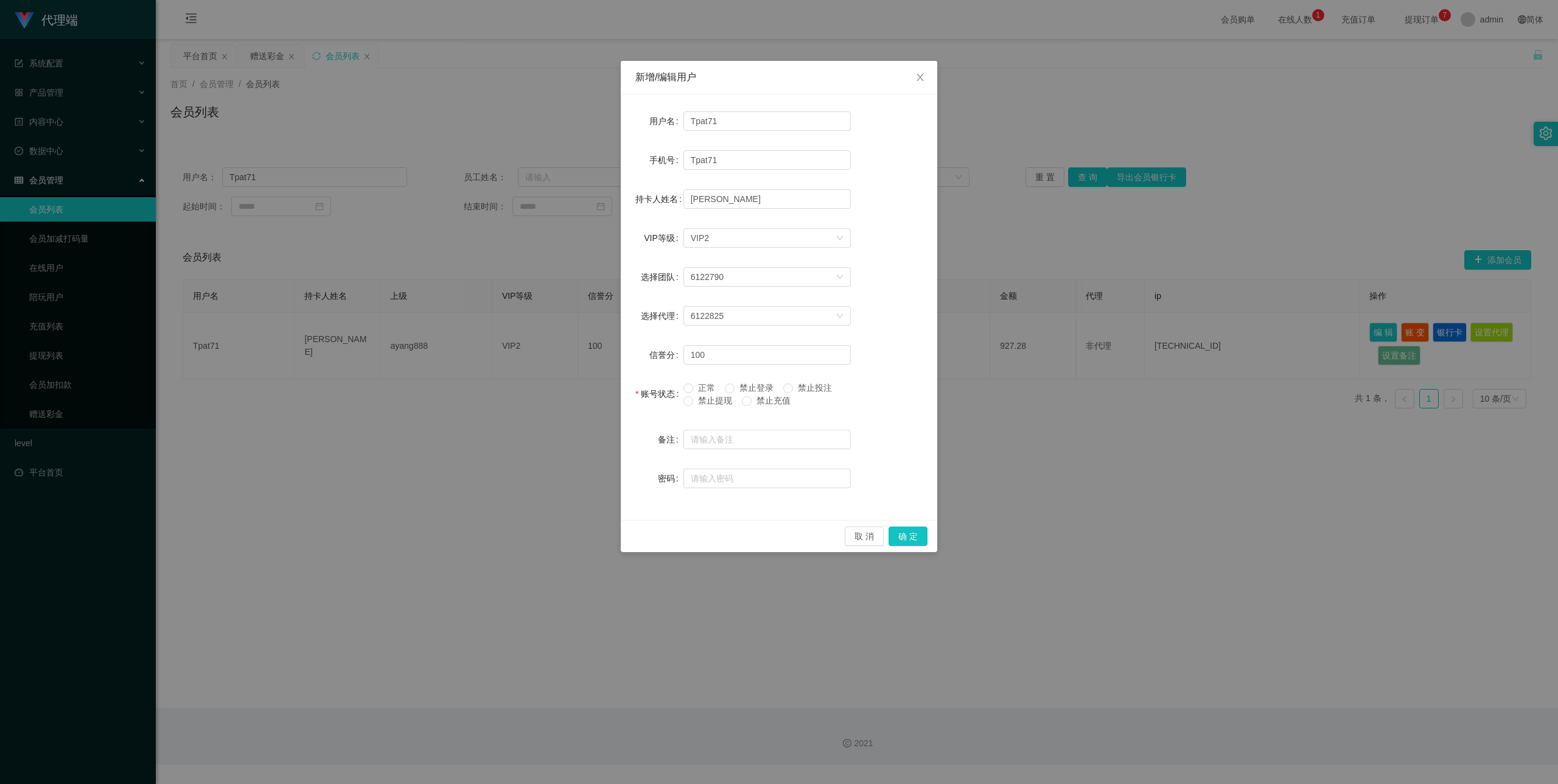
click at [704, 386] on span "正常" at bounding box center [707, 387] width 27 height 10
click at [894, 525] on div "取 消 确 定" at bounding box center [779, 535] width 317 height 32
click at [909, 531] on button "确 定" at bounding box center [908, 536] width 39 height 19
